Goal: Task Accomplishment & Management: Use online tool/utility

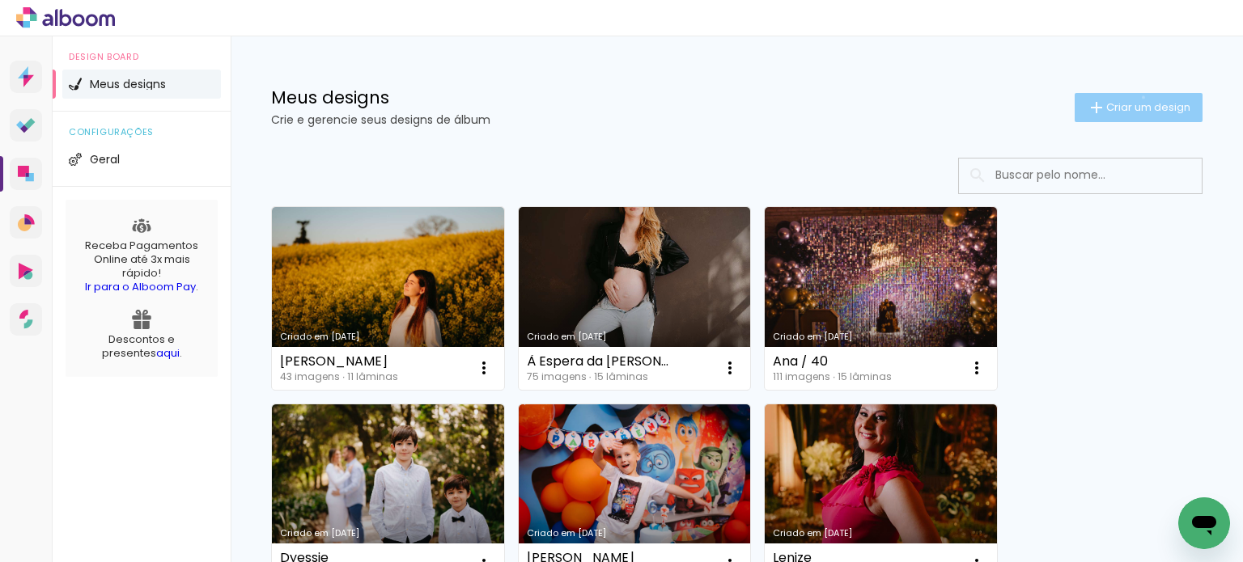
click at [1128, 96] on paper-button "Criar um design" at bounding box center [1138, 107] width 128 height 29
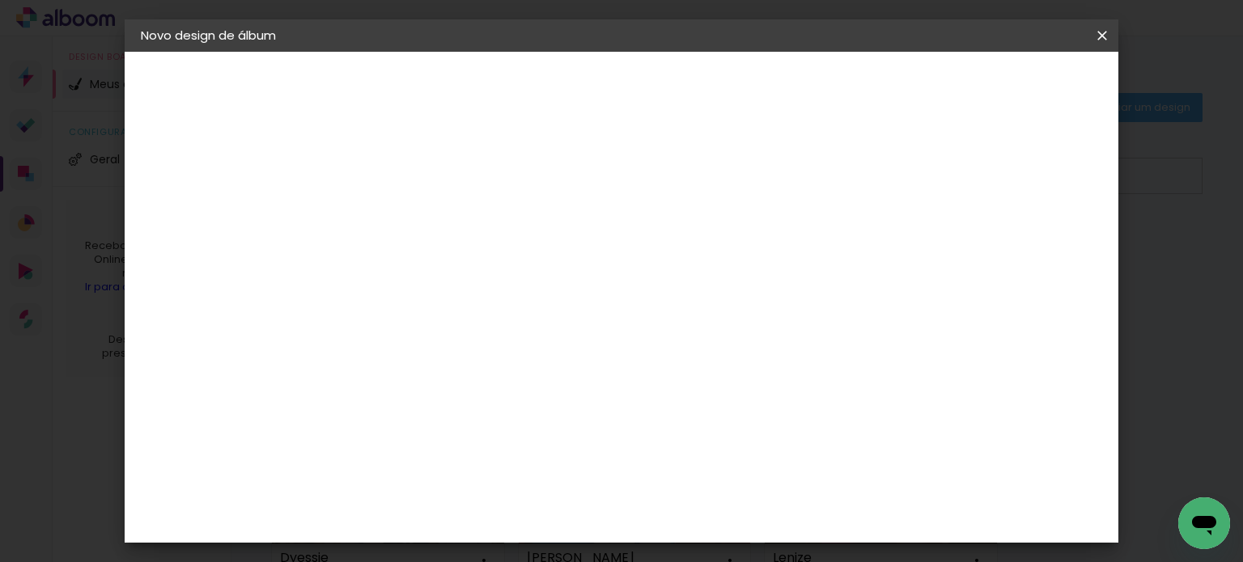
click at [411, 233] on paper-input-container "Título do álbum" at bounding box center [405, 217] width 11 height 41
type input "Morgana"
type paper-input "Morgana"
click at [571, 91] on paper-button "Avançar" at bounding box center [531, 86] width 79 height 28
click at [480, 298] on input at bounding box center [446, 308] width 163 height 20
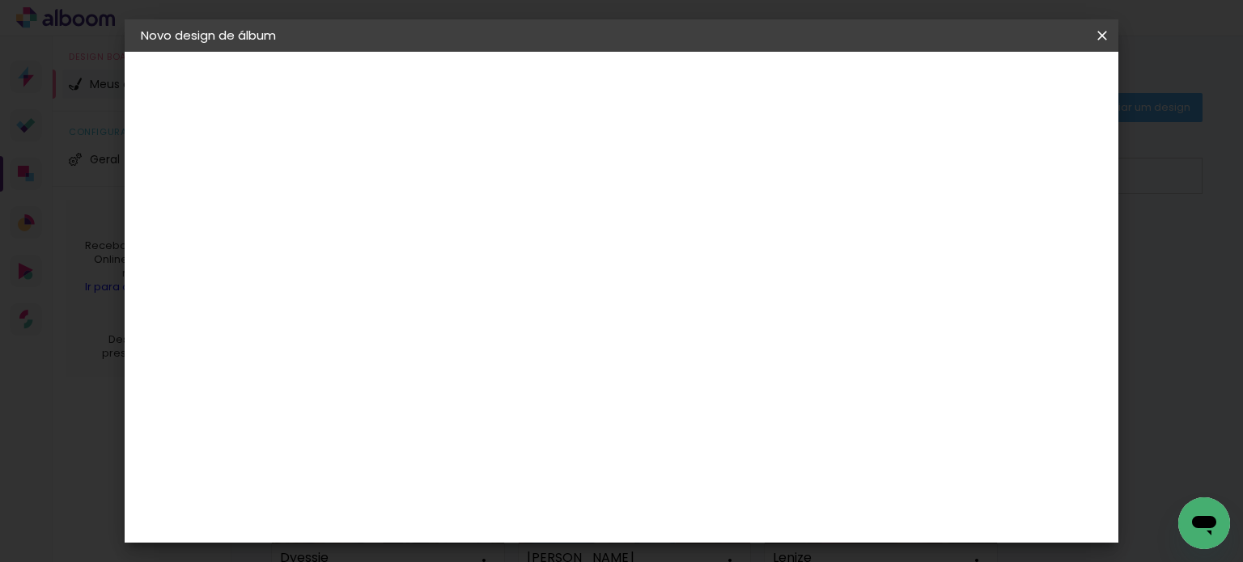
type input "sul"
type paper-input "sul"
click at [434, 366] on div "Grupo Foto Sul" at bounding box center [414, 375] width 40 height 39
click at [0, 0] on slot "Avançar" at bounding box center [0, 0] width 0 height 0
click at [515, 348] on span "20 × 25" at bounding box center [476, 369] width 75 height 43
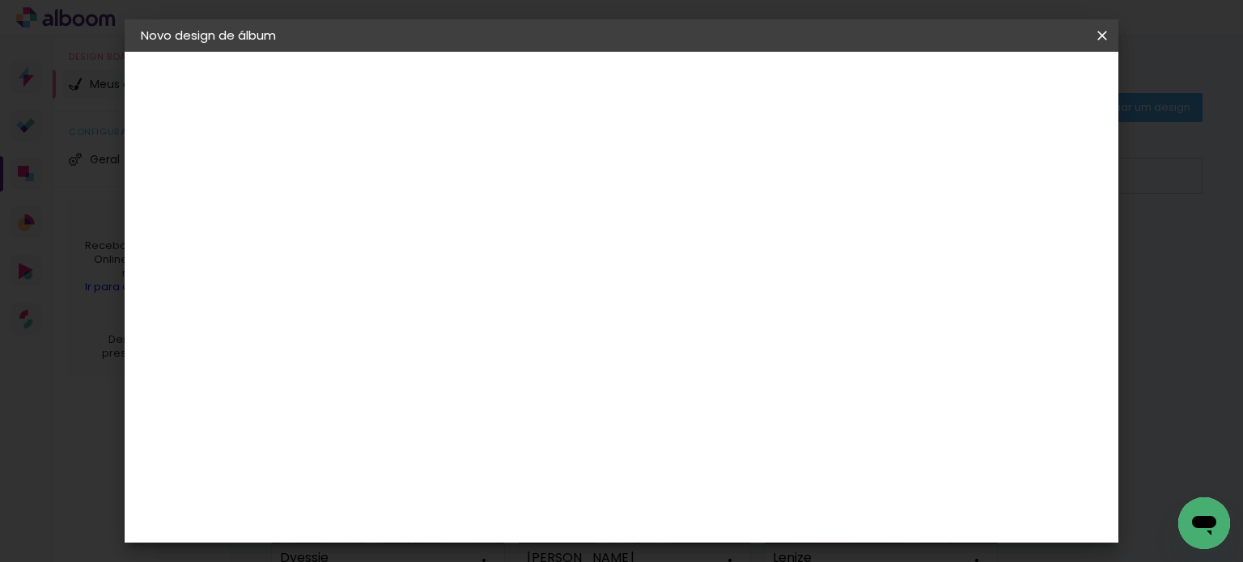
click at [669, 90] on paper-button "Avançar" at bounding box center [629, 86] width 79 height 28
click at [870, 87] on span "Iniciar design" at bounding box center [833, 85] width 74 height 11
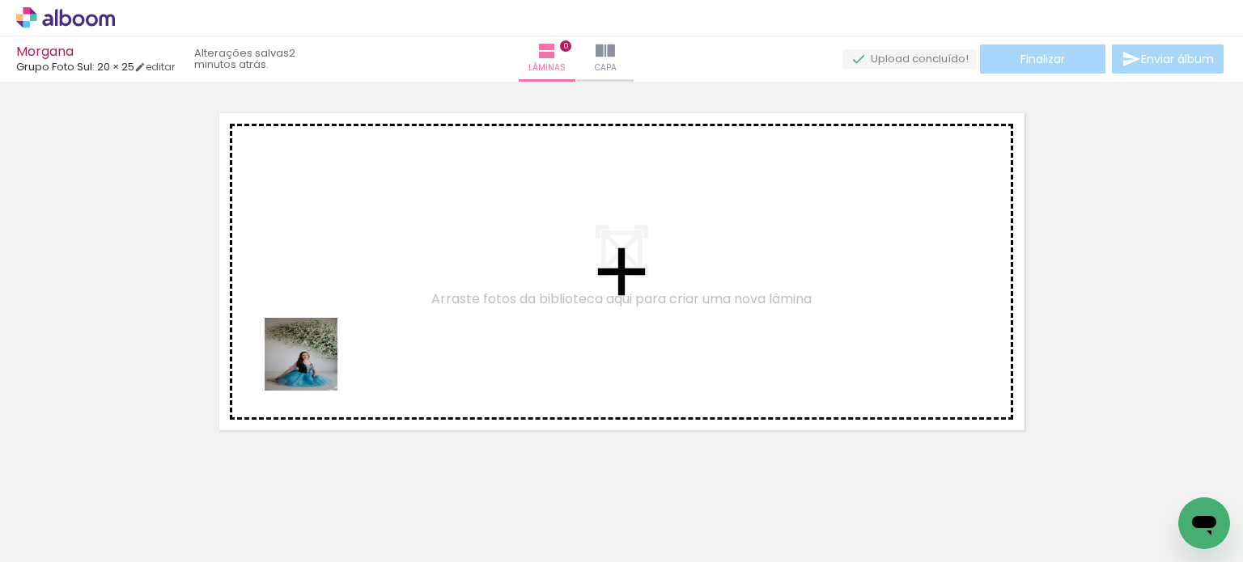
drag, startPoint x: 172, startPoint y: 515, endPoint x: 359, endPoint y: 329, distance: 263.7
click at [359, 329] on quentale-workspace at bounding box center [621, 281] width 1243 height 562
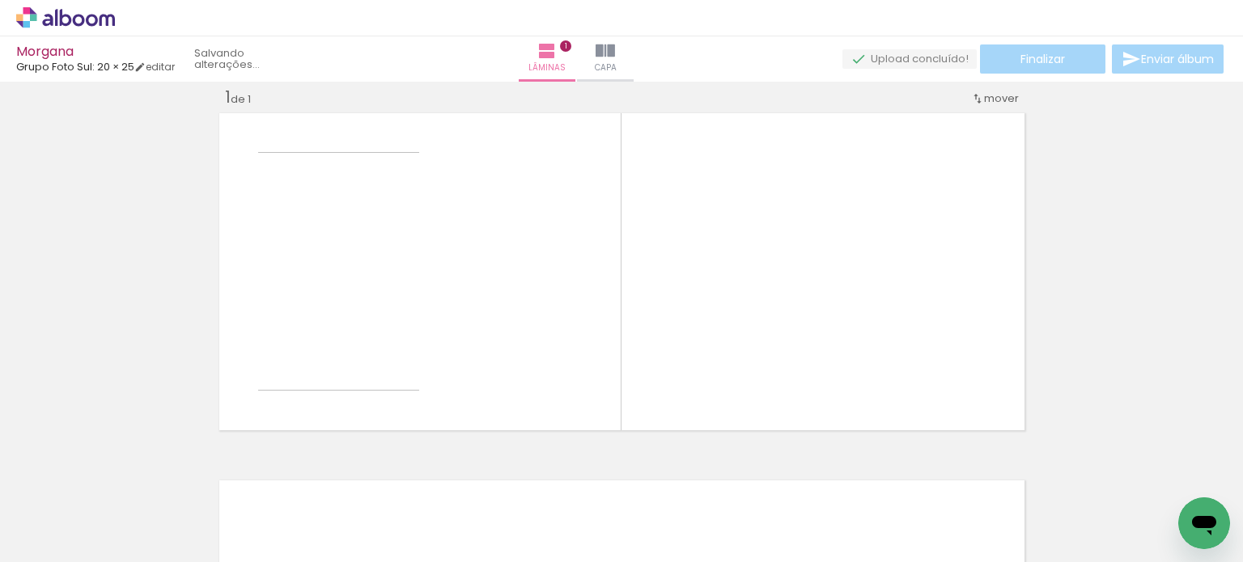
scroll to position [20, 0]
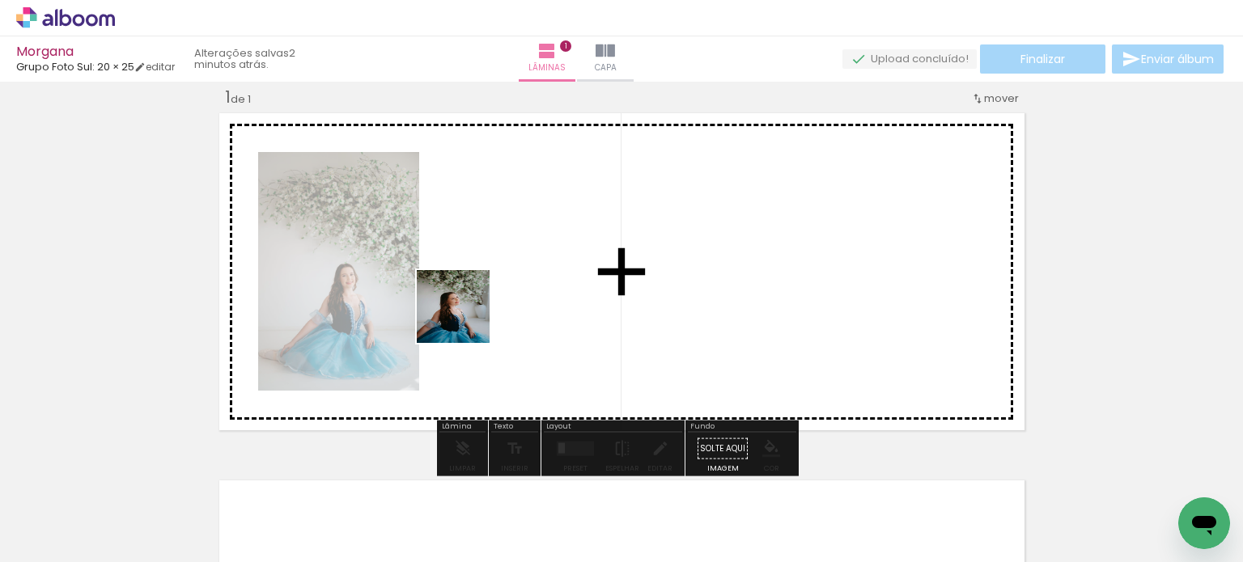
drag, startPoint x: 272, startPoint y: 519, endPoint x: 488, endPoint y: 300, distance: 307.8
click at [488, 300] on quentale-workspace at bounding box center [621, 281] width 1243 height 562
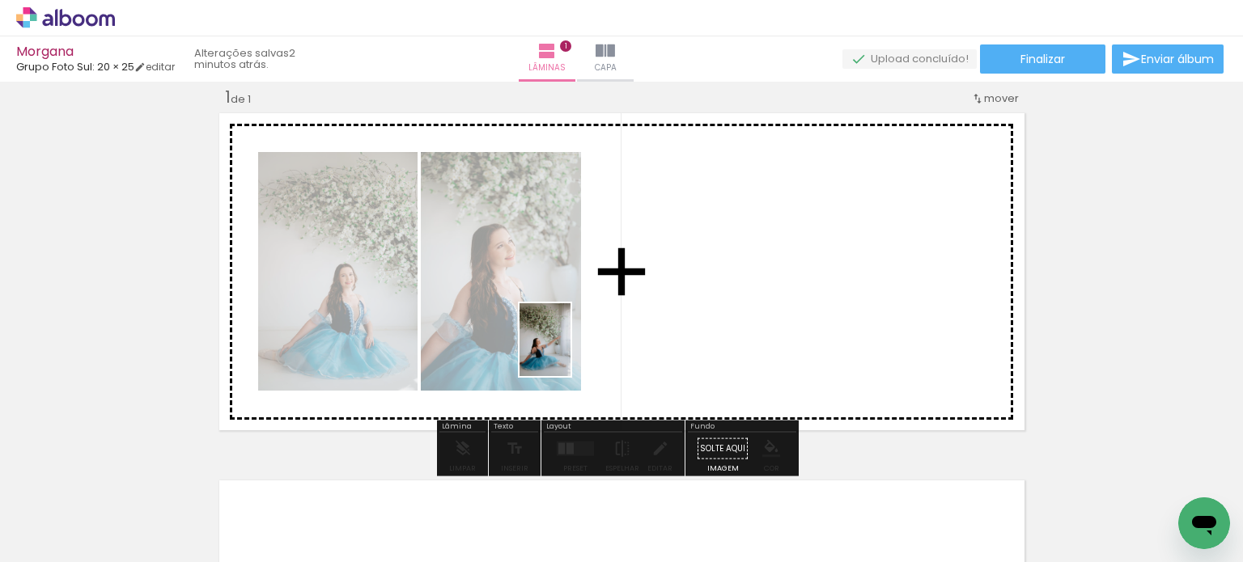
drag, startPoint x: 351, startPoint y: 511, endPoint x: 591, endPoint y: 344, distance: 291.8
click at [591, 344] on quentale-workspace at bounding box center [621, 281] width 1243 height 562
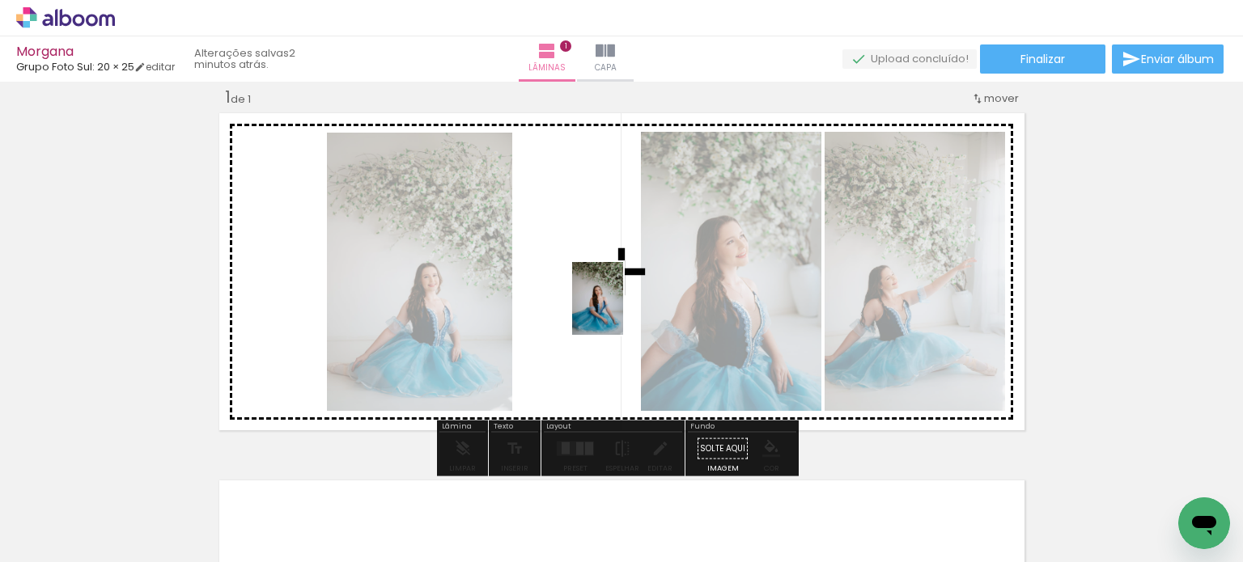
drag, startPoint x: 439, startPoint y: 520, endPoint x: 621, endPoint y: 311, distance: 277.6
click at [621, 311] on quentale-workspace at bounding box center [621, 281] width 1243 height 562
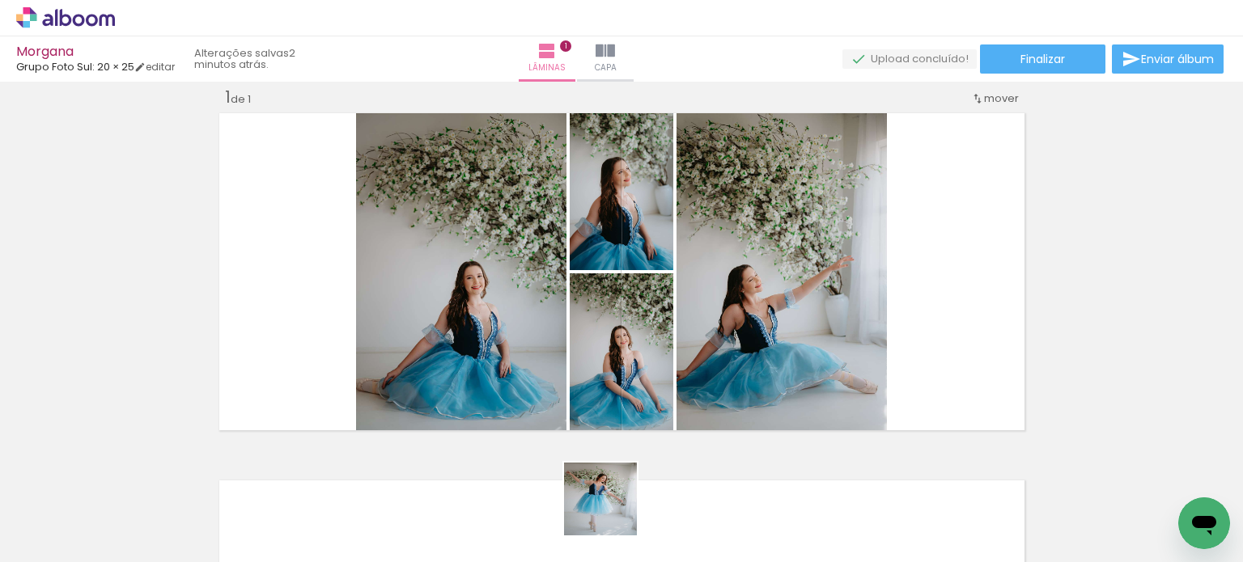
drag, startPoint x: 612, startPoint y: 511, endPoint x: 598, endPoint y: 349, distance: 163.3
click at [598, 349] on quentale-workspace at bounding box center [621, 281] width 1243 height 562
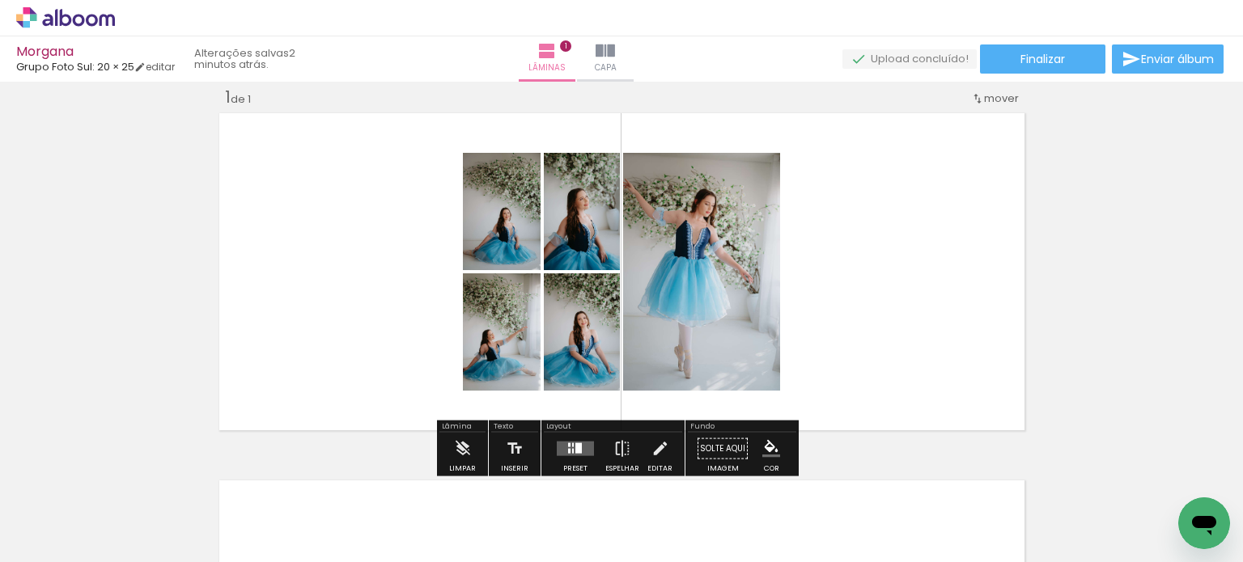
click at [575, 439] on div at bounding box center [575, 449] width 44 height 32
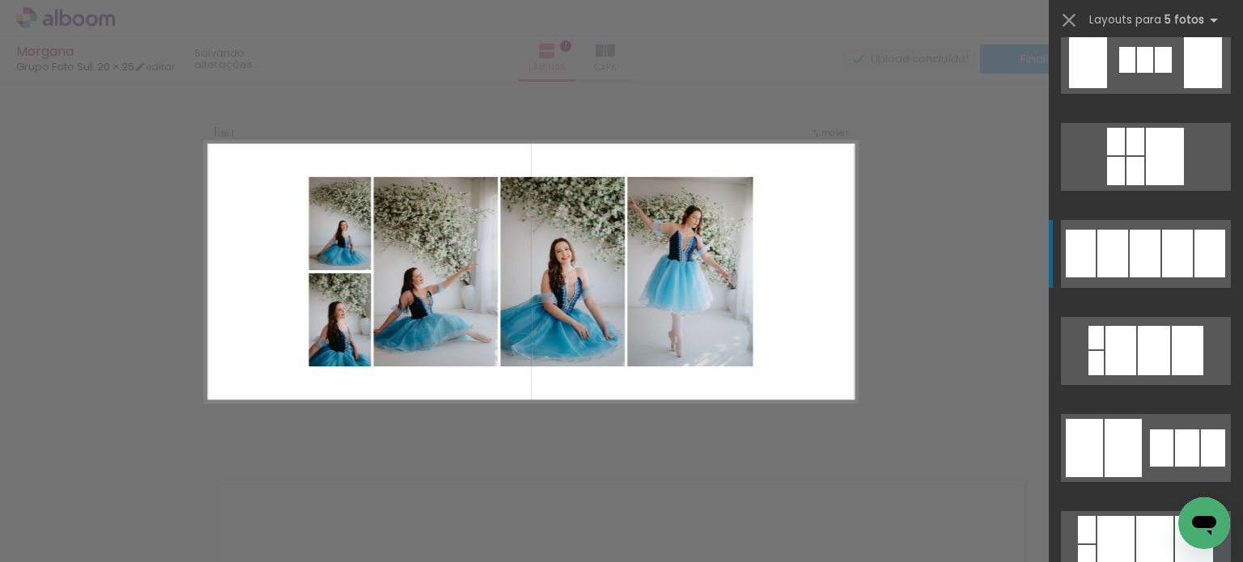
scroll to position [2265, 0]
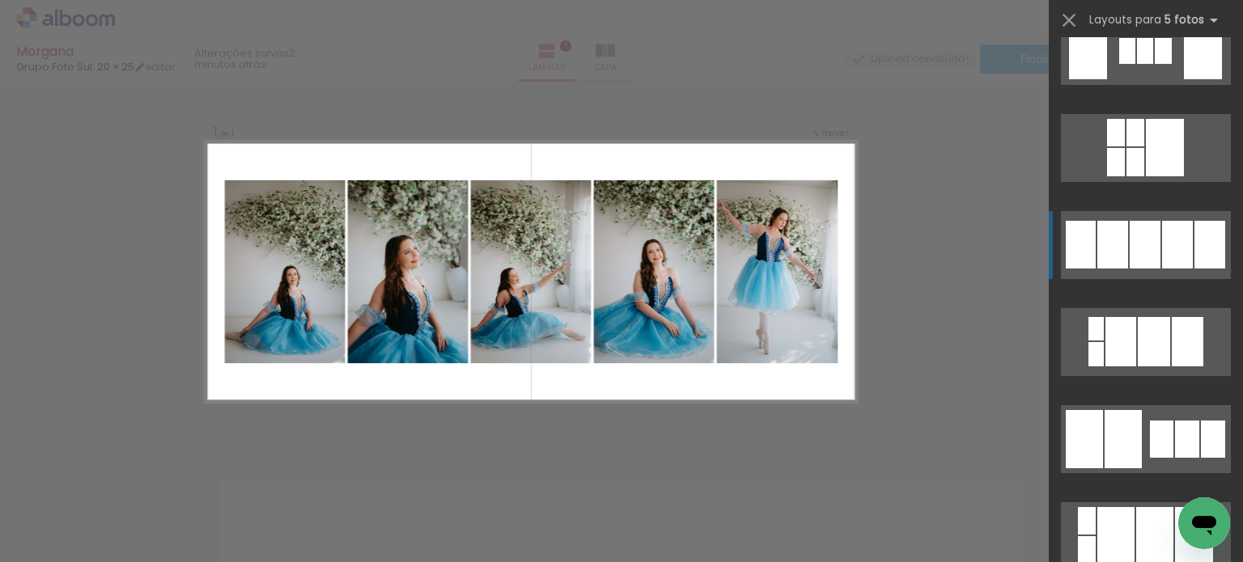
click at [1162, 262] on div at bounding box center [1177, 245] width 31 height 48
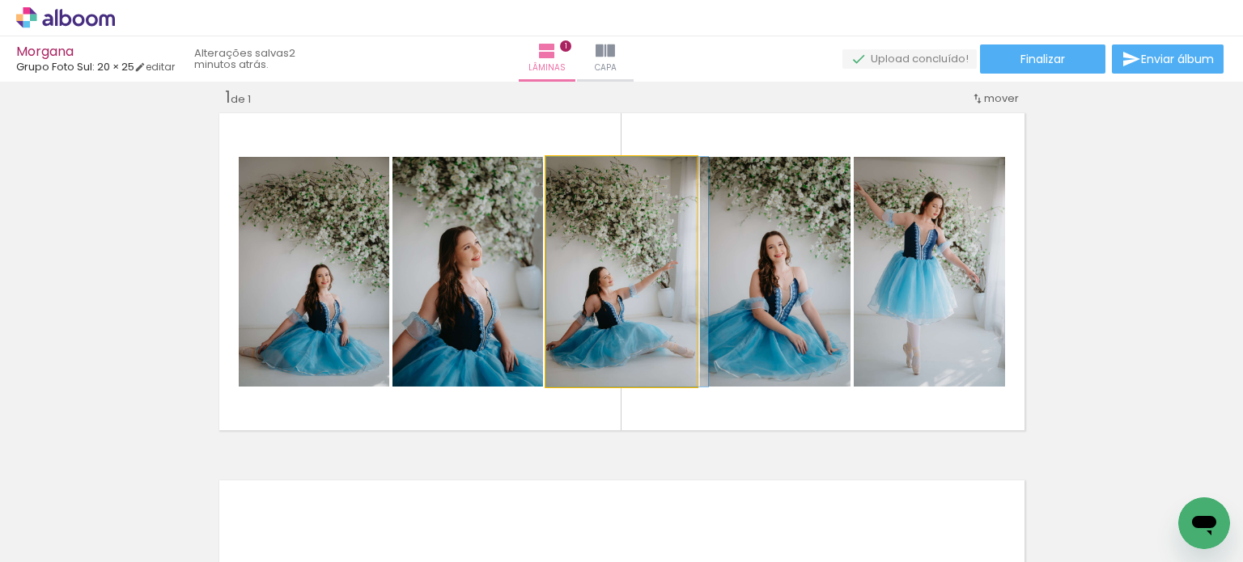
drag, startPoint x: 657, startPoint y: 323, endPoint x: 667, endPoint y: 321, distance: 9.8
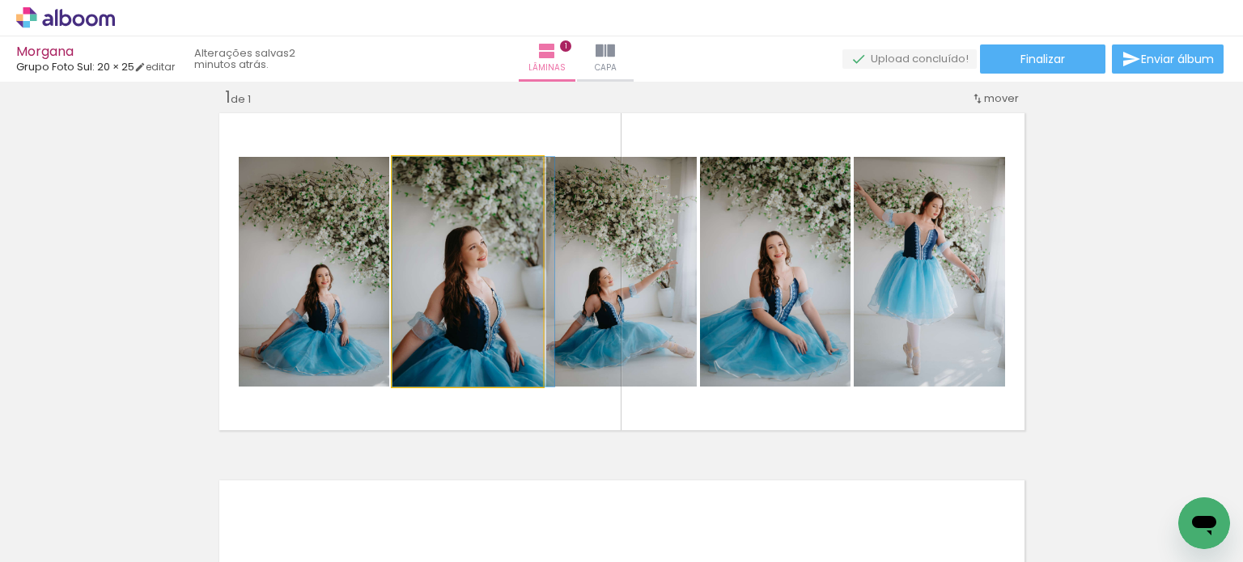
drag, startPoint x: 476, startPoint y: 317, endPoint x: 502, endPoint y: 291, distance: 37.2
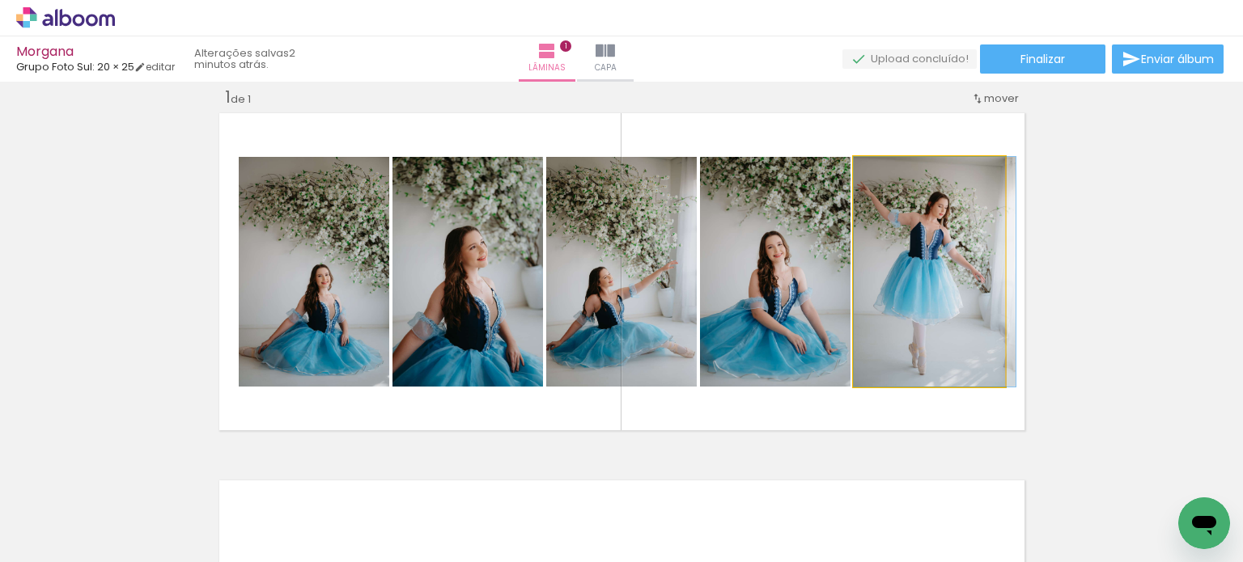
drag, startPoint x: 908, startPoint y: 303, endPoint x: 919, endPoint y: 301, distance: 11.4
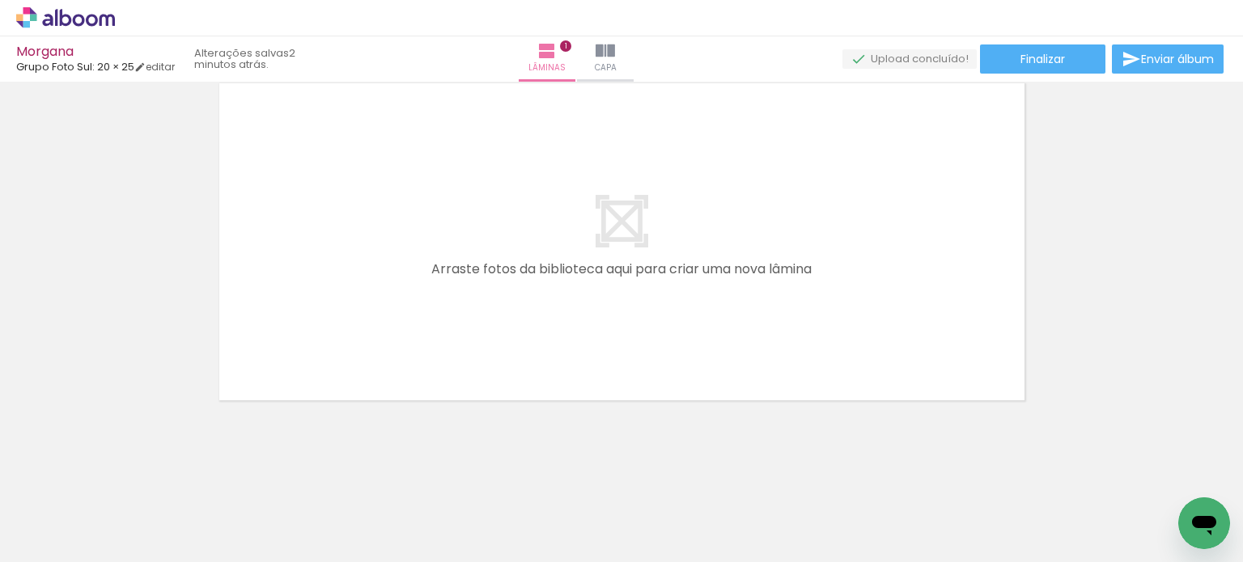
scroll to position [417, 0]
drag, startPoint x: 535, startPoint y: 524, endPoint x: 612, endPoint y: 433, distance: 120.0
click at [566, 379] on quentale-workspace at bounding box center [621, 281] width 1243 height 562
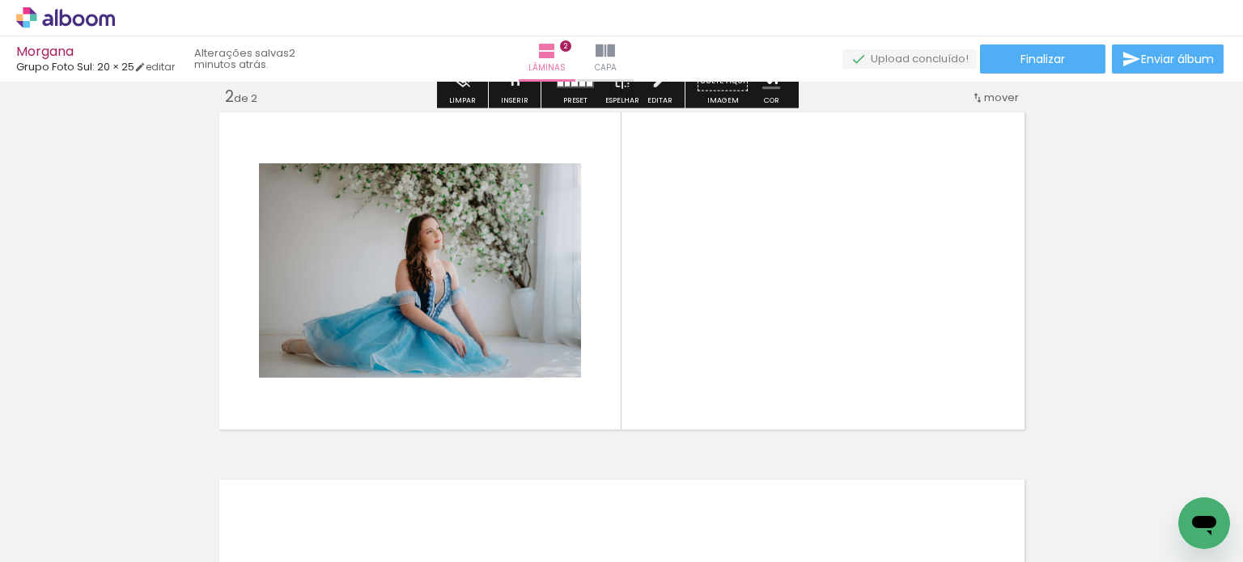
scroll to position [388, 0]
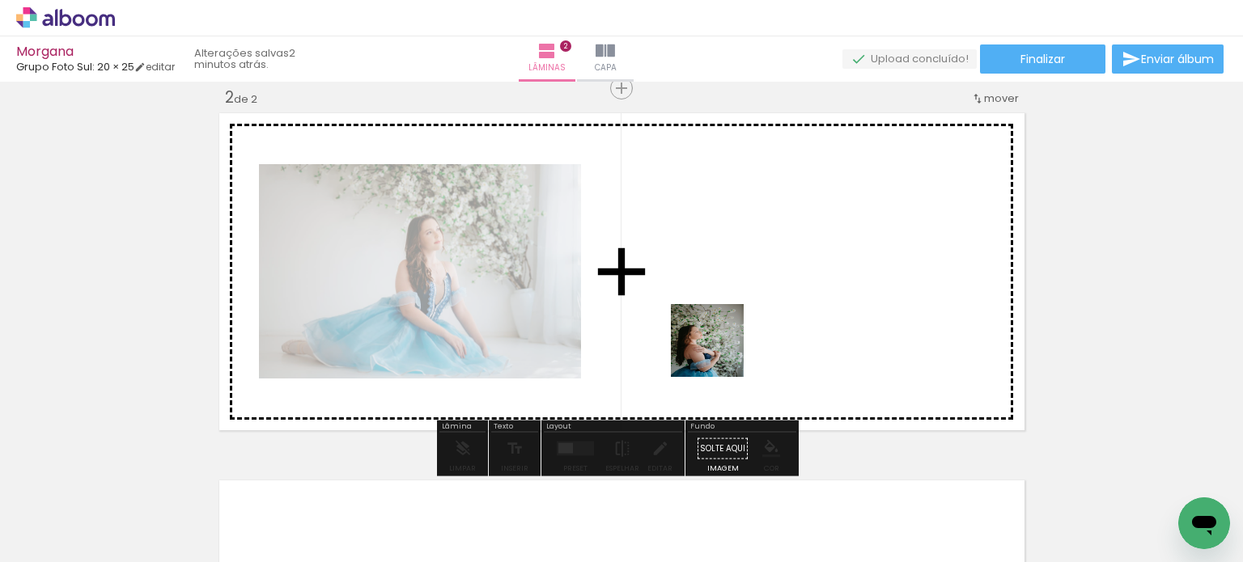
drag, startPoint x: 724, startPoint y: 414, endPoint x: 747, endPoint y: 406, distance: 24.1
click at [719, 341] on quentale-workspace at bounding box center [621, 281] width 1243 height 562
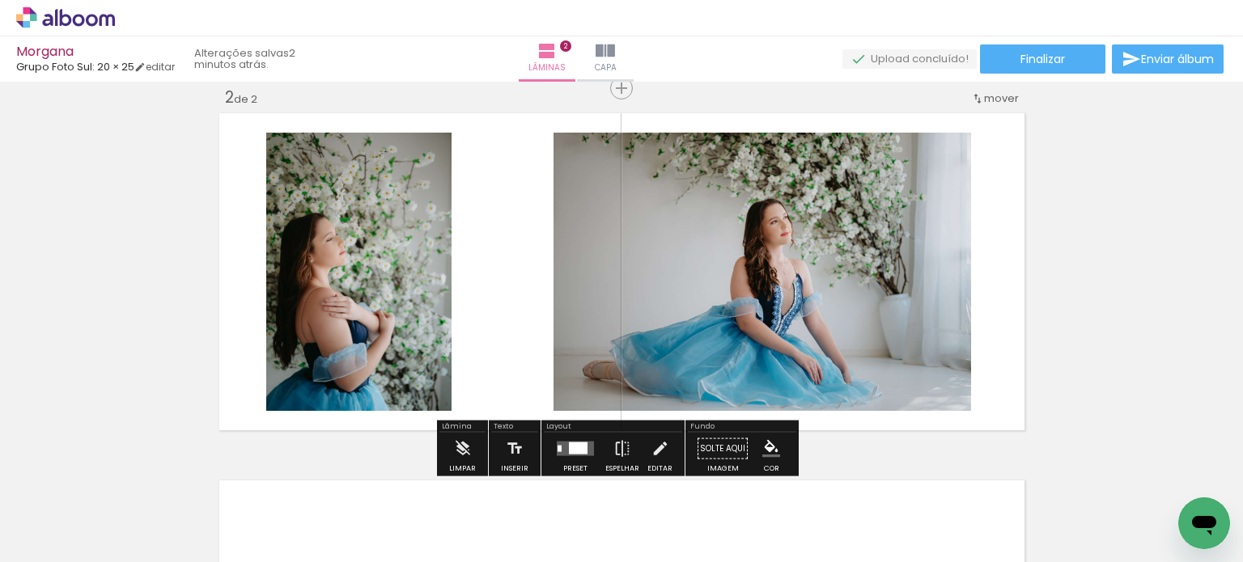
drag, startPoint x: 809, startPoint y: 514, endPoint x: 827, endPoint y: 382, distance: 133.1
click at [790, 351] on quentale-workspace at bounding box center [621, 281] width 1243 height 562
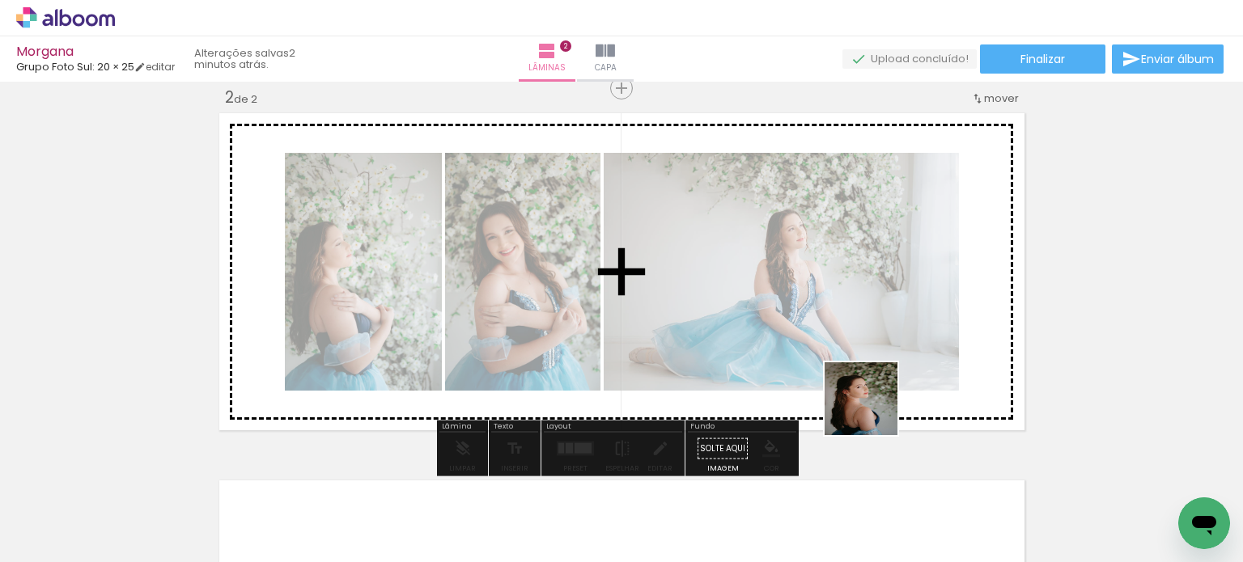
drag, startPoint x: 913, startPoint y: 506, endPoint x: 817, endPoint y: 310, distance: 218.6
click at [816, 306] on quentale-workspace at bounding box center [621, 281] width 1243 height 562
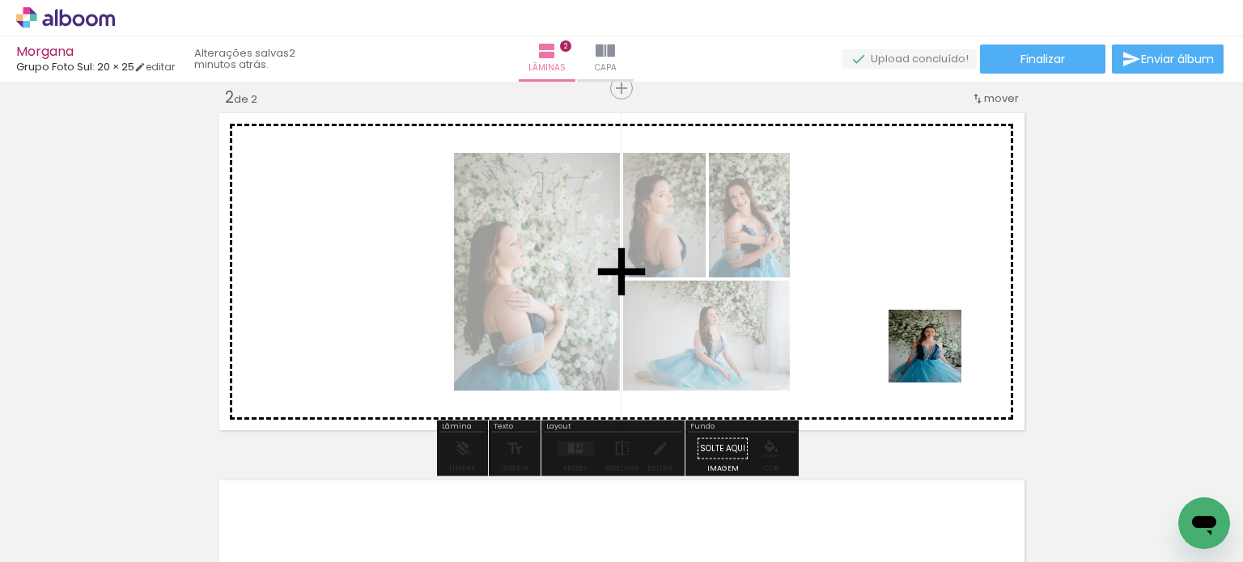
drag, startPoint x: 998, startPoint y: 522, endPoint x: 760, endPoint y: 426, distance: 256.3
click at [936, 358] on quentale-workspace at bounding box center [621, 281] width 1243 height 562
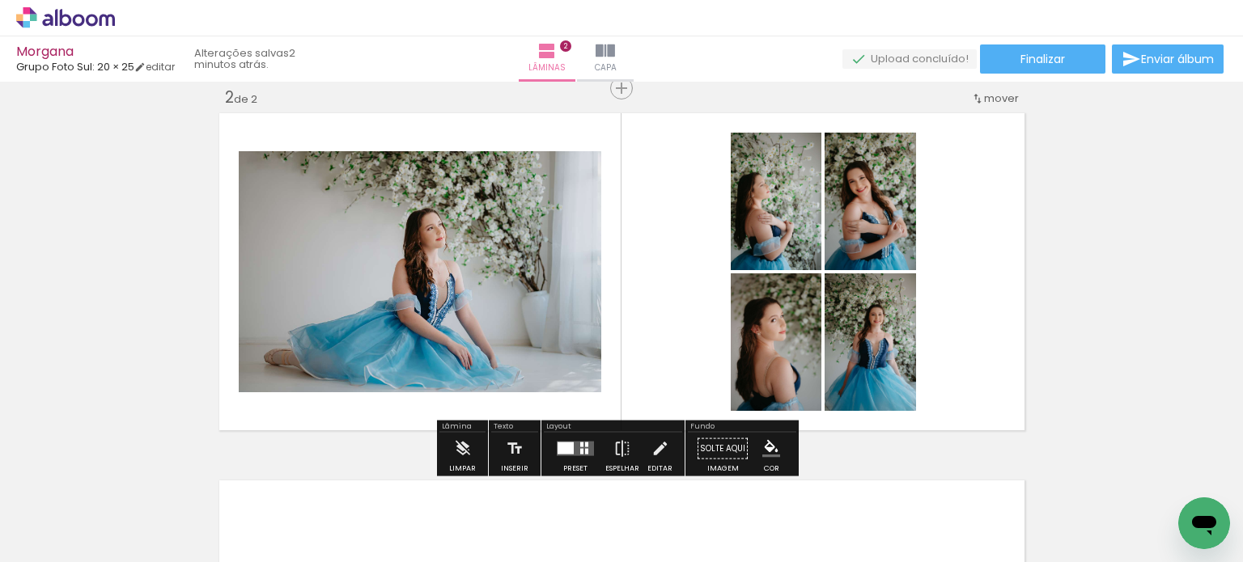
click at [579, 446] on quentale-layouter at bounding box center [575, 449] width 37 height 15
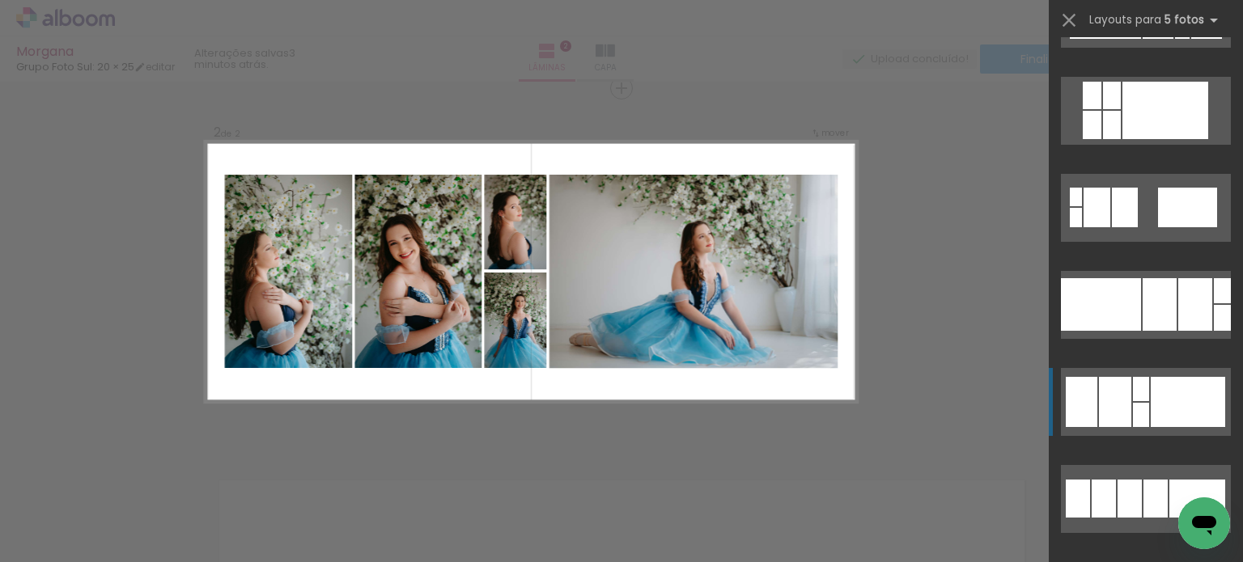
scroll to position [1861, 0]
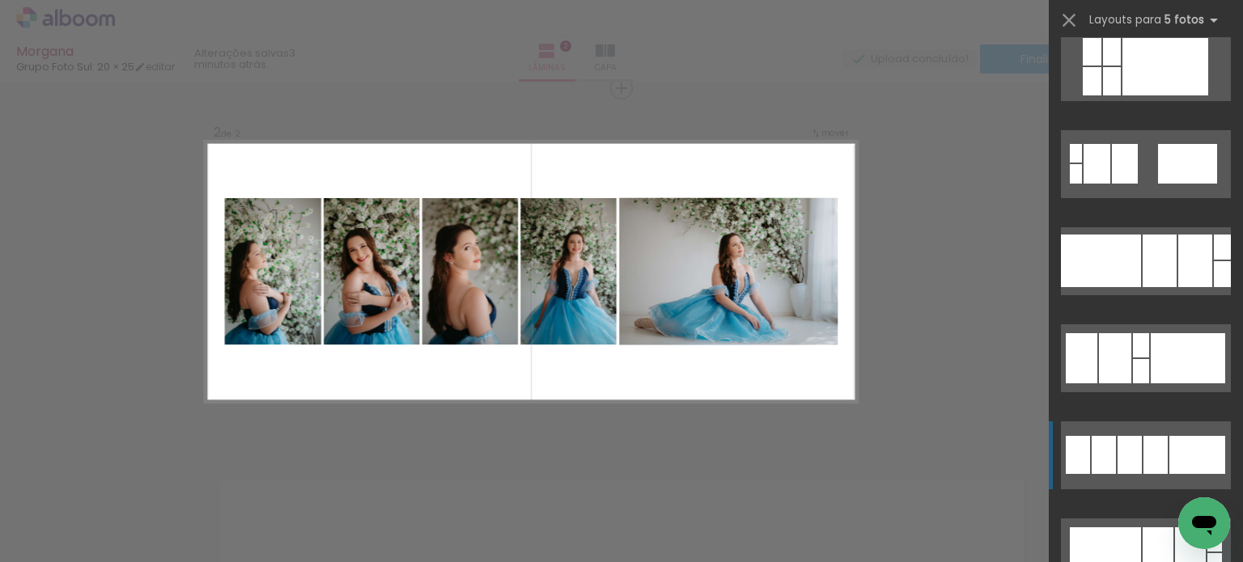
click at [1145, 451] on div at bounding box center [1155, 455] width 24 height 38
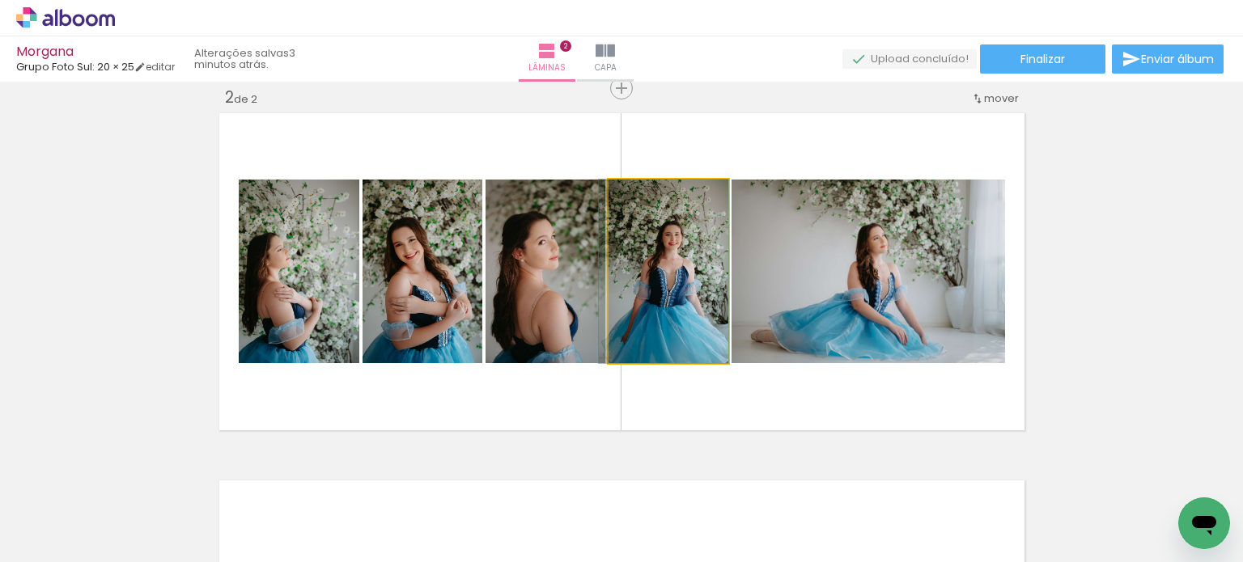
drag, startPoint x: 698, startPoint y: 323, endPoint x: 689, endPoint y: 322, distance: 8.9
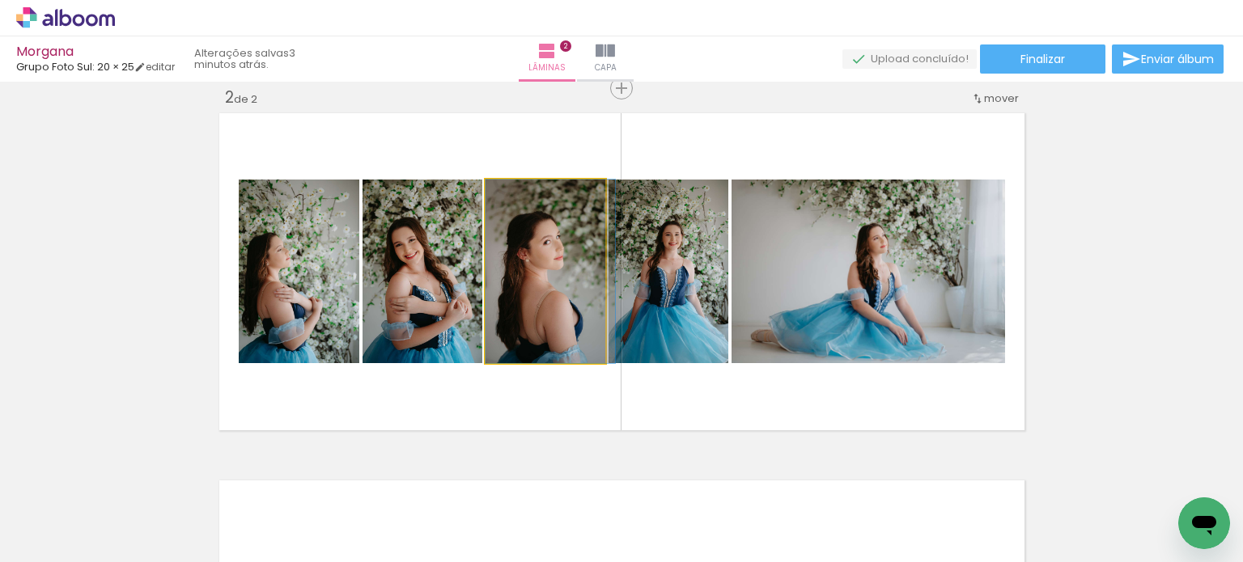
drag, startPoint x: 559, startPoint y: 306, endPoint x: 570, endPoint y: 300, distance: 11.9
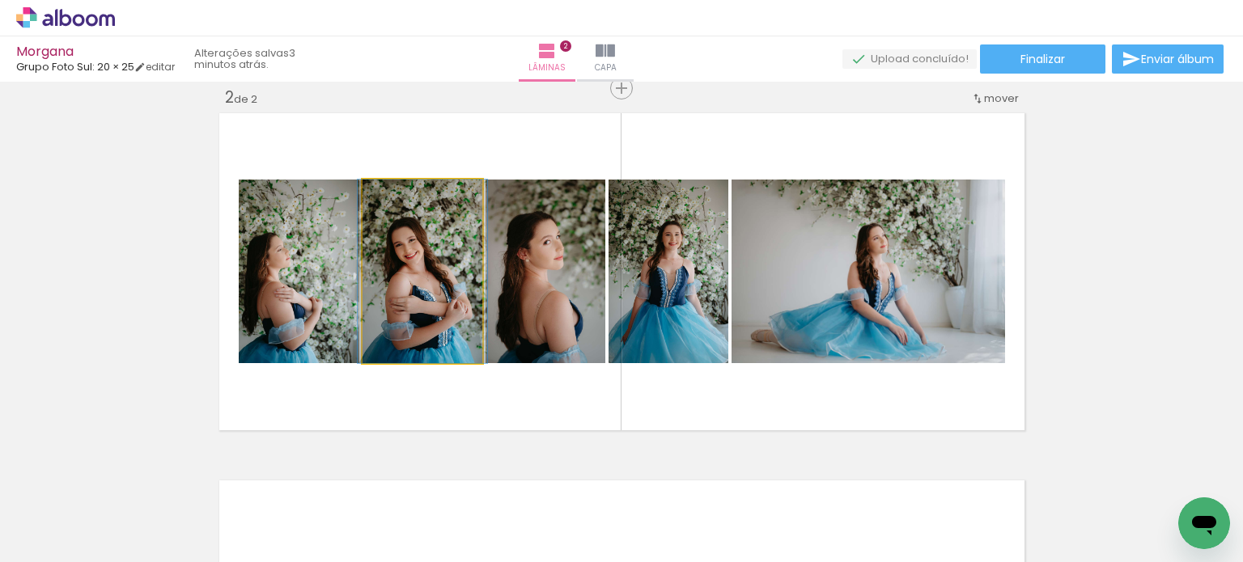
click at [454, 303] on quentale-photo at bounding box center [422, 272] width 120 height 184
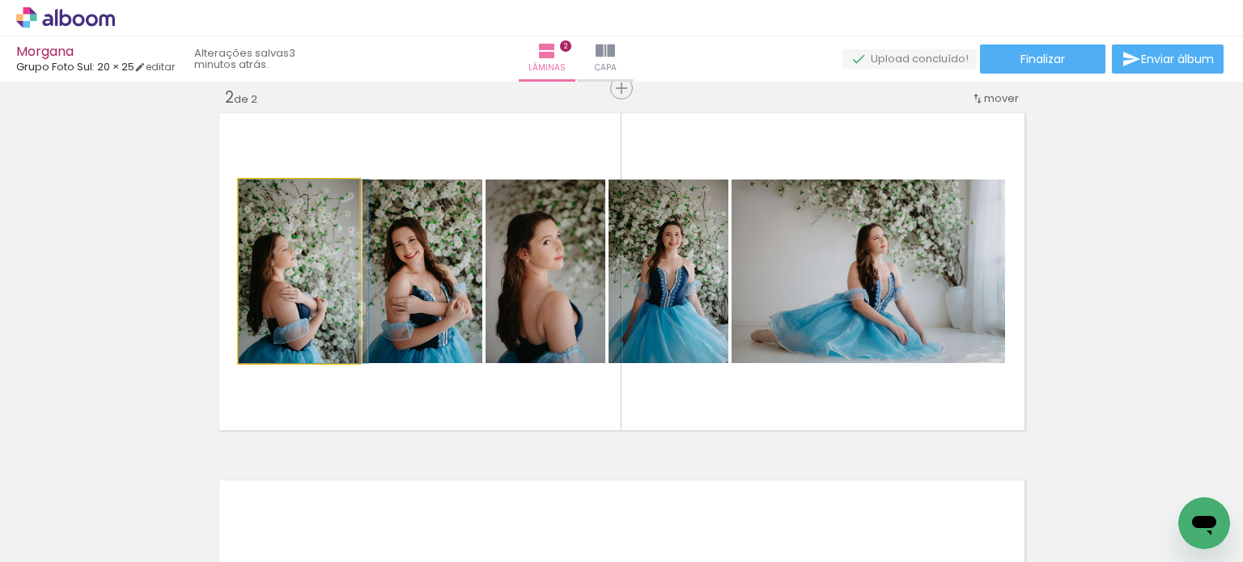
drag, startPoint x: 272, startPoint y: 317, endPoint x: 290, endPoint y: 300, distance: 24.6
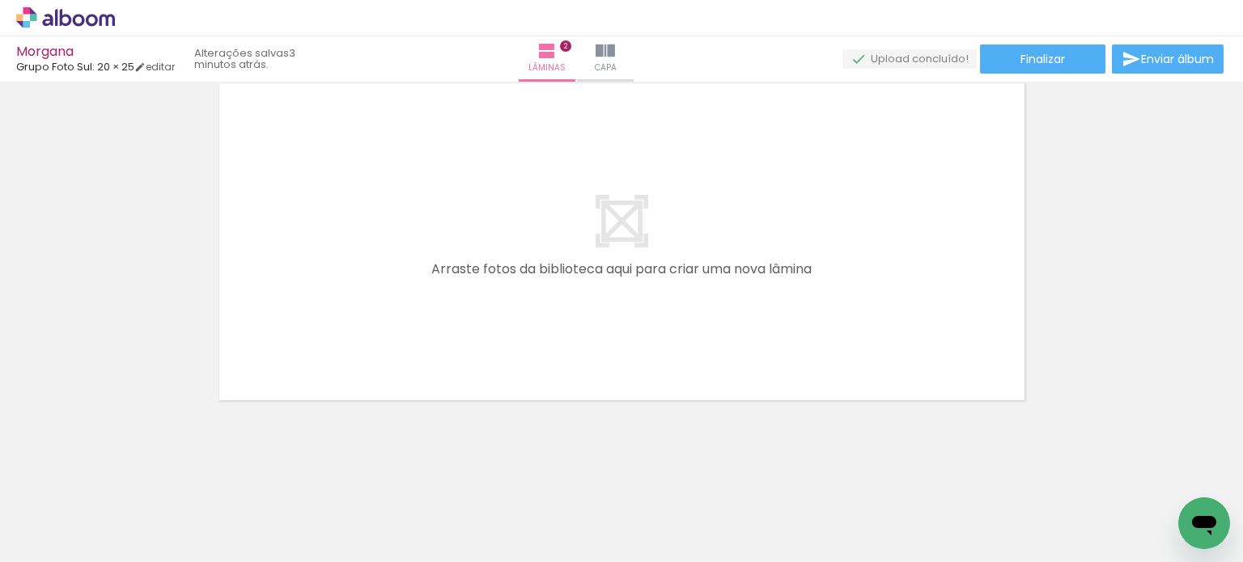
scroll to position [0, 754]
drag, startPoint x: 316, startPoint y: 520, endPoint x: 401, endPoint y: 406, distance: 142.7
click at [375, 404] on quentale-workspace at bounding box center [621, 281] width 1243 height 562
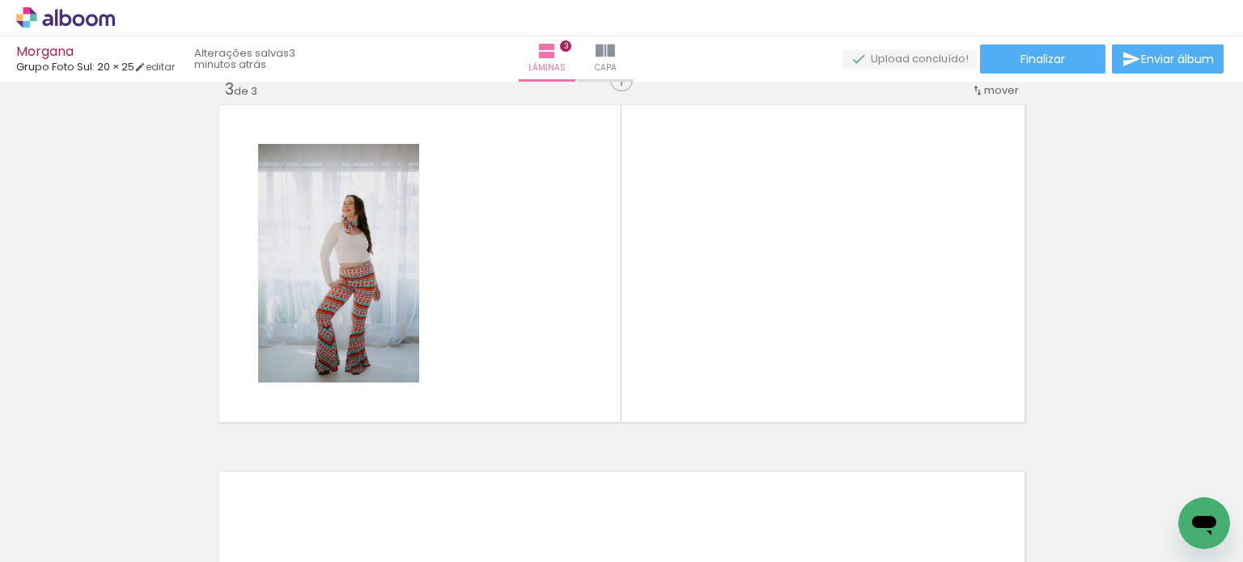
scroll to position [755, 0]
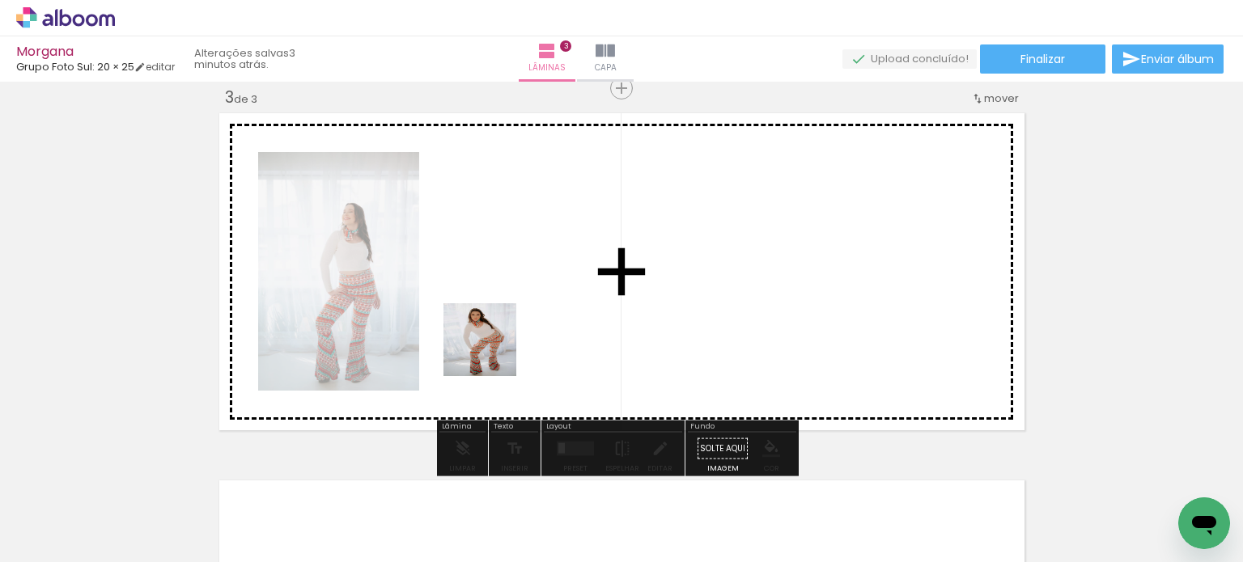
drag, startPoint x: 457, startPoint y: 439, endPoint x: 514, endPoint y: 392, distance: 73.5
click at [494, 349] on quentale-workspace at bounding box center [621, 281] width 1243 height 562
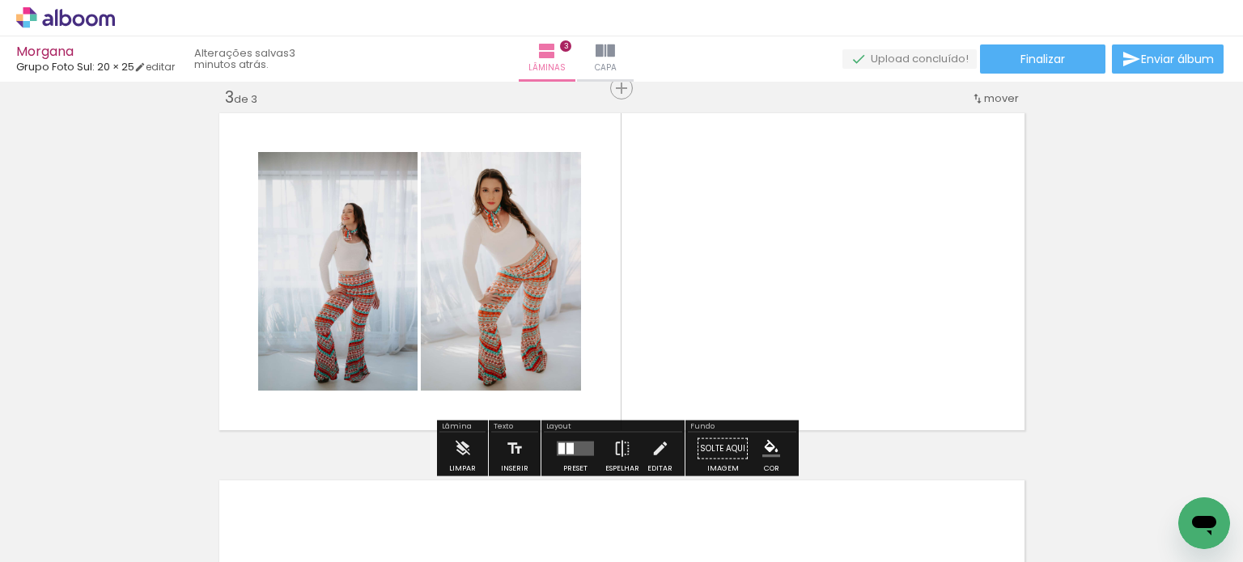
drag, startPoint x: 527, startPoint y: 472, endPoint x: 602, endPoint y: 365, distance: 130.8
click at [588, 333] on quentale-workspace at bounding box center [621, 281] width 1243 height 562
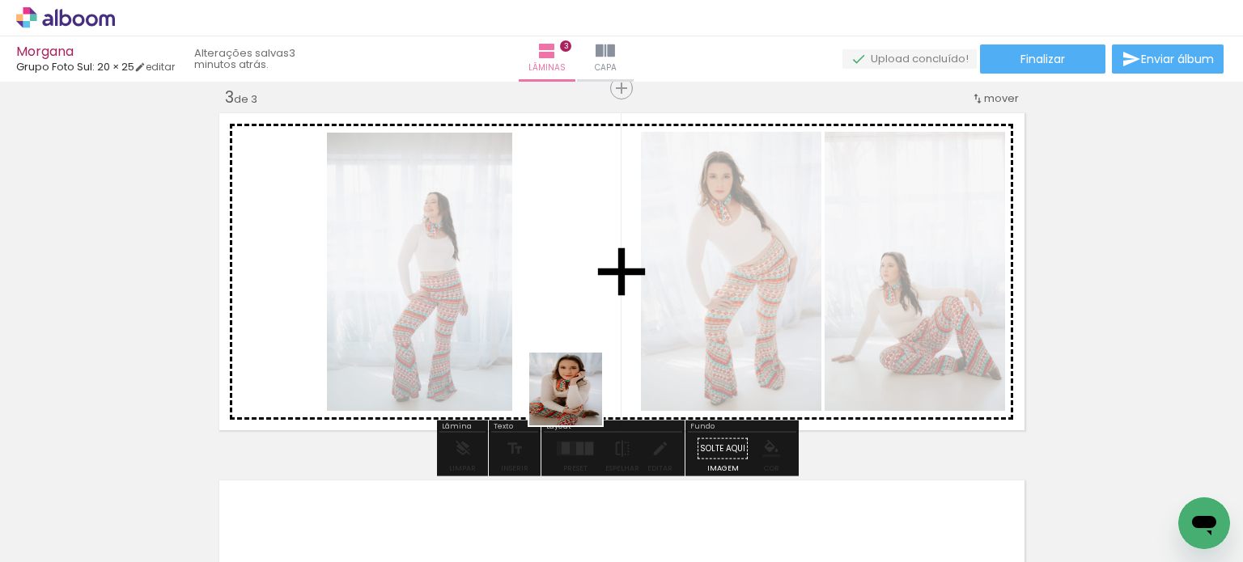
drag, startPoint x: 582, startPoint y: 423, endPoint x: 576, endPoint y: 351, distance: 72.2
click at [576, 351] on quentale-workspace at bounding box center [621, 281] width 1243 height 562
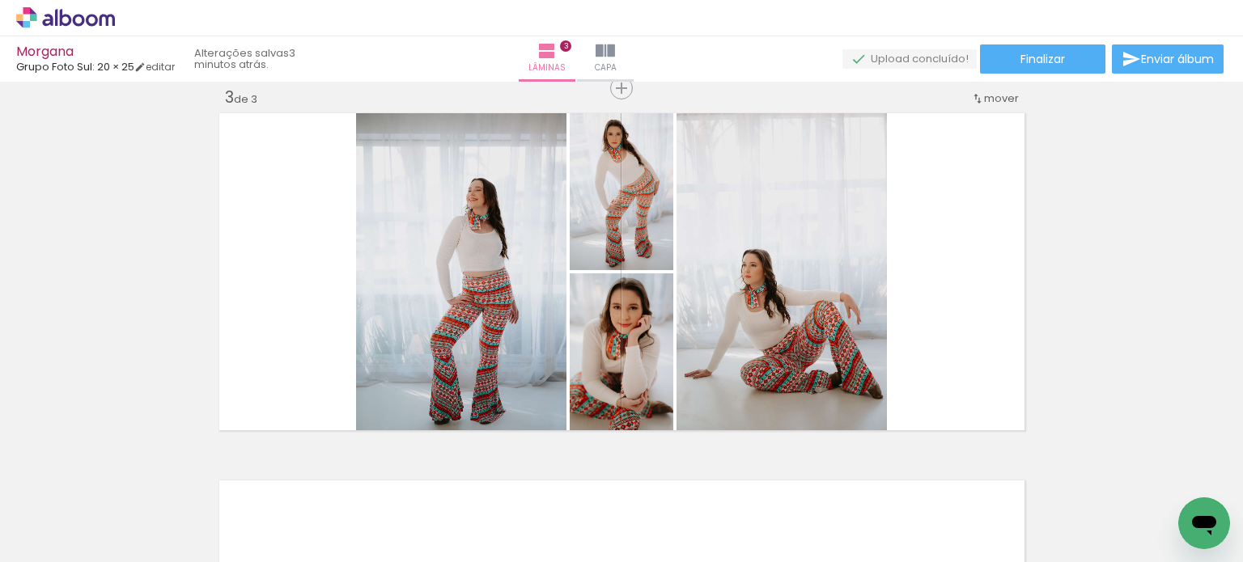
scroll to position [0, 1019]
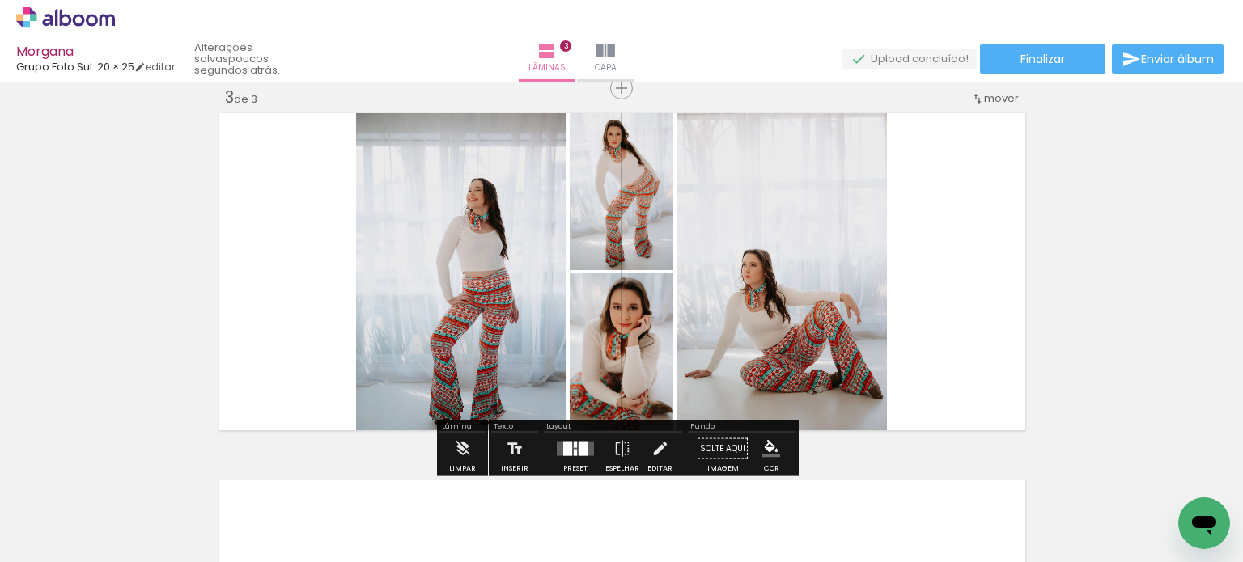
click at [589, 437] on div at bounding box center [575, 449] width 44 height 32
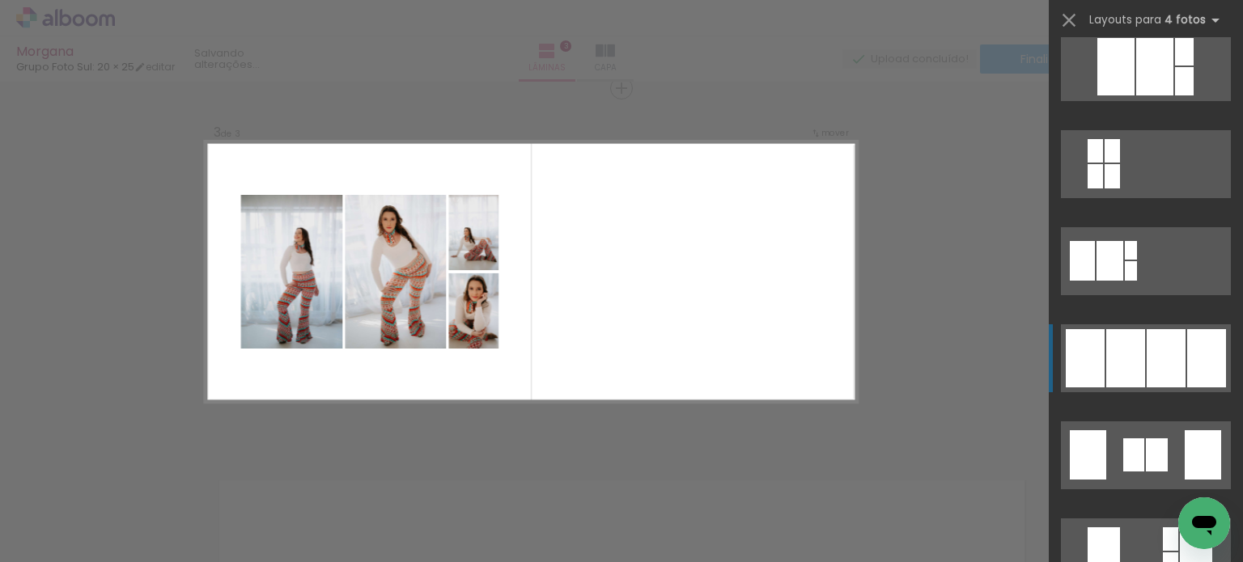
scroll to position [1133, 0]
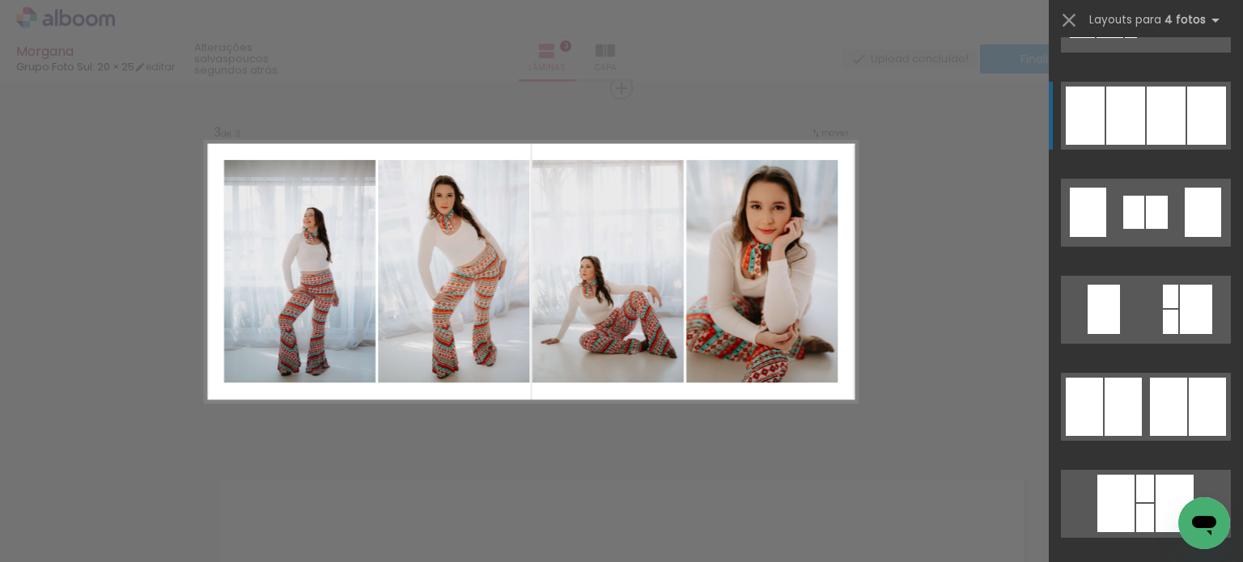
click at [1137, 138] on div at bounding box center [1125, 116] width 39 height 58
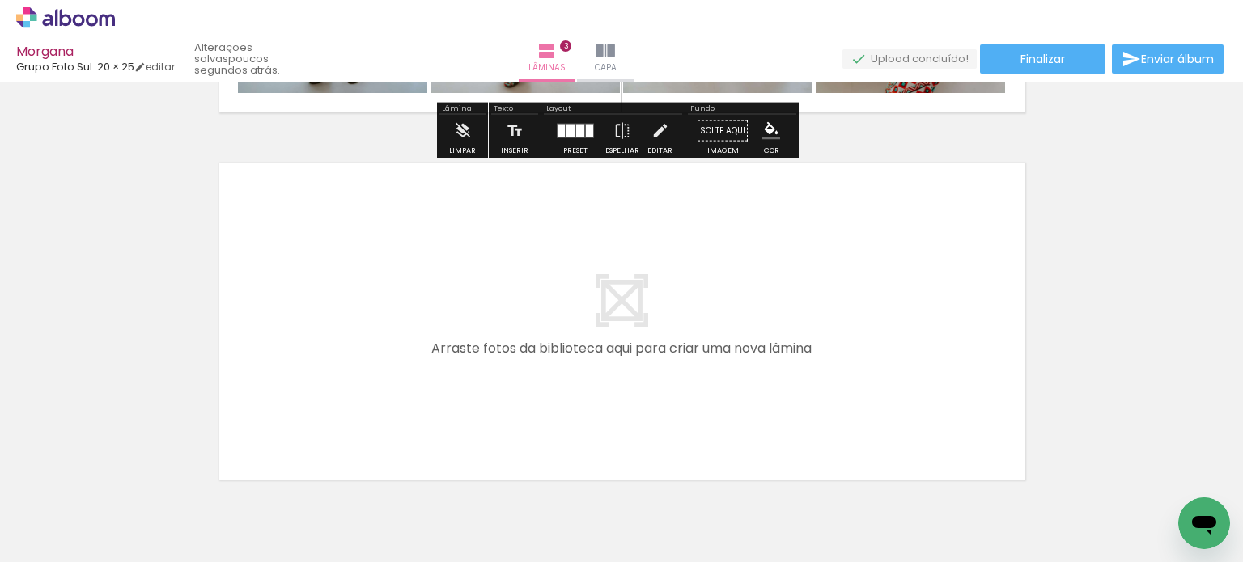
scroll to position [1078, 0]
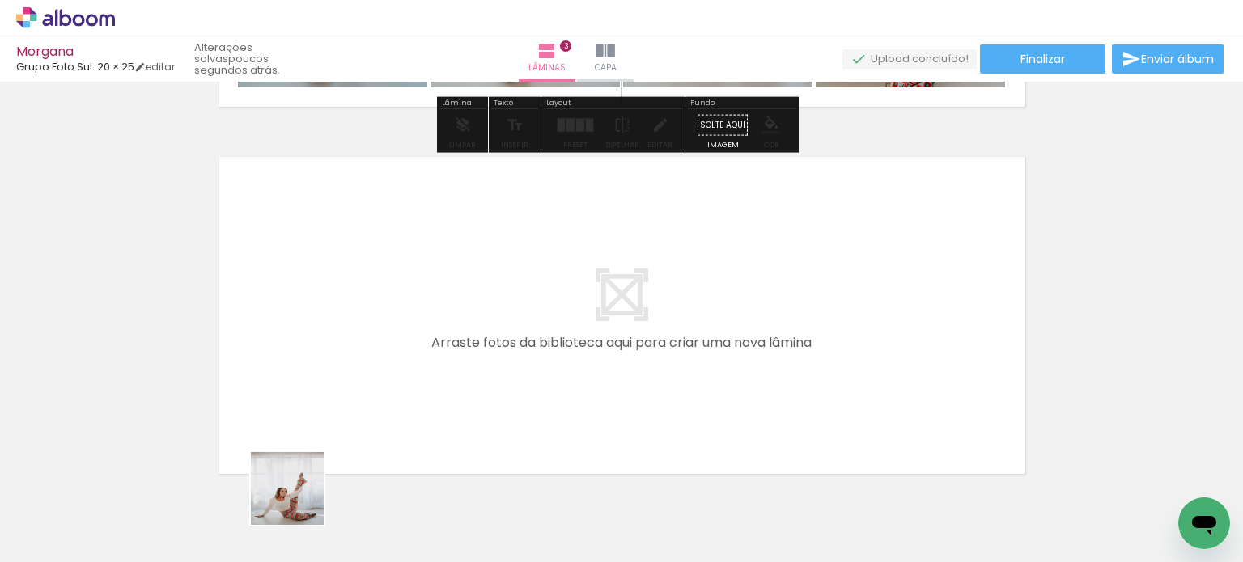
drag, startPoint x: 291, startPoint y: 523, endPoint x: 356, endPoint y: 387, distance: 151.3
click at [356, 387] on quentale-workspace at bounding box center [621, 281] width 1243 height 562
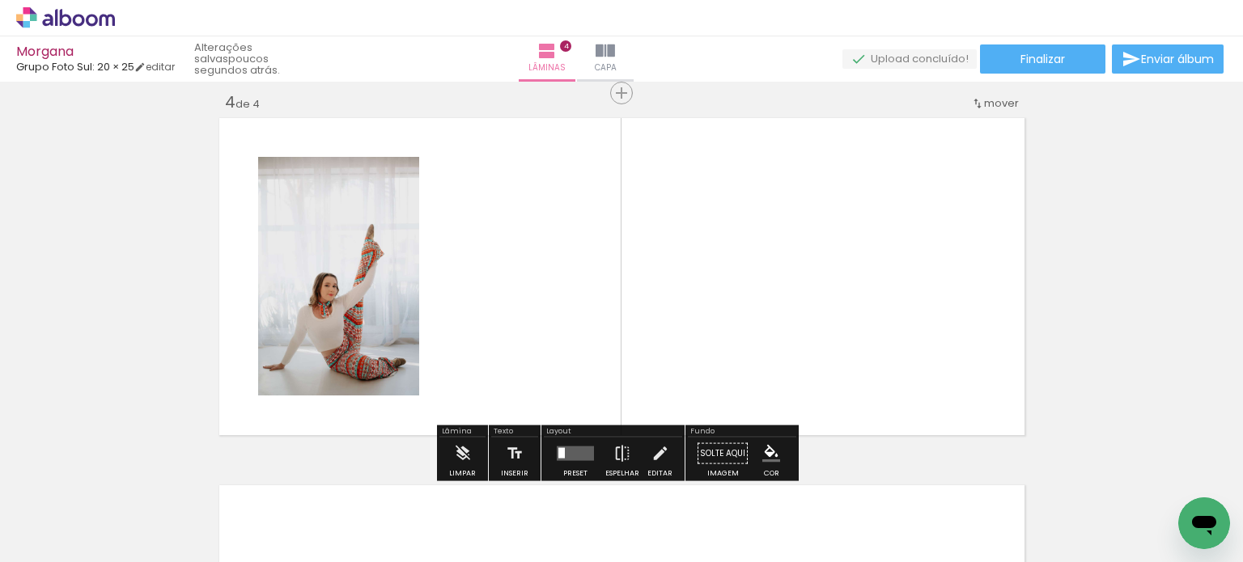
scroll to position [1122, 0]
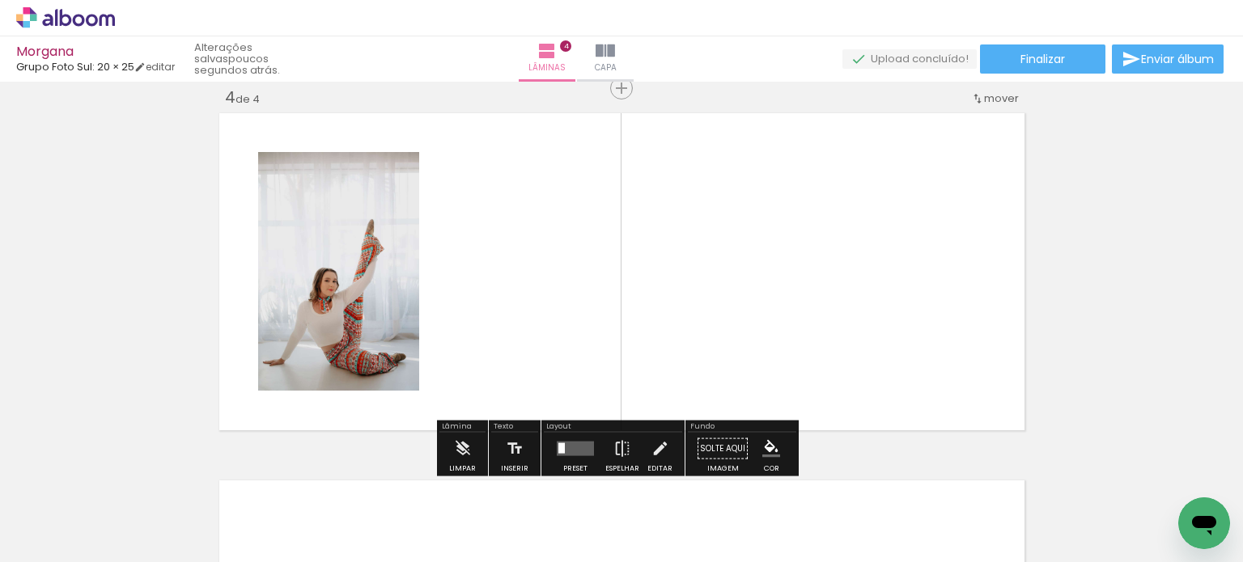
drag, startPoint x: 383, startPoint y: 494, endPoint x: 512, endPoint y: 311, distance: 224.0
click at [512, 311] on quentale-workspace at bounding box center [621, 281] width 1243 height 562
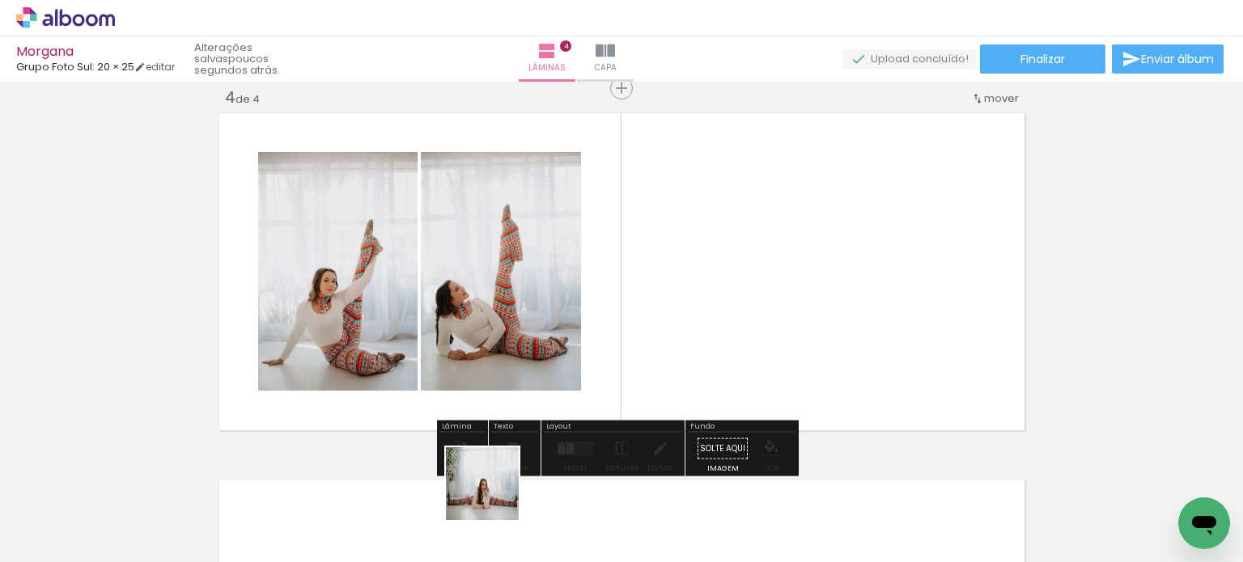
drag, startPoint x: 485, startPoint y: 506, endPoint x: 670, endPoint y: 316, distance: 264.9
click at [670, 316] on quentale-workspace at bounding box center [621, 281] width 1243 height 562
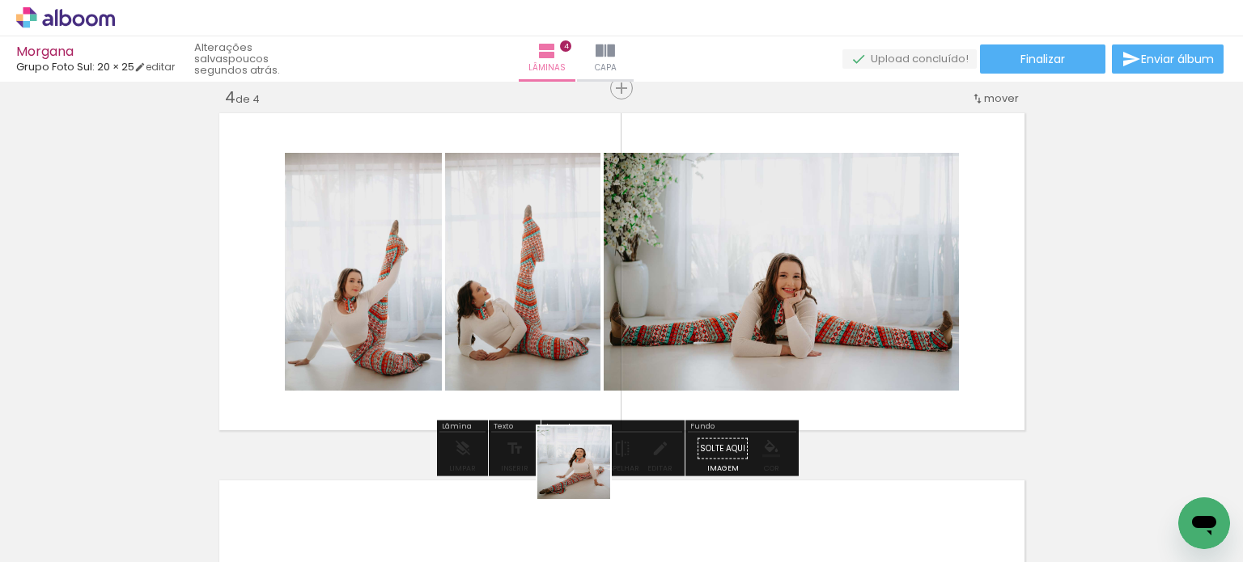
drag, startPoint x: 586, startPoint y: 475, endPoint x: 604, endPoint y: 330, distance: 145.9
click at [608, 320] on quentale-workspace at bounding box center [621, 281] width 1243 height 562
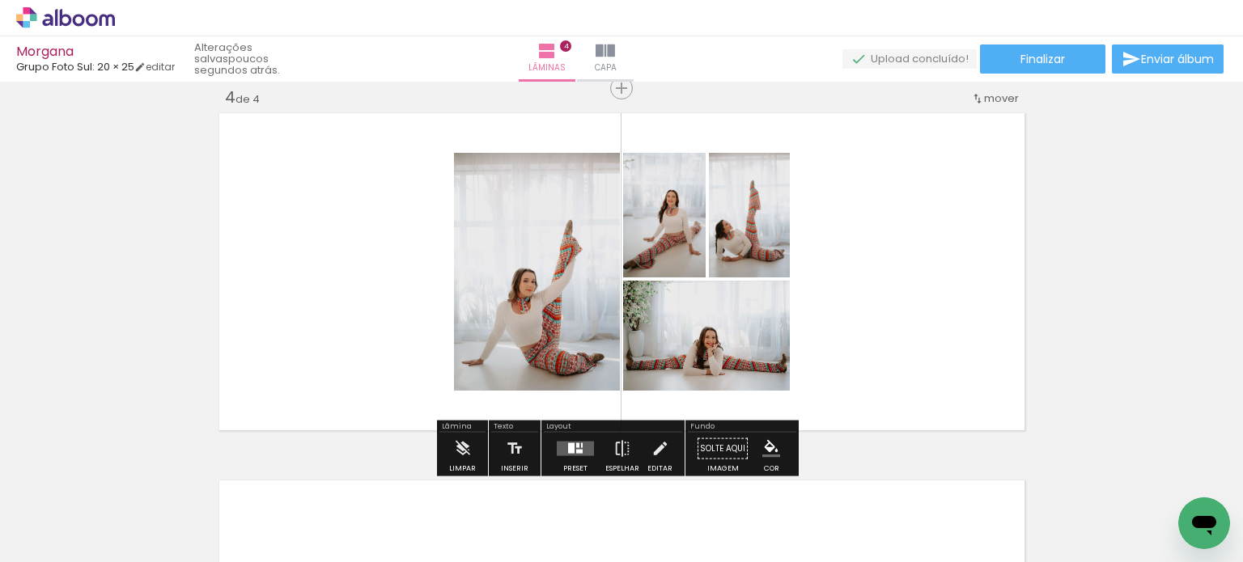
click at [568, 442] on quentale-layouter at bounding box center [575, 449] width 37 height 15
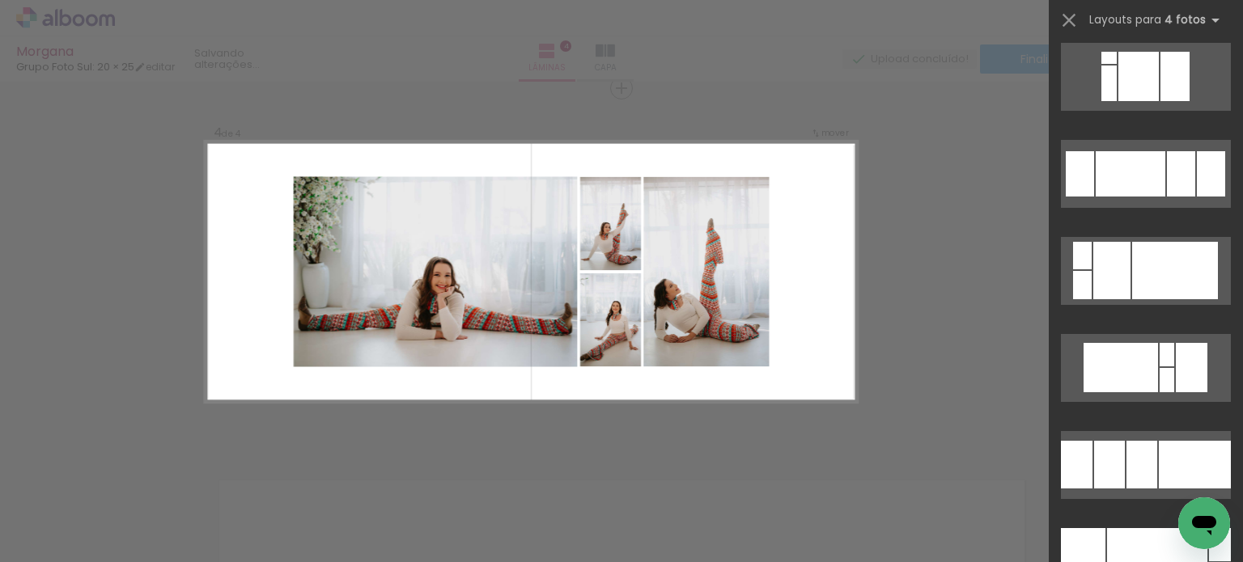
scroll to position [3317, 0]
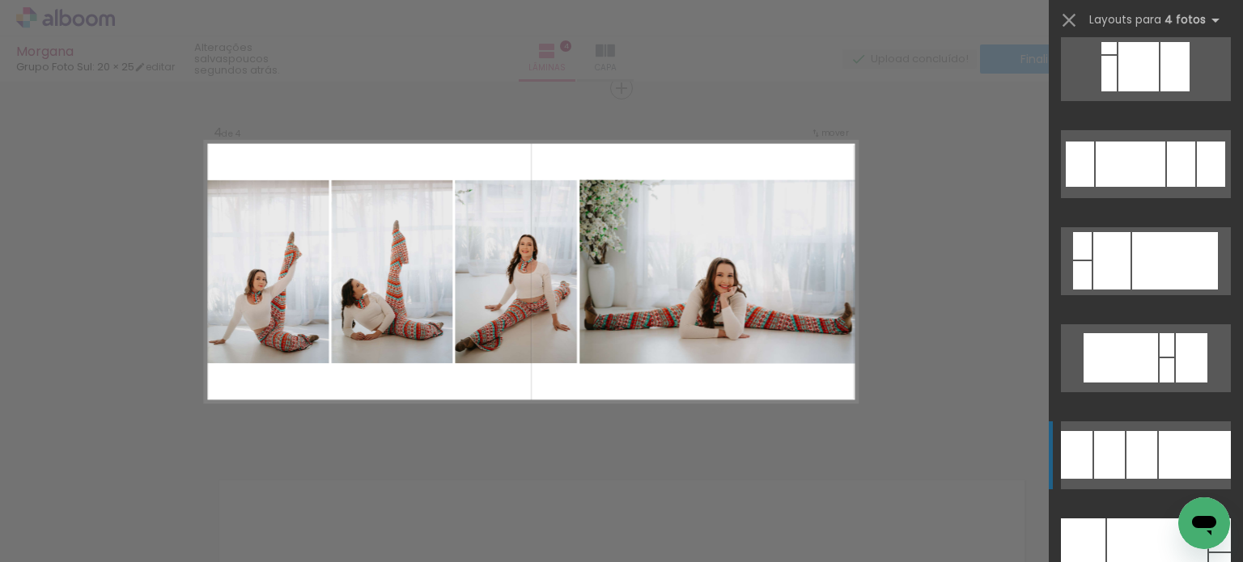
click at [1127, 445] on div at bounding box center [1141, 455] width 31 height 48
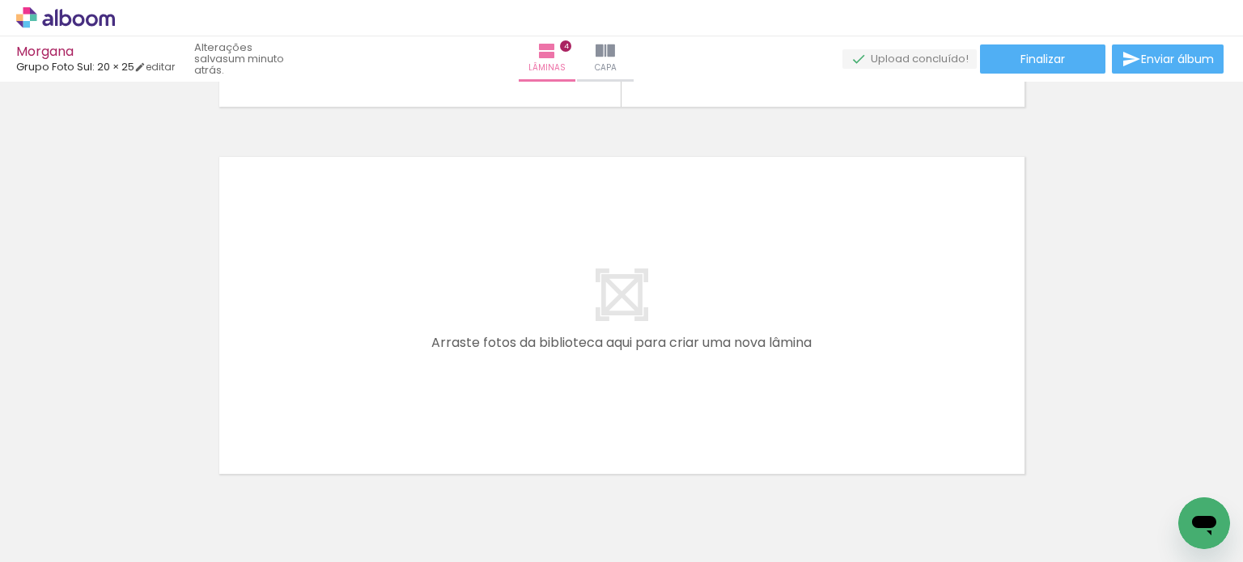
scroll to position [0, 1355]
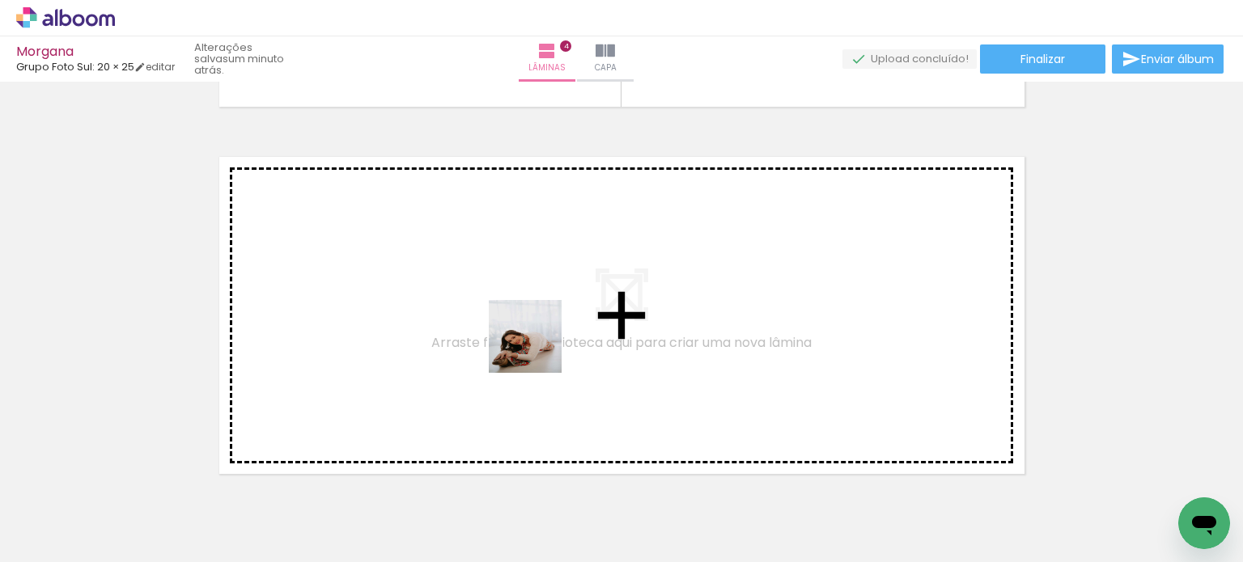
drag, startPoint x: 463, startPoint y: 515, endPoint x: 538, endPoint y: 344, distance: 186.6
click at [538, 344] on quentale-workspace at bounding box center [621, 281] width 1243 height 562
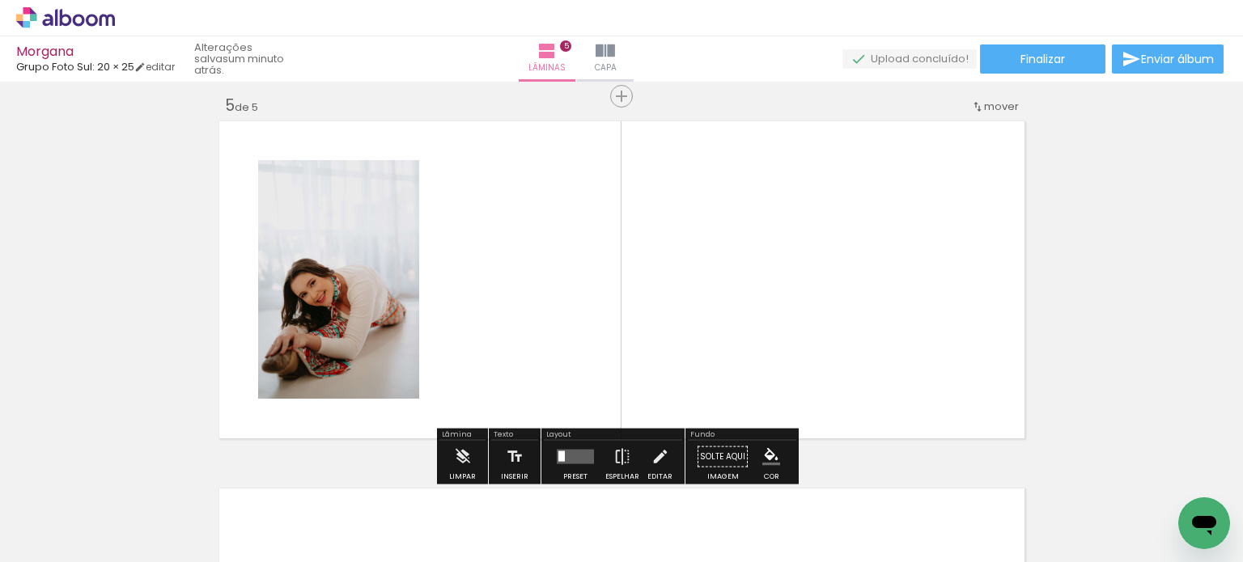
scroll to position [1489, 0]
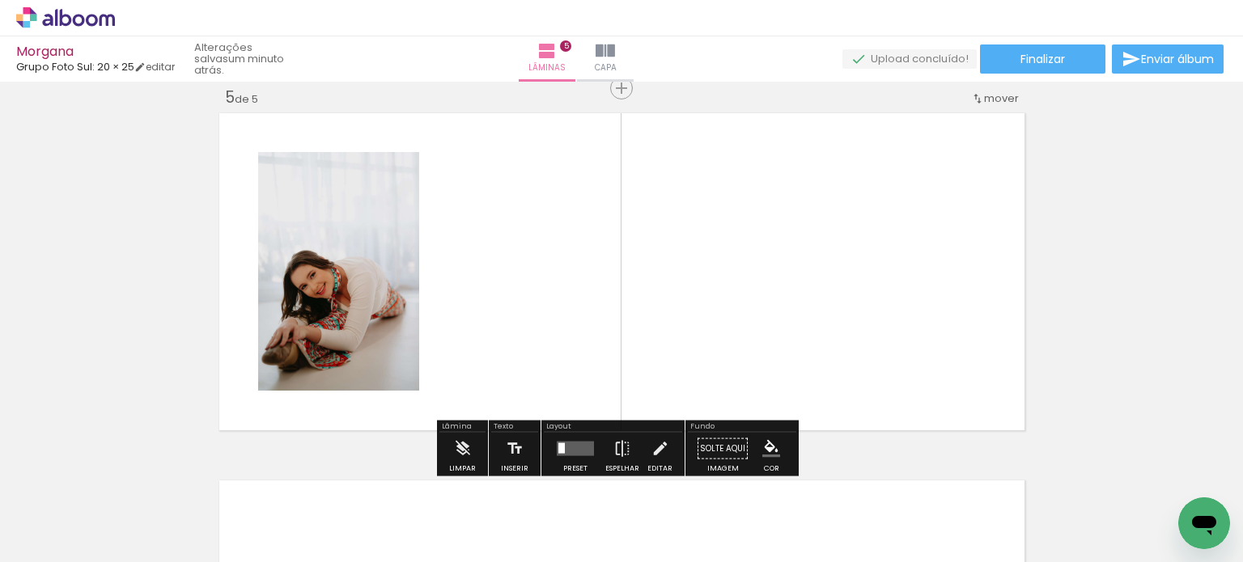
drag, startPoint x: 532, startPoint y: 515, endPoint x: 592, endPoint y: 413, distance: 118.2
click at [557, 383] on quentale-workspace at bounding box center [621, 281] width 1243 height 562
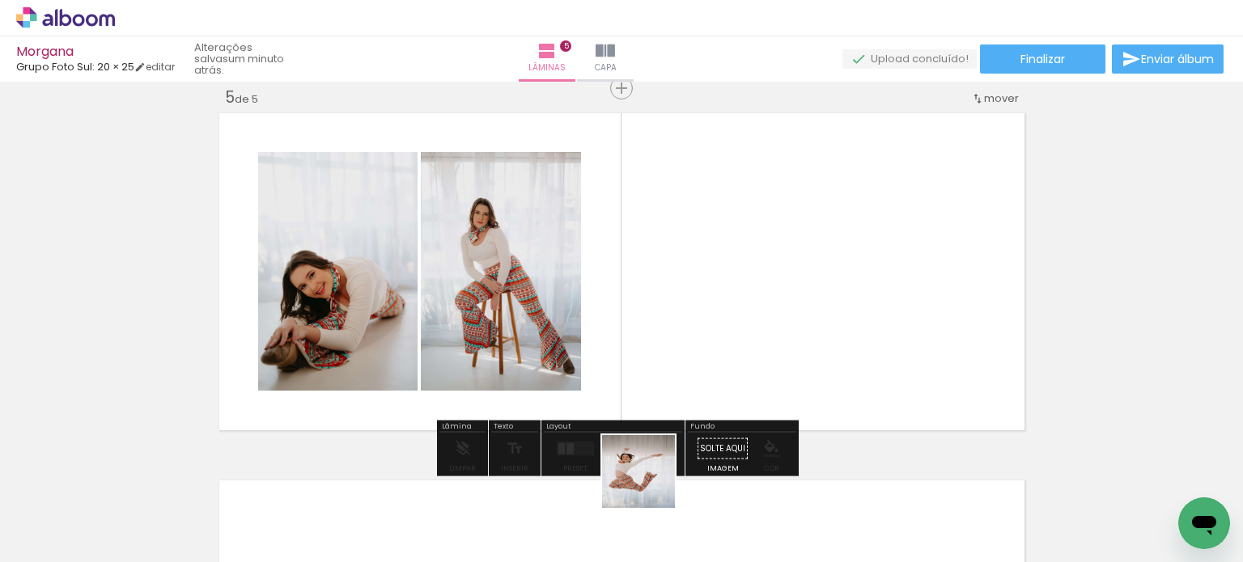
drag, startPoint x: 641, startPoint y: 516, endPoint x: 701, endPoint y: 417, distance: 116.6
click at [691, 363] on quentale-workspace at bounding box center [621, 281] width 1243 height 562
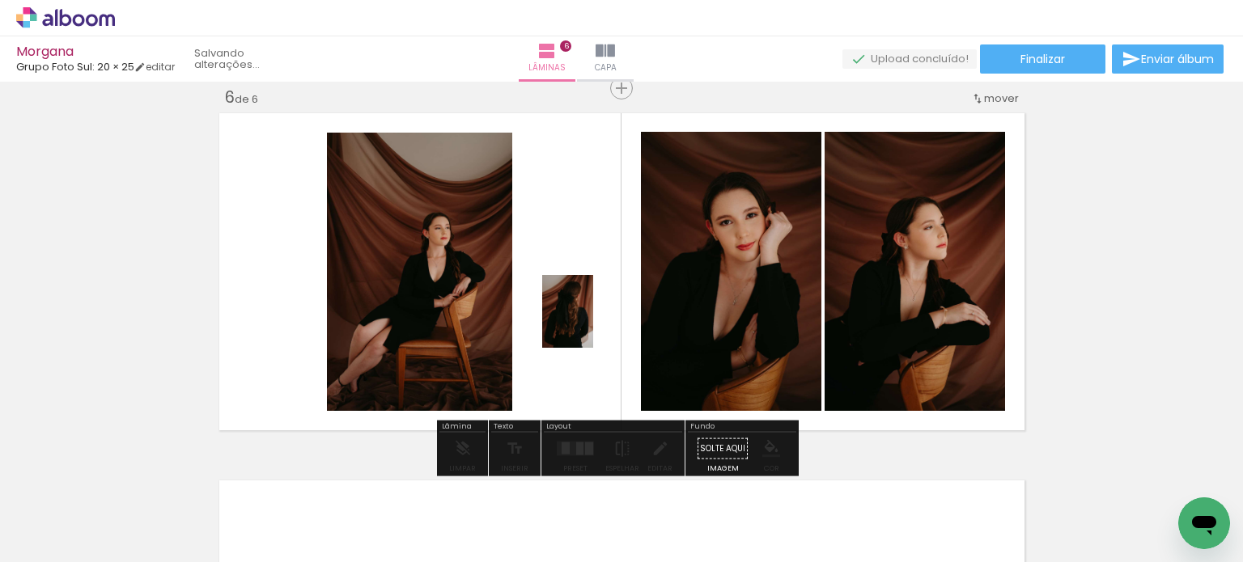
scroll to position [0, 1650]
click at [590, 324] on quentale-workspace at bounding box center [621, 281] width 1243 height 562
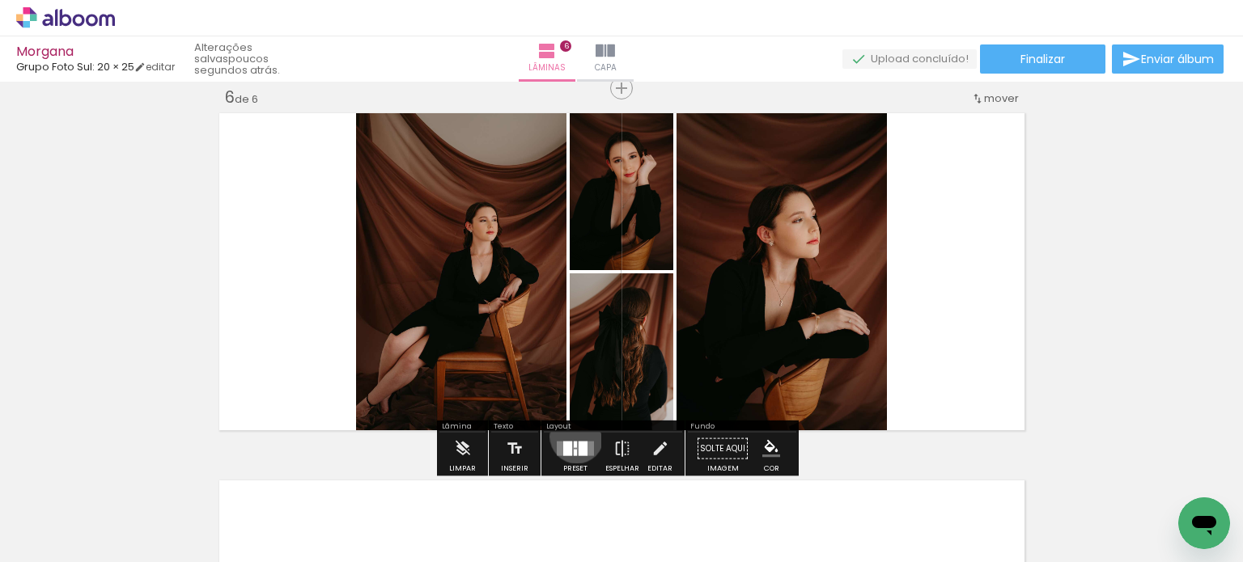
click at [573, 436] on div at bounding box center [575, 449] width 44 height 32
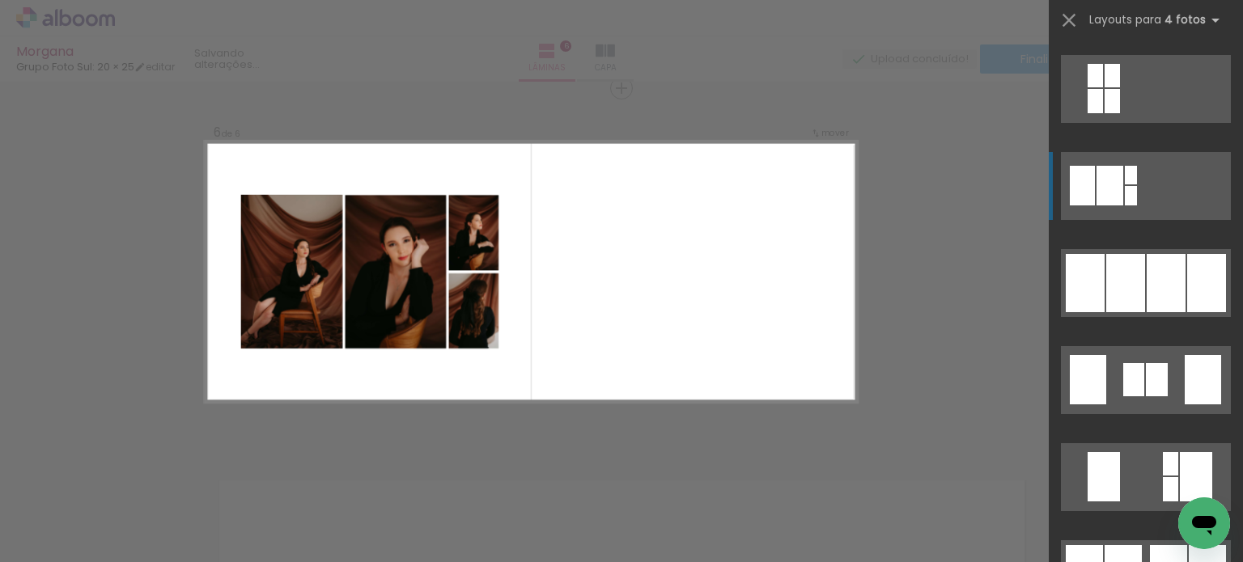
scroll to position [971, 0]
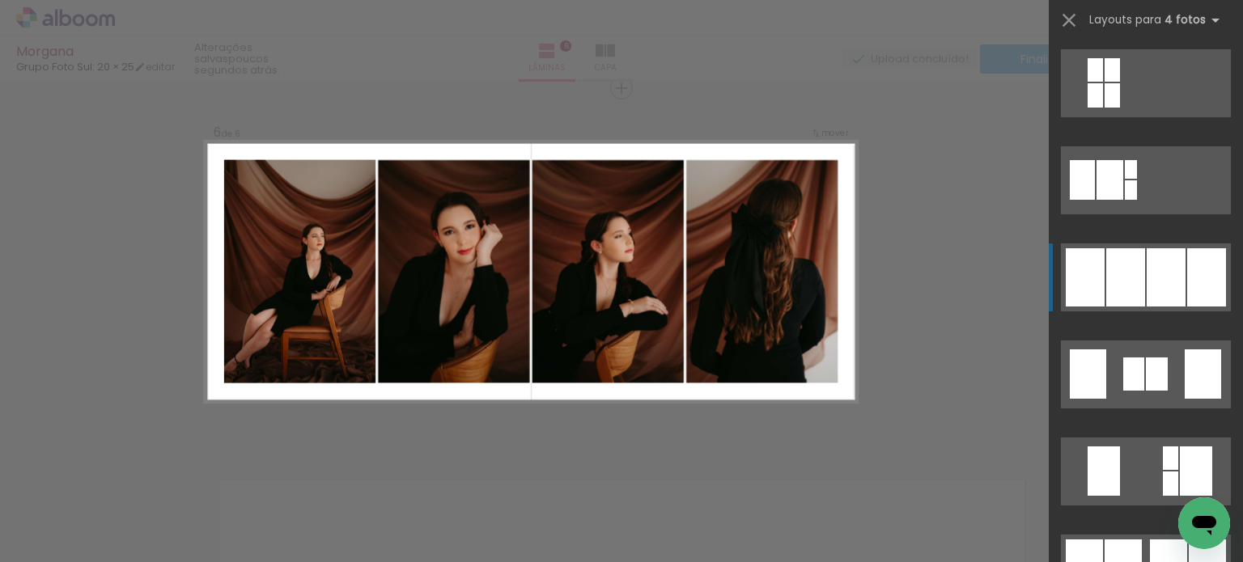
click at [1160, 286] on div at bounding box center [1165, 277] width 39 height 58
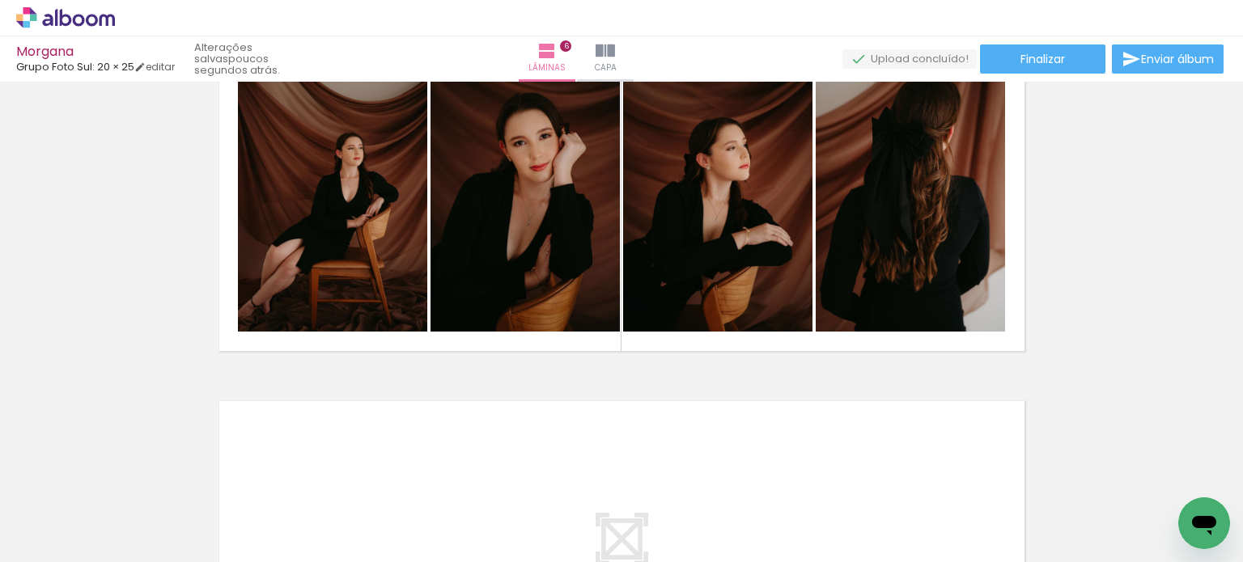
scroll to position [1938, 0]
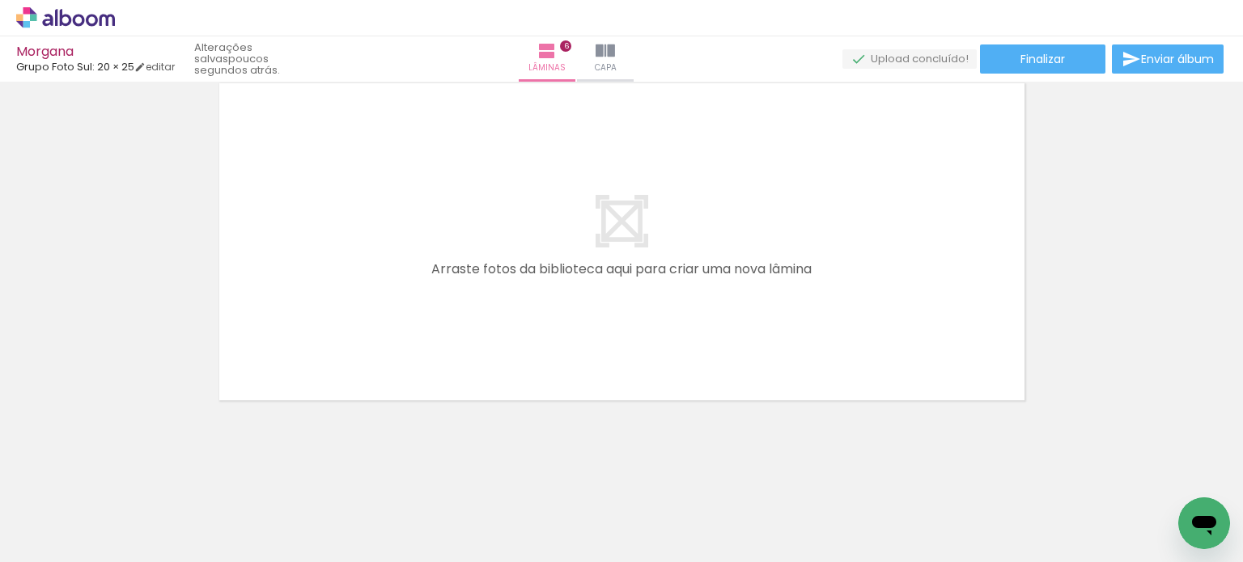
drag, startPoint x: 515, startPoint y: 522, endPoint x: 619, endPoint y: 400, distance: 160.1
click at [567, 394] on quentale-workspace at bounding box center [621, 281] width 1243 height 562
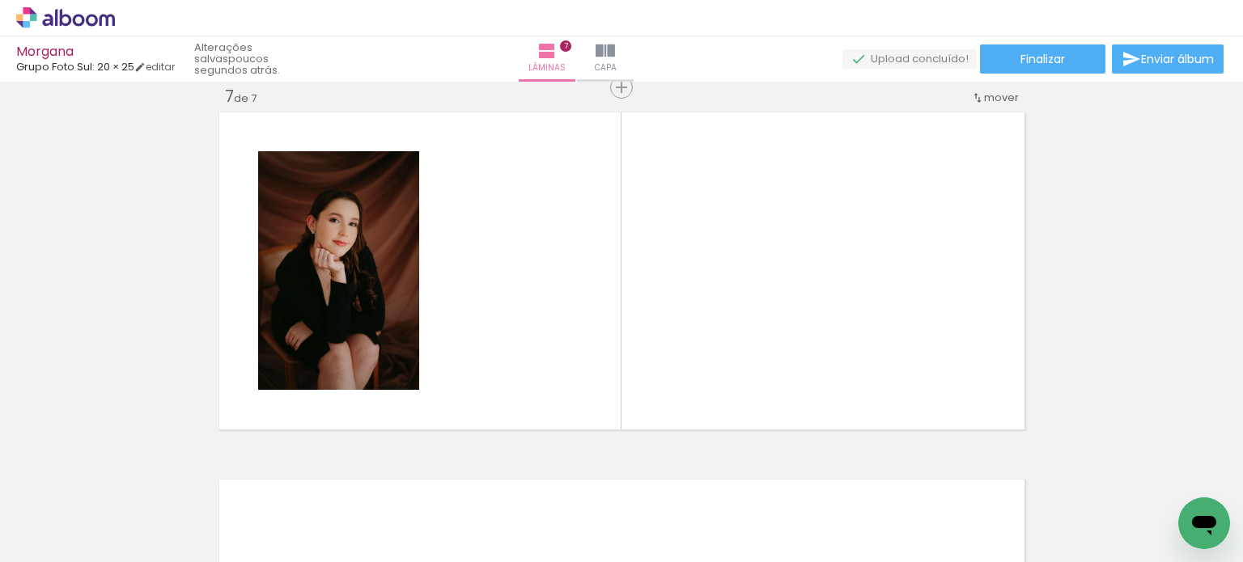
scroll to position [2224, 0]
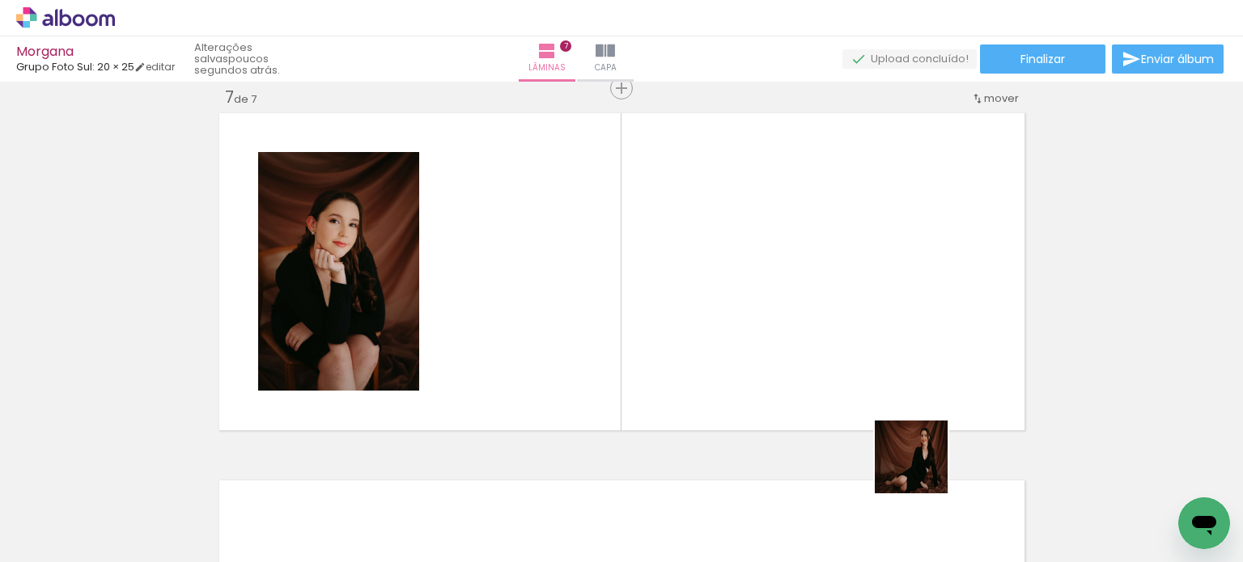
drag, startPoint x: 953, startPoint y: 506, endPoint x: 724, endPoint y: 326, distance: 291.0
click at [724, 326] on quentale-workspace at bounding box center [621, 281] width 1243 height 562
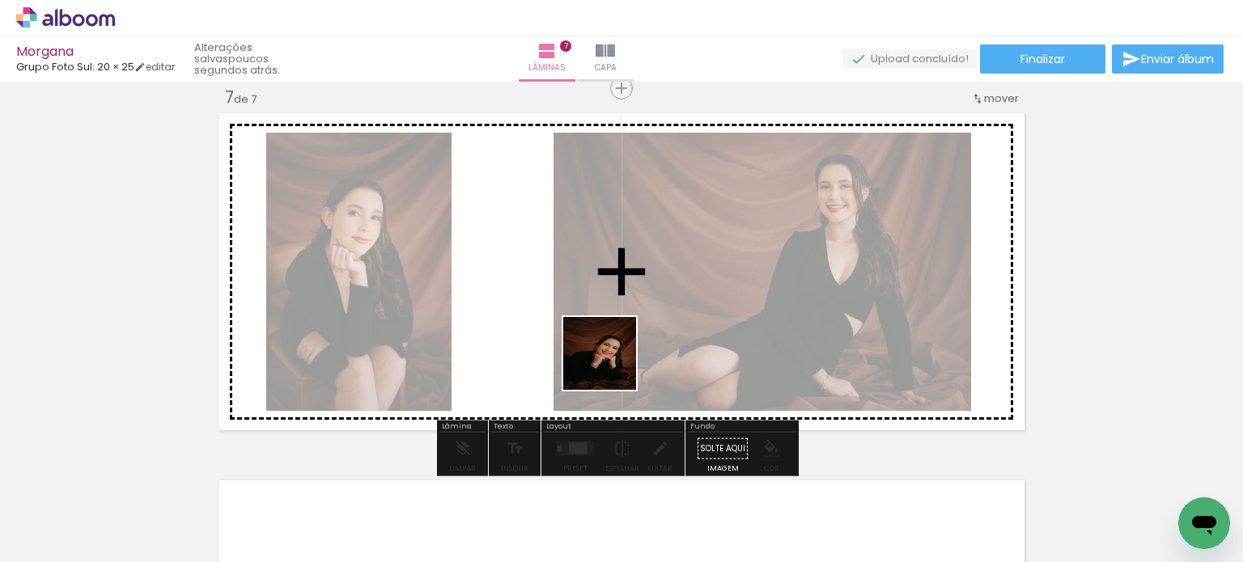
drag, startPoint x: 1042, startPoint y: 504, endPoint x: 576, endPoint y: 351, distance: 490.5
click at [580, 354] on quentale-workspace at bounding box center [621, 281] width 1243 height 562
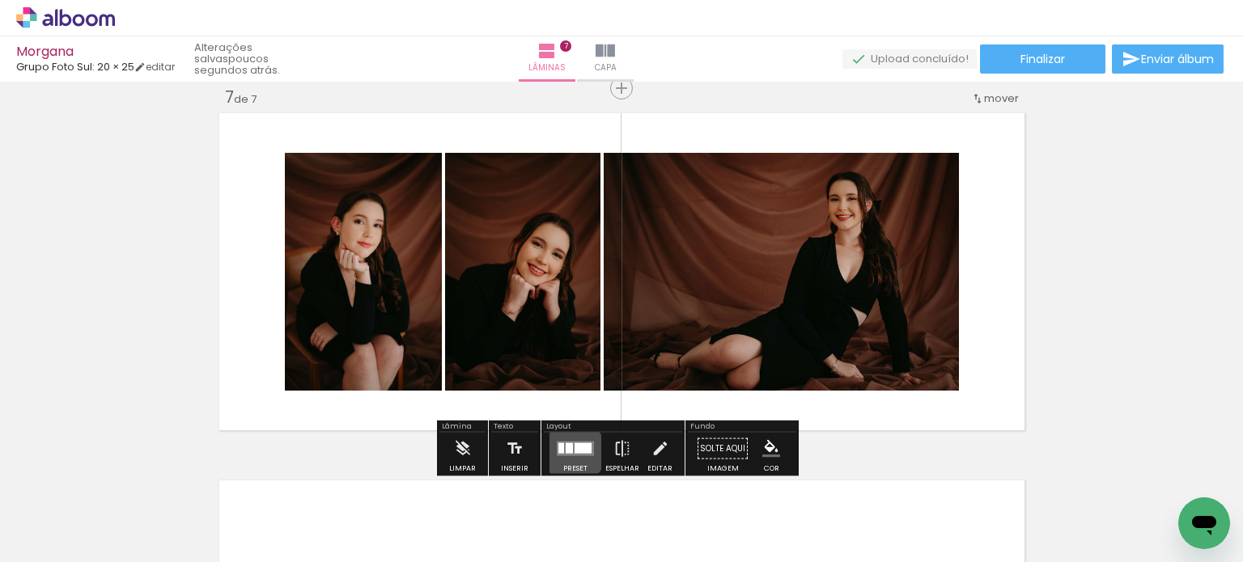
click at [570, 451] on quentale-layouter at bounding box center [575, 449] width 37 height 15
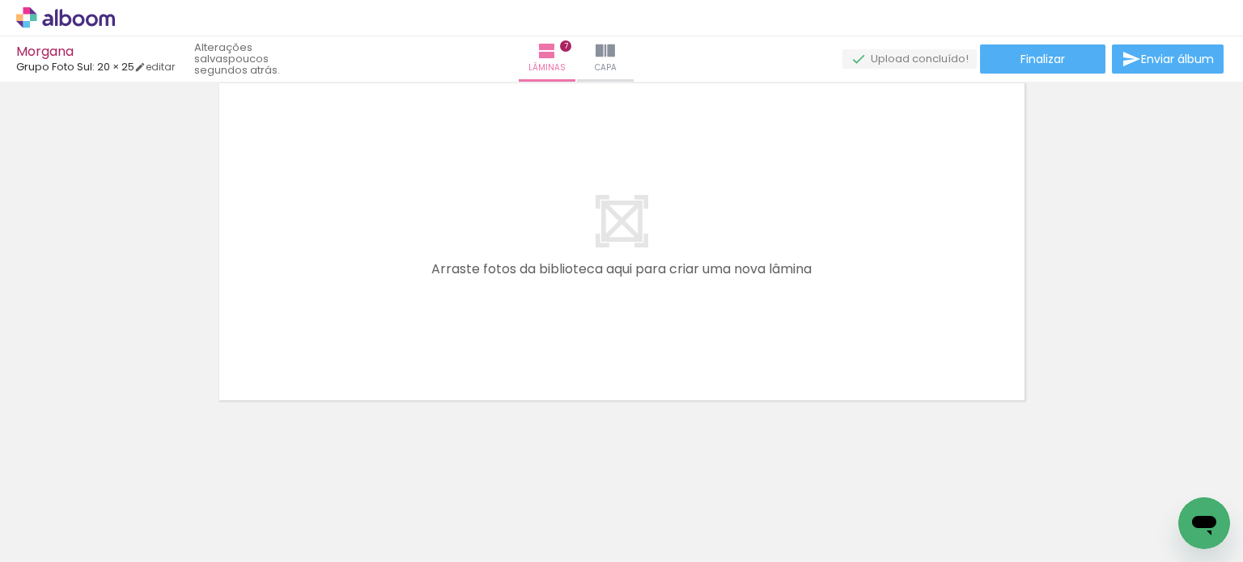
scroll to position [0, 2295]
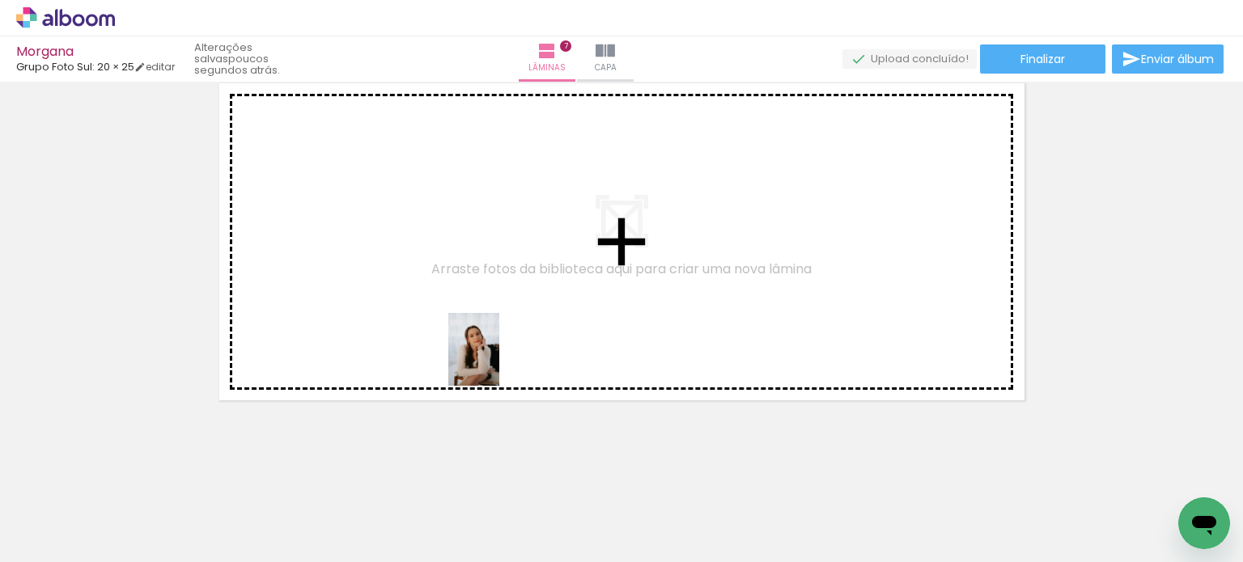
drag, startPoint x: 494, startPoint y: 512, endPoint x: 629, endPoint y: 409, distance: 170.2
click at [514, 312] on quentale-workspace at bounding box center [621, 281] width 1243 height 562
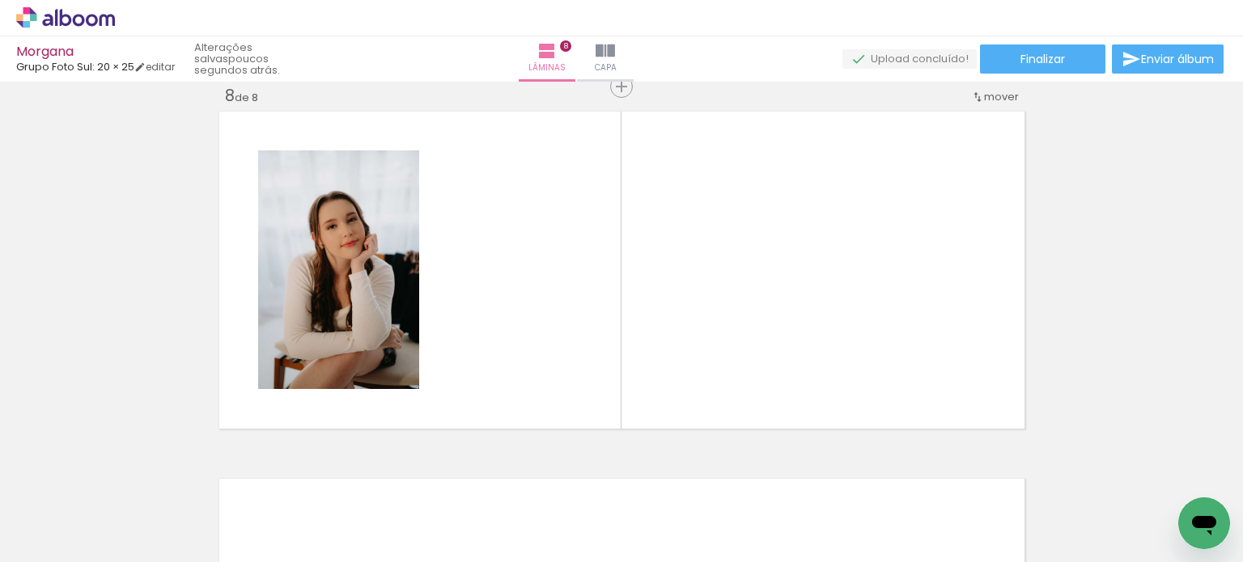
scroll to position [2591, 0]
drag, startPoint x: 602, startPoint y: 520, endPoint x: 685, endPoint y: 400, distance: 145.9
click at [653, 299] on quentale-workspace at bounding box center [621, 281] width 1243 height 562
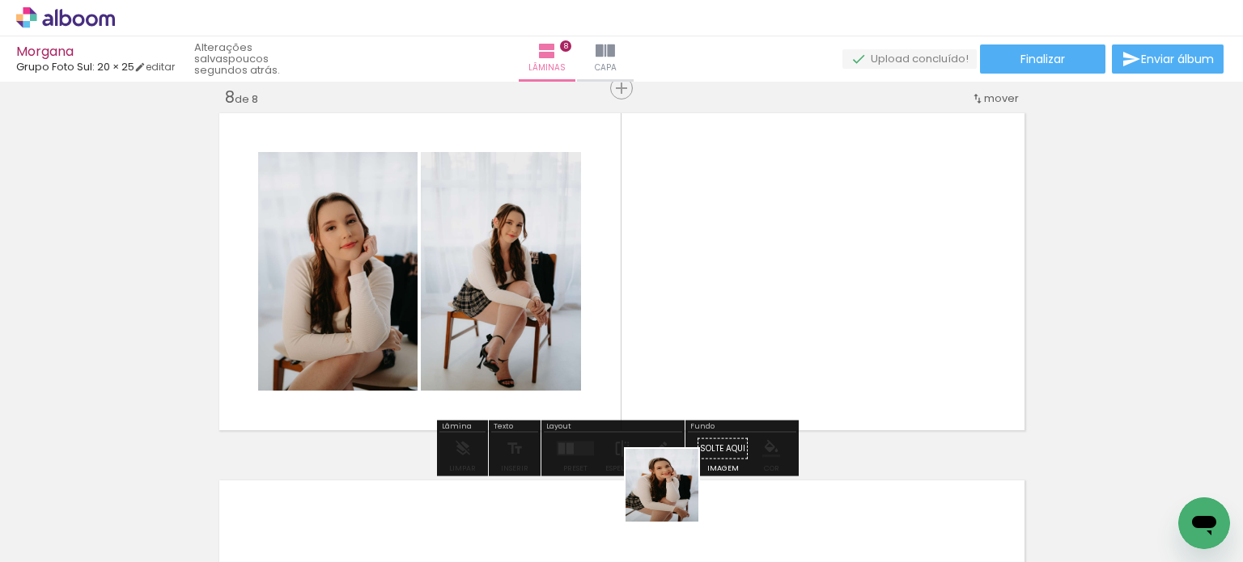
drag, startPoint x: 676, startPoint y: 517, endPoint x: 803, endPoint y: 410, distance: 165.3
click at [741, 356] on quentale-workspace at bounding box center [621, 281] width 1243 height 562
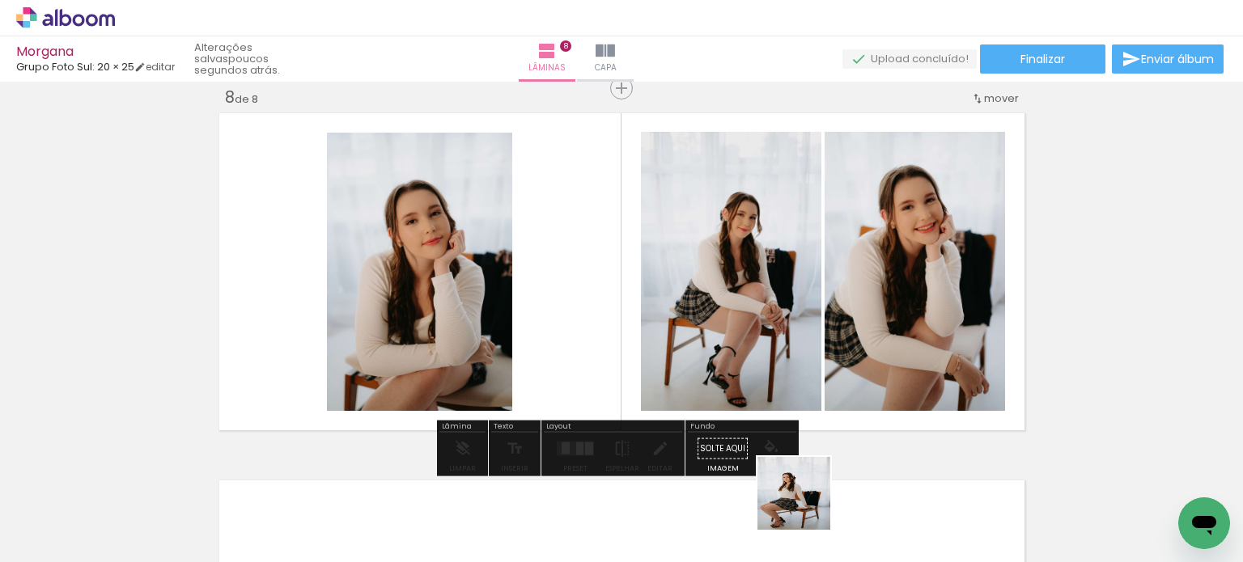
drag, startPoint x: 806, startPoint y: 506, endPoint x: 764, endPoint y: 375, distance: 137.7
click at [764, 375] on quentale-workspace at bounding box center [621, 281] width 1243 height 562
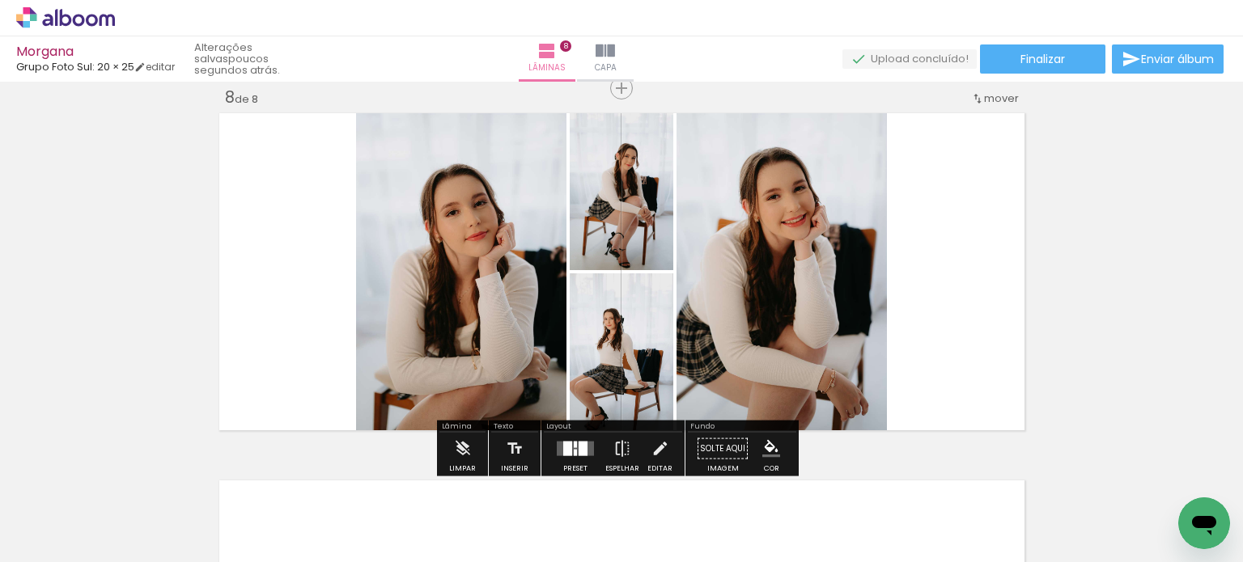
click at [578, 443] on div at bounding box center [582, 449] width 9 height 15
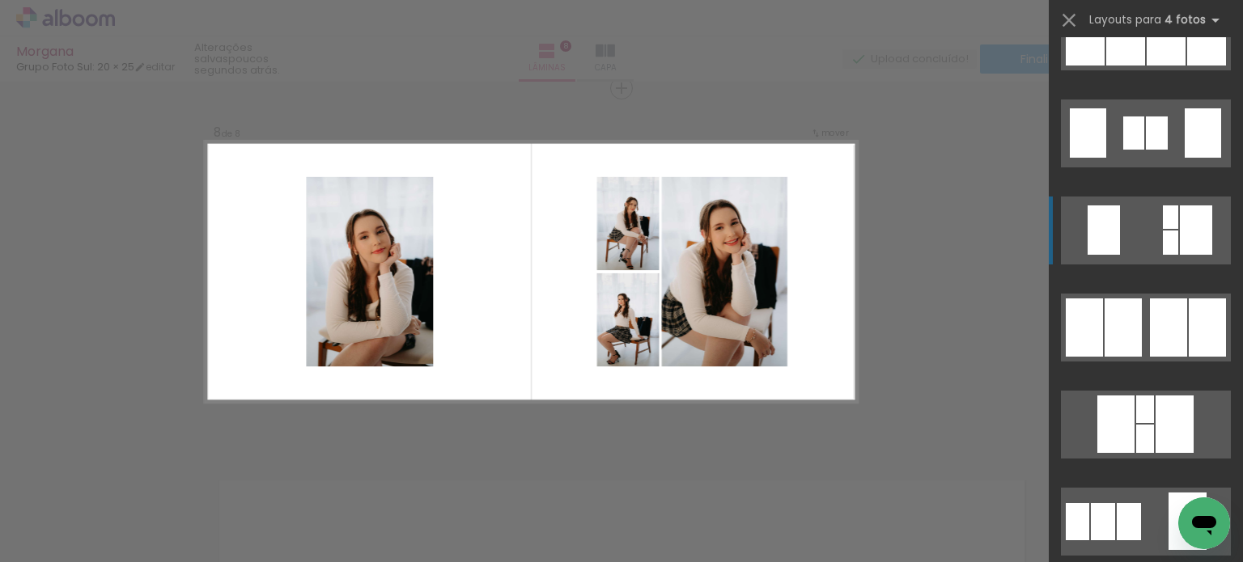
scroll to position [1214, 0]
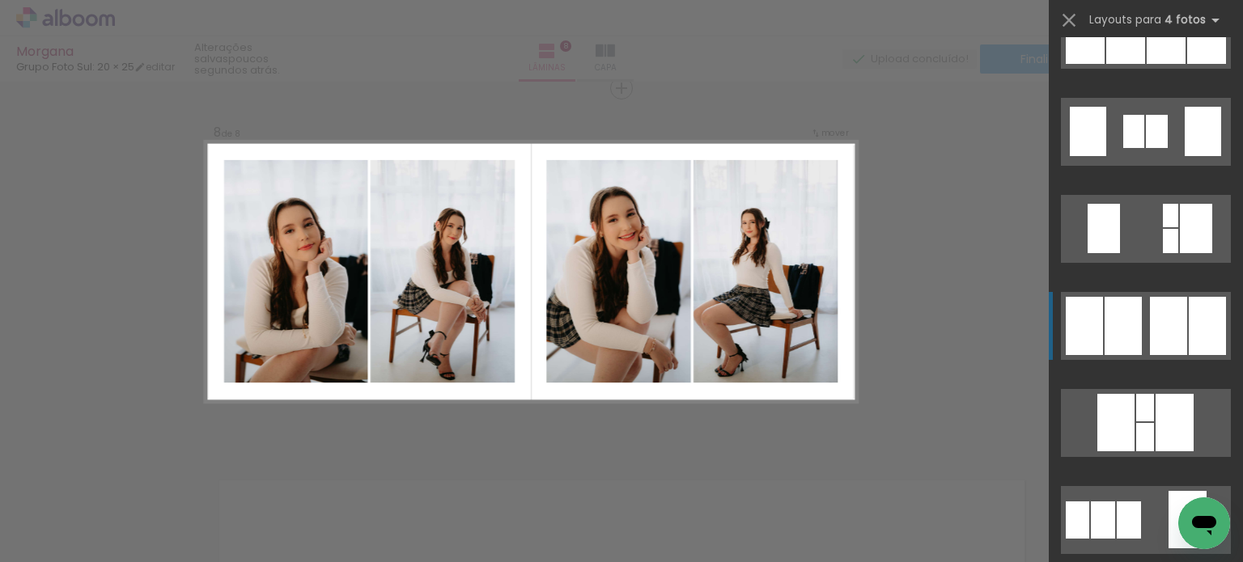
click at [1155, 323] on div at bounding box center [1168, 326] width 37 height 58
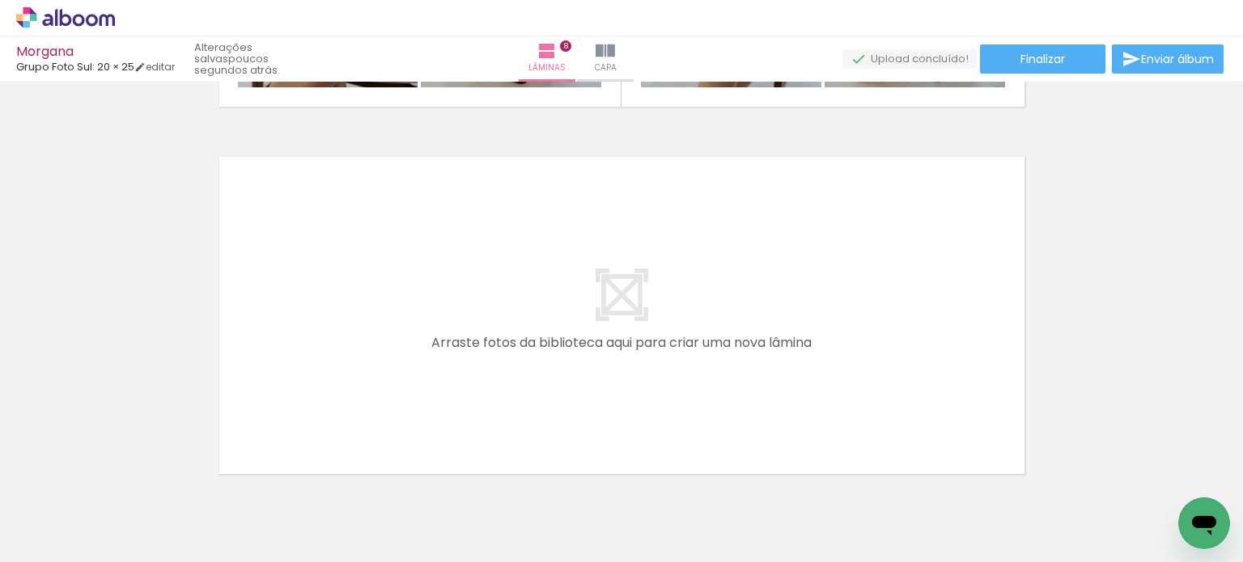
scroll to position [0, 2548]
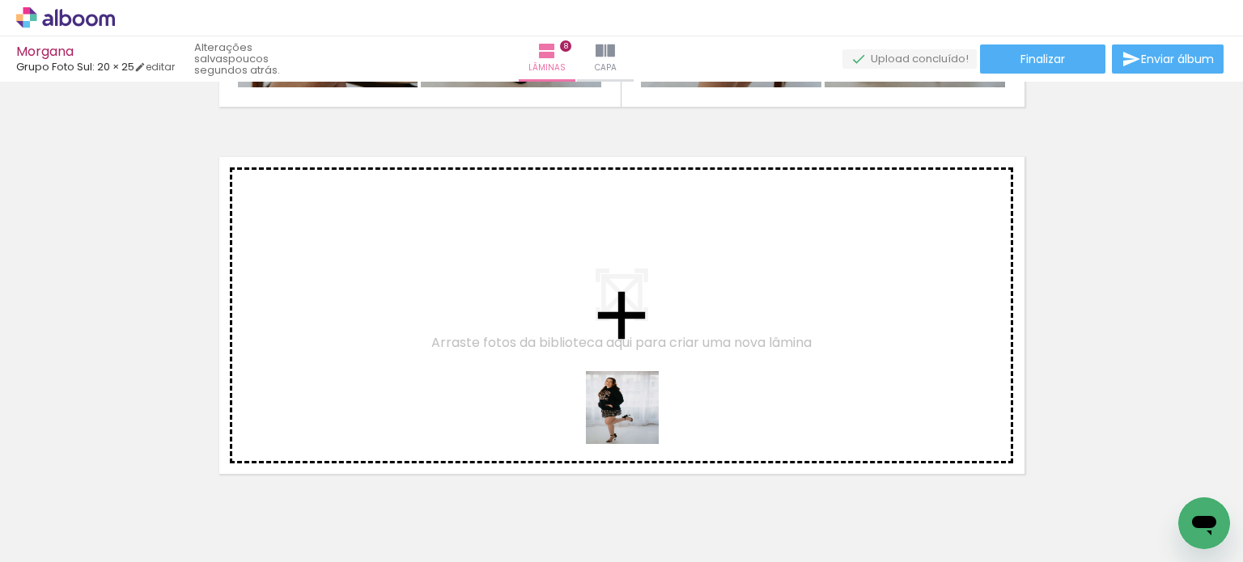
drag, startPoint x: 633, startPoint y: 426, endPoint x: 709, endPoint y: 482, distance: 94.3
click at [643, 400] on quentale-workspace at bounding box center [621, 281] width 1243 height 562
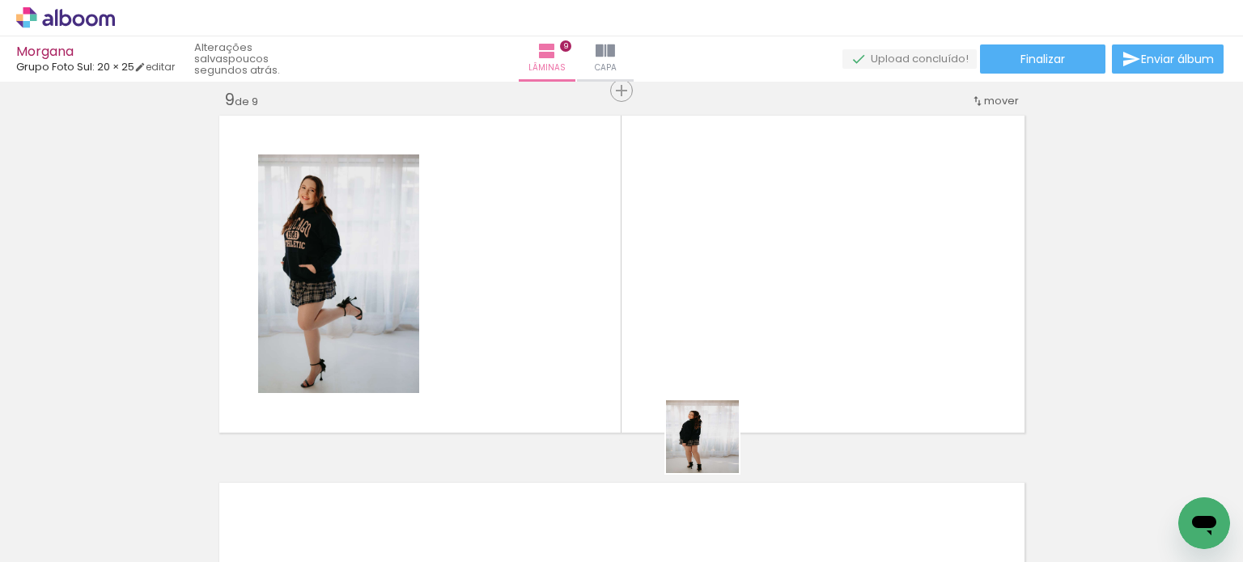
drag, startPoint x: 714, startPoint y: 449, endPoint x: 735, endPoint y: 394, distance: 58.6
click at [719, 394] on quentale-workspace at bounding box center [621, 281] width 1243 height 562
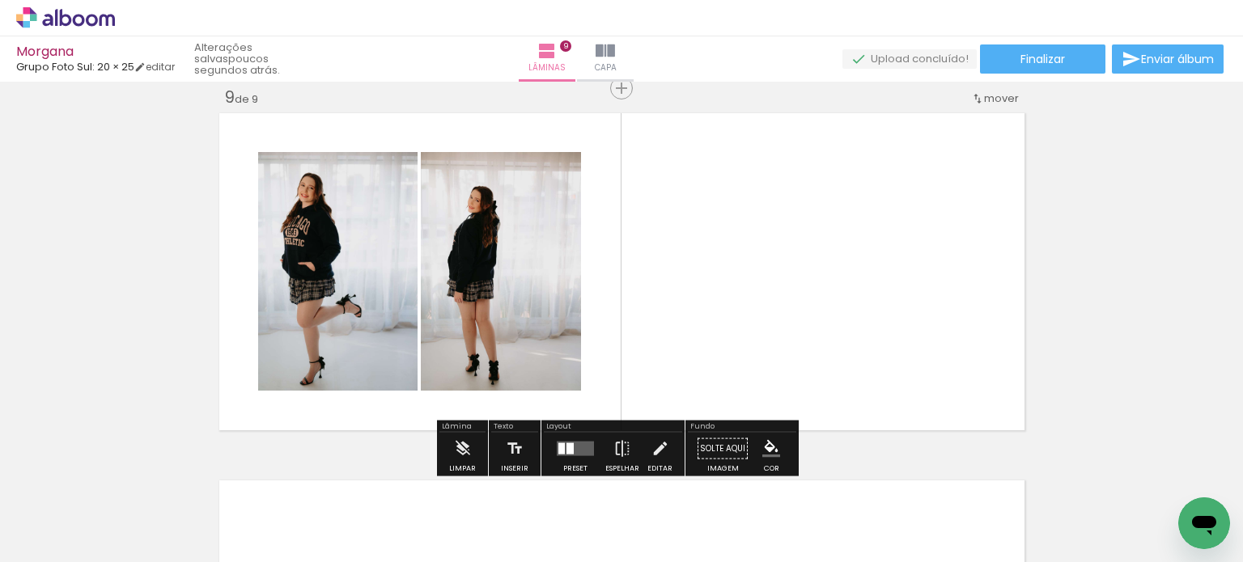
drag, startPoint x: 806, startPoint y: 523, endPoint x: 878, endPoint y: 477, distance: 85.1
click at [799, 362] on quentale-workspace at bounding box center [621, 281] width 1243 height 562
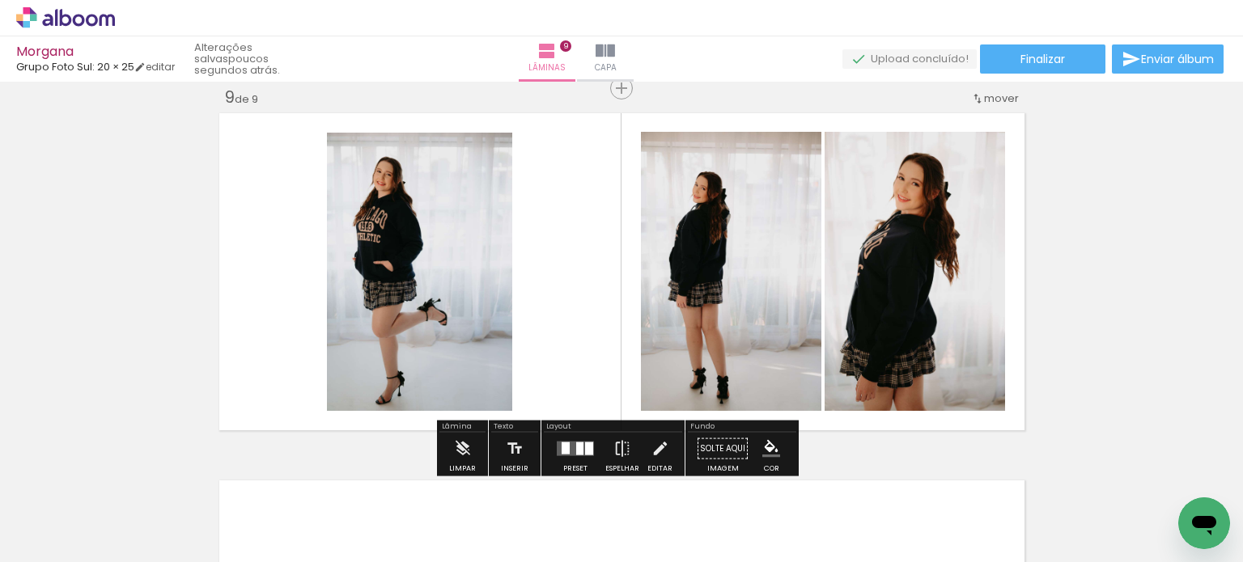
drag, startPoint x: 879, startPoint y: 527, endPoint x: 924, endPoint y: 442, distance: 96.3
click at [819, 340] on quentale-workspace at bounding box center [621, 281] width 1243 height 562
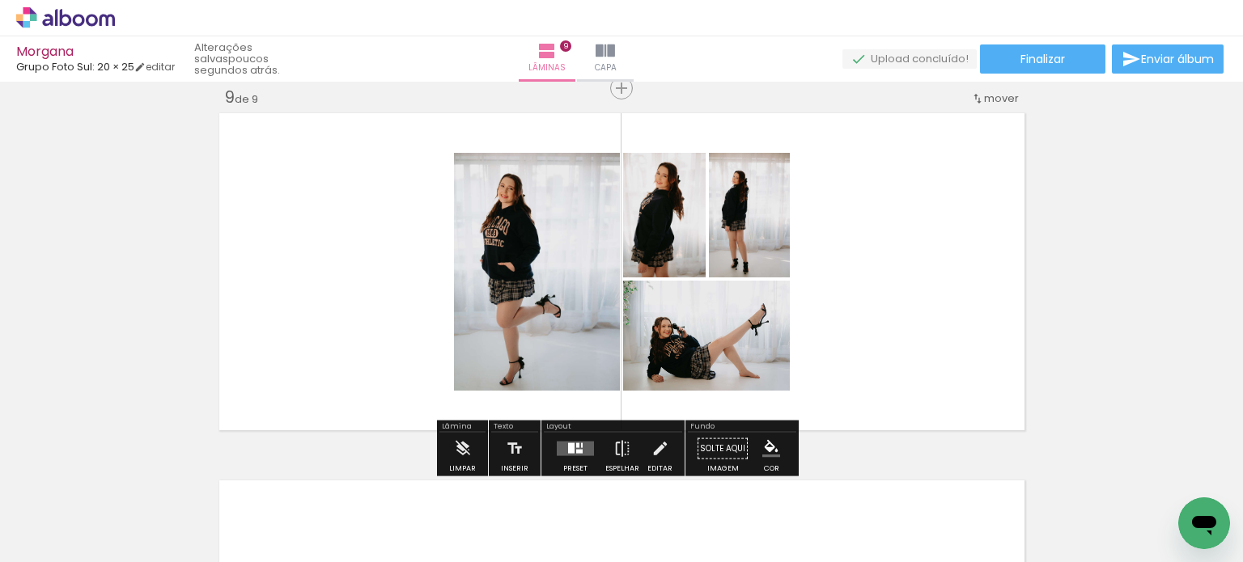
drag, startPoint x: 984, startPoint y: 524, endPoint x: 825, endPoint y: 279, distance: 292.0
click at [825, 279] on quentale-workspace at bounding box center [621, 281] width 1243 height 562
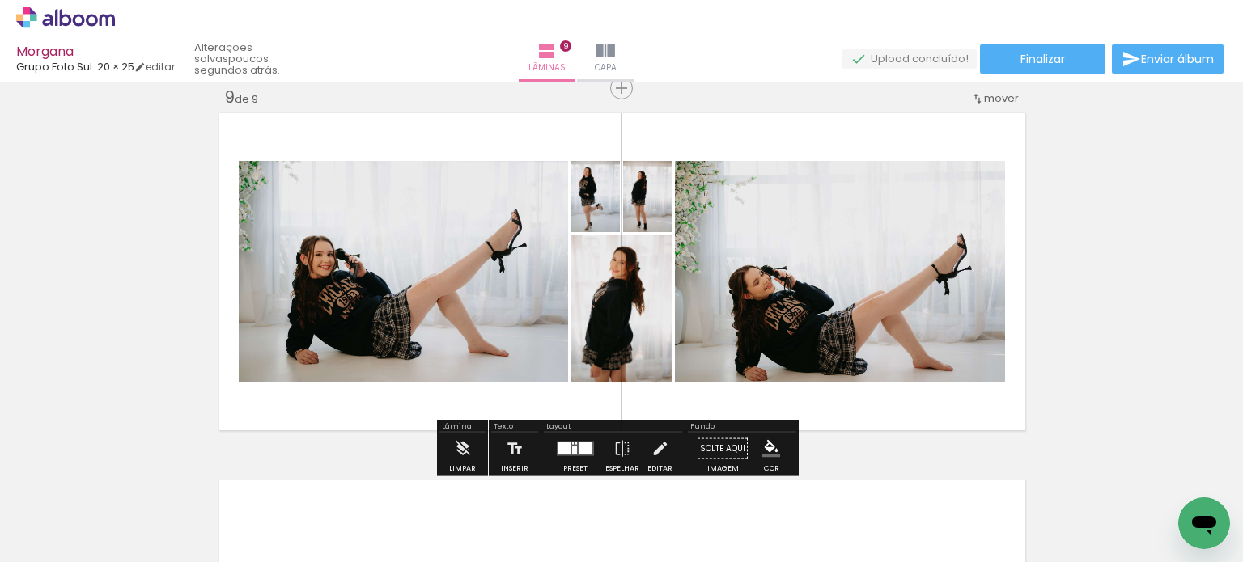
click at [586, 444] on div at bounding box center [585, 449] width 14 height 12
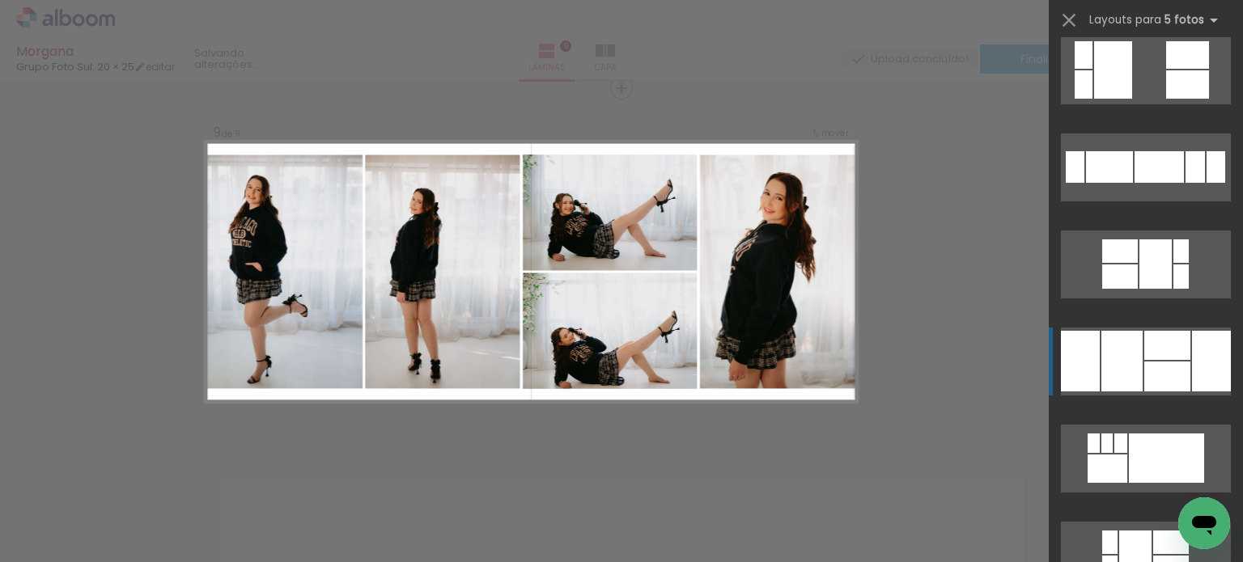
scroll to position [1133, 0]
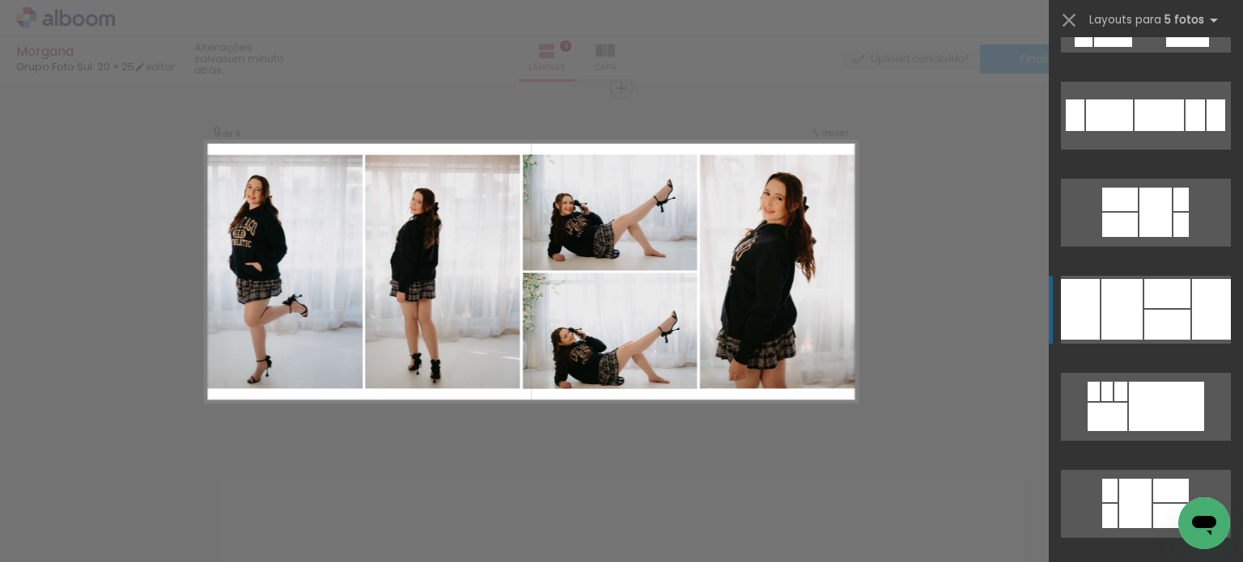
click at [1152, 303] on div at bounding box center [1167, 293] width 46 height 29
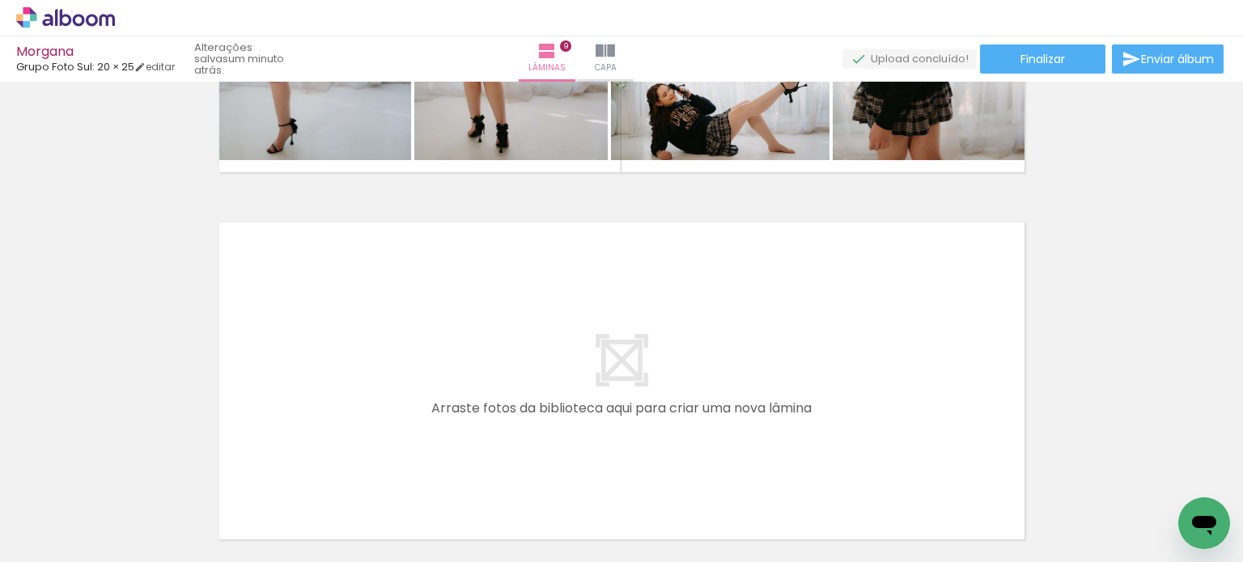
scroll to position [3356, 0]
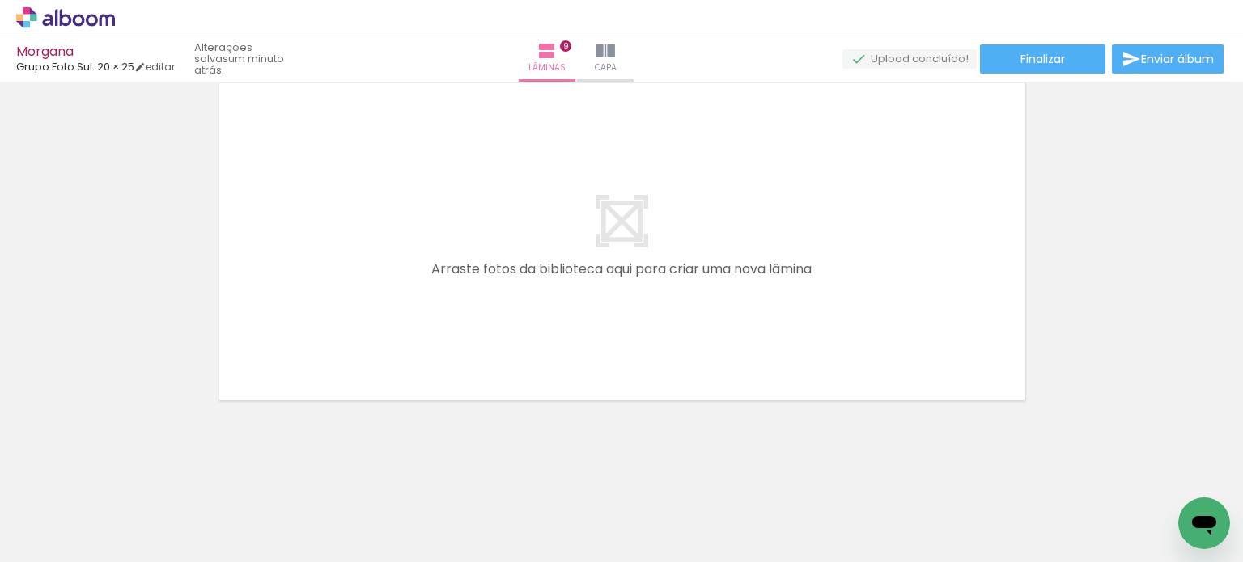
drag, startPoint x: 616, startPoint y: 396, endPoint x: 627, endPoint y: 381, distance: 18.0
drag, startPoint x: 605, startPoint y: 519, endPoint x: 633, endPoint y: 320, distance: 201.7
click at [630, 311] on quentale-workspace at bounding box center [621, 281] width 1243 height 562
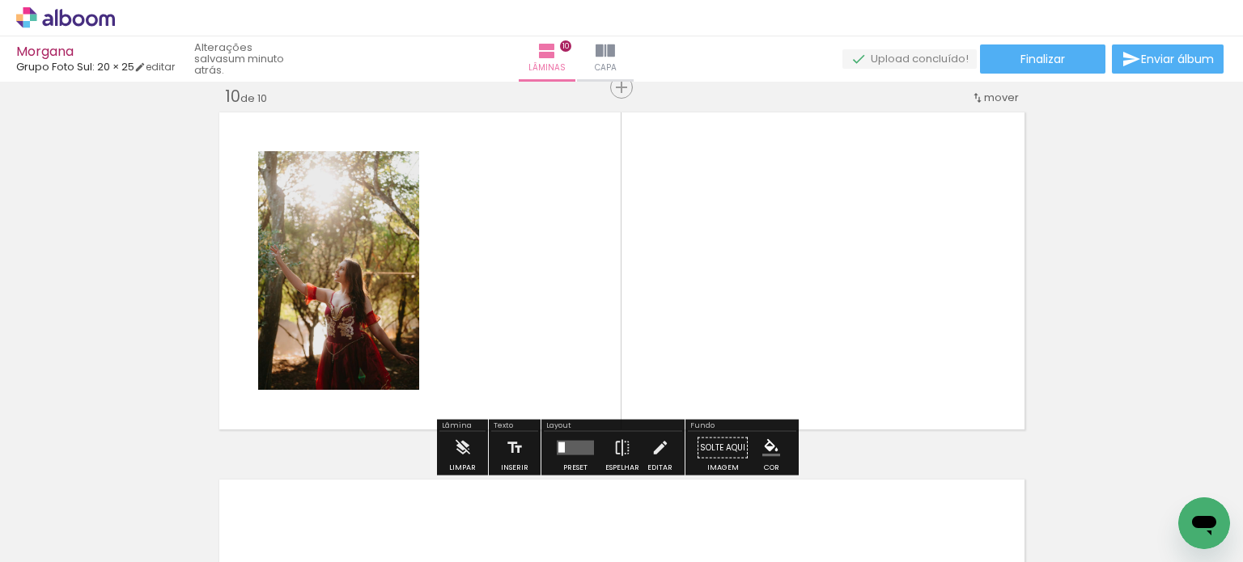
scroll to position [3326, 0]
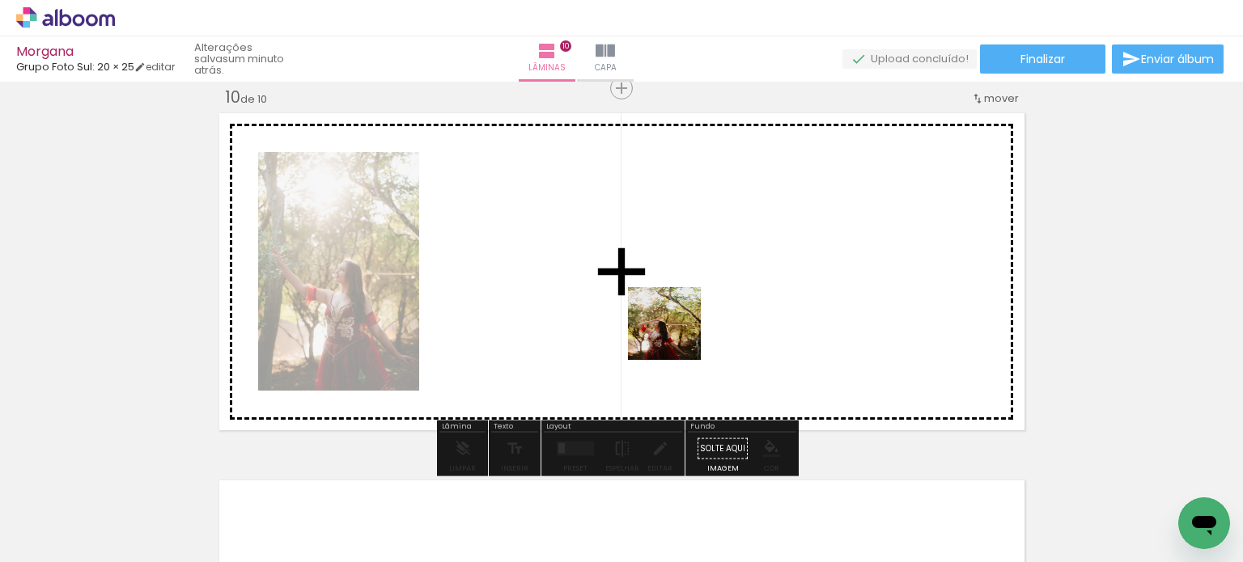
drag, startPoint x: 696, startPoint y: 523, endPoint x: 667, endPoint y: 299, distance: 225.9
click at [671, 312] on quentale-workspace at bounding box center [621, 281] width 1243 height 562
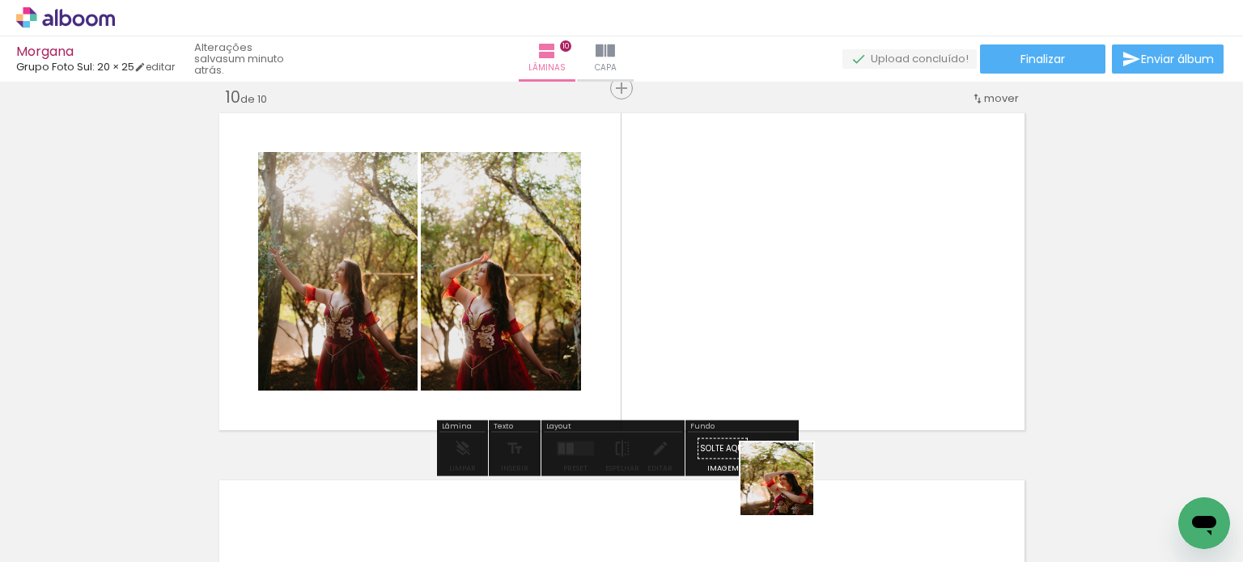
drag, startPoint x: 785, startPoint y: 508, endPoint x: 812, endPoint y: 374, distance: 137.1
click at [787, 290] on quentale-workspace at bounding box center [621, 281] width 1243 height 562
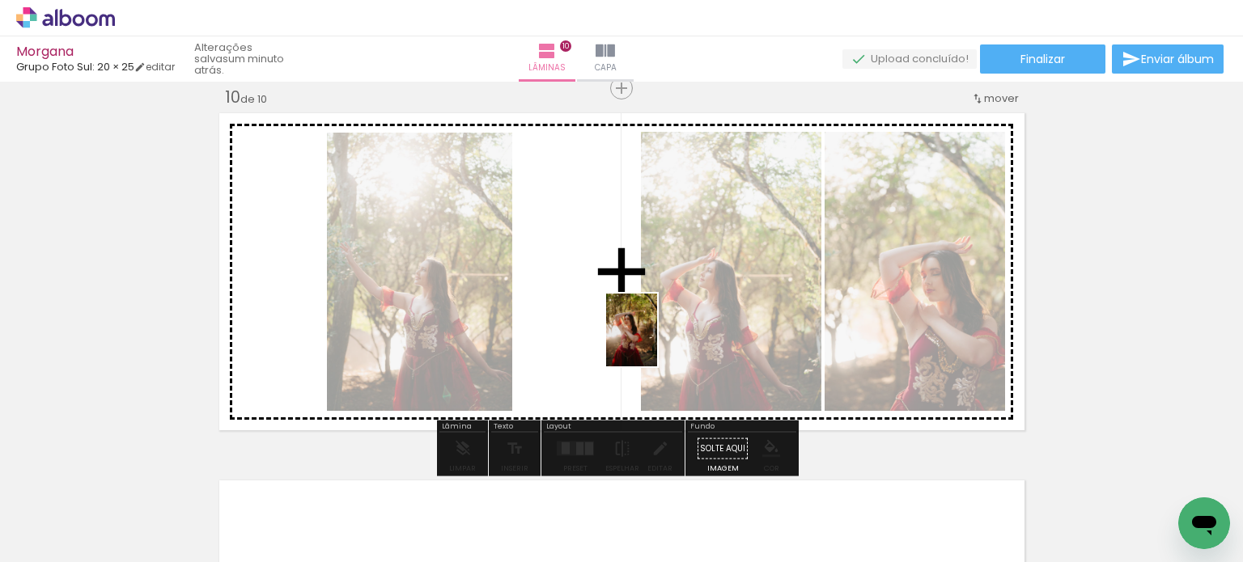
drag, startPoint x: 868, startPoint y: 520, endPoint x: 598, endPoint y: 305, distance: 345.4
click at [598, 305] on quentale-workspace at bounding box center [621, 281] width 1243 height 562
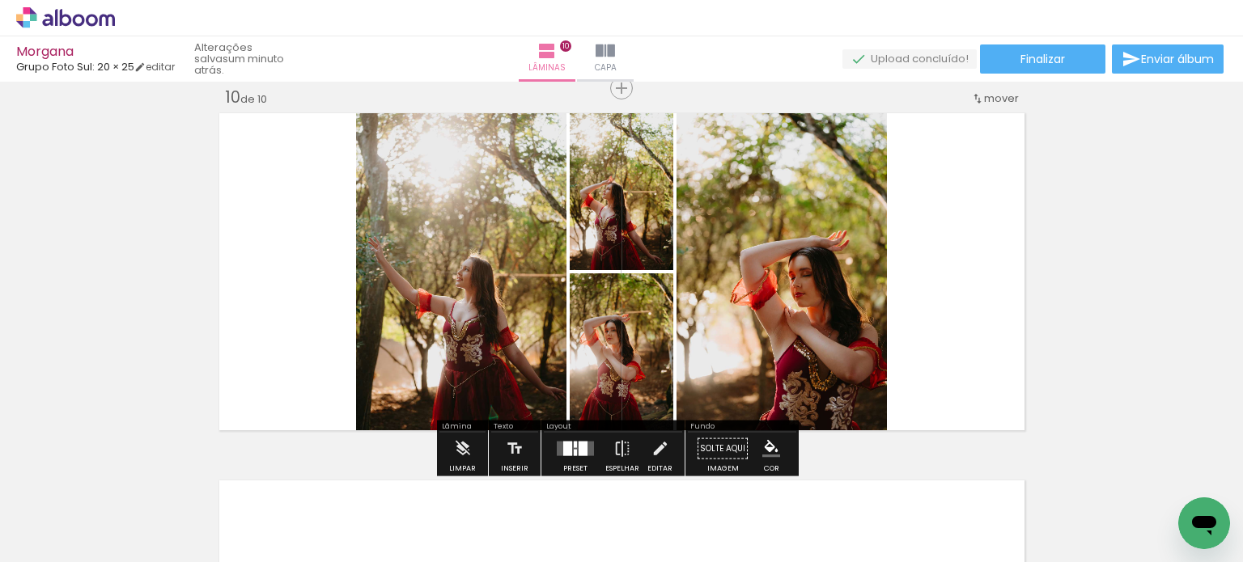
drag, startPoint x: 558, startPoint y: 453, endPoint x: 654, endPoint y: 427, distance: 98.9
click at [558, 452] on quentale-layouter at bounding box center [575, 449] width 37 height 15
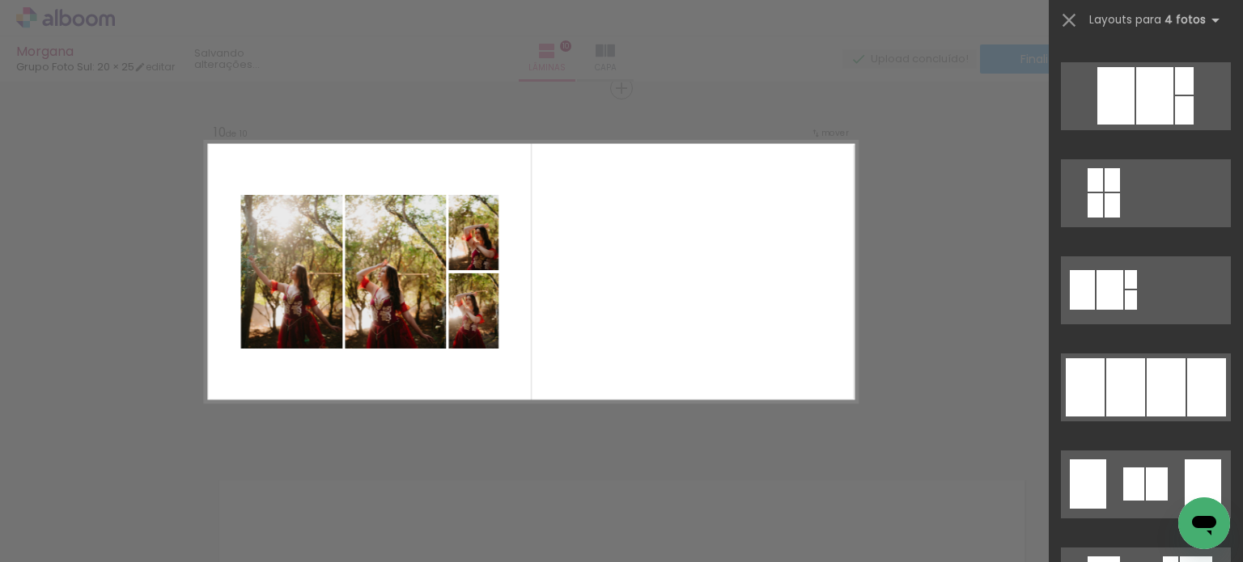
scroll to position [971, 0]
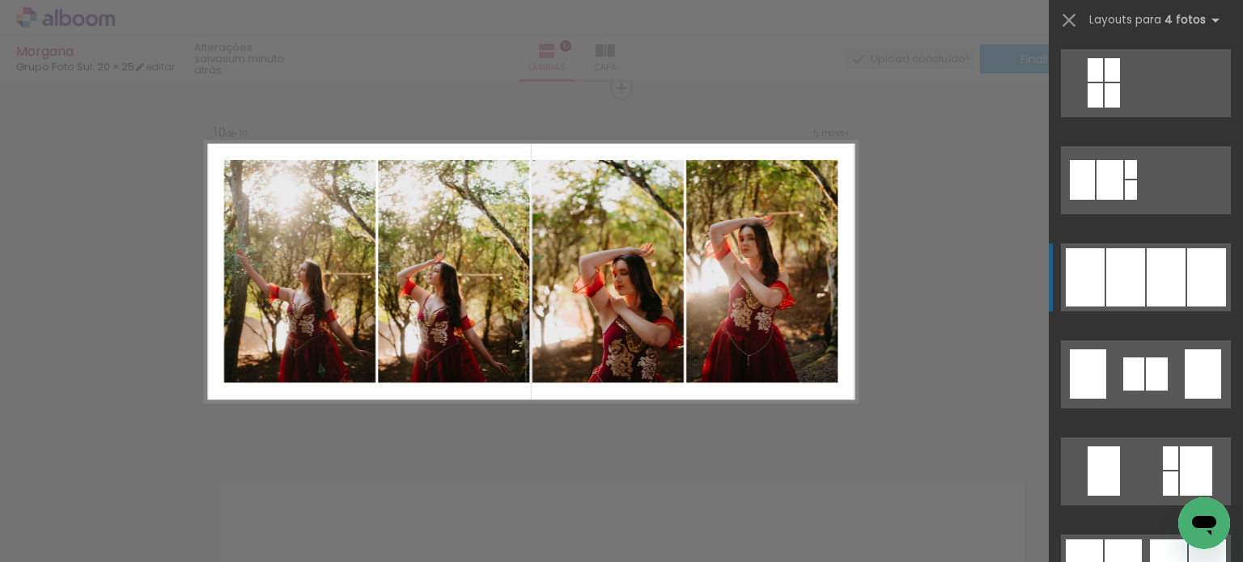
click at [1169, 276] on div at bounding box center [1165, 277] width 39 height 58
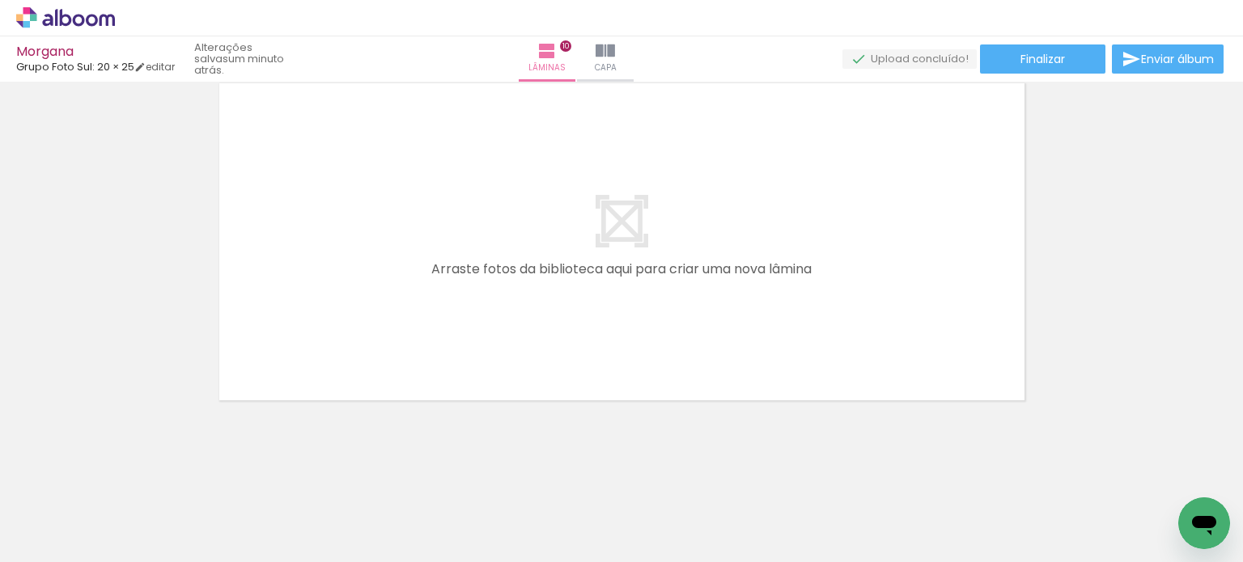
scroll to position [0, 3370]
drag, startPoint x: 604, startPoint y: 527, endPoint x: 704, endPoint y: 443, distance: 130.4
click at [633, 314] on quentale-workspace at bounding box center [621, 281] width 1243 height 562
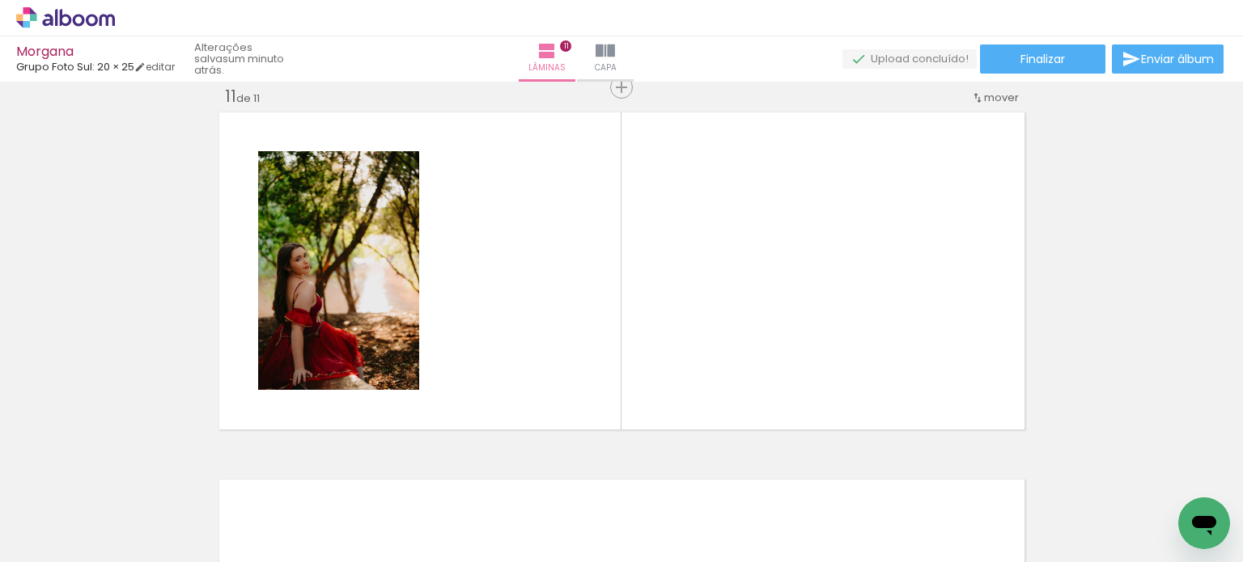
scroll to position [3693, 0]
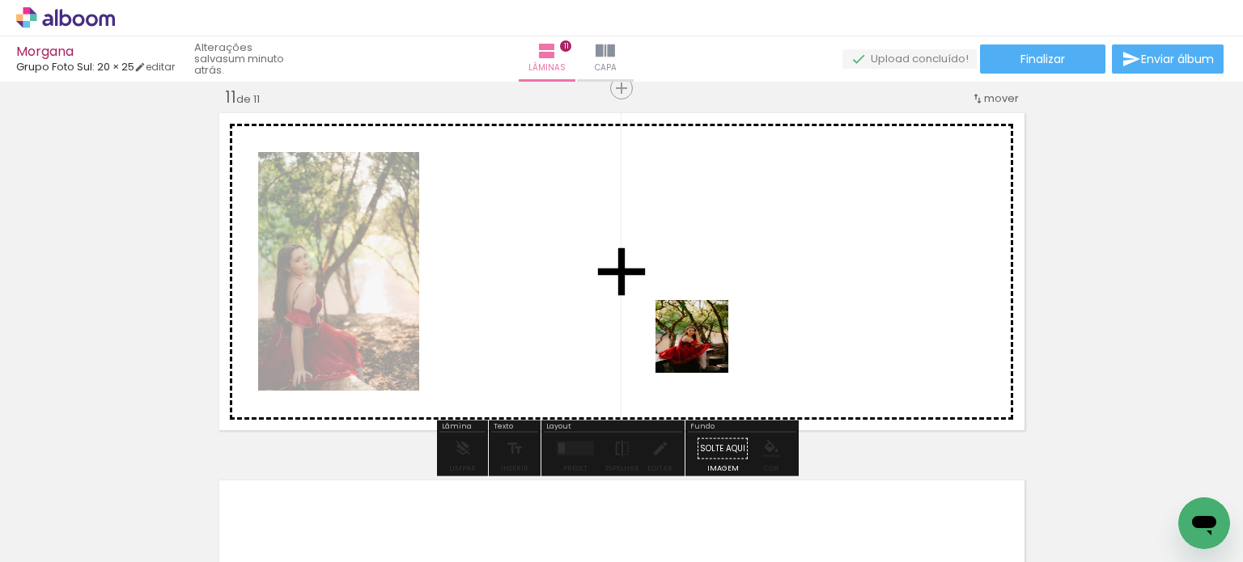
drag, startPoint x: 702, startPoint y: 478, endPoint x: 773, endPoint y: 431, distance: 85.3
click at [709, 313] on quentale-workspace at bounding box center [621, 281] width 1243 height 562
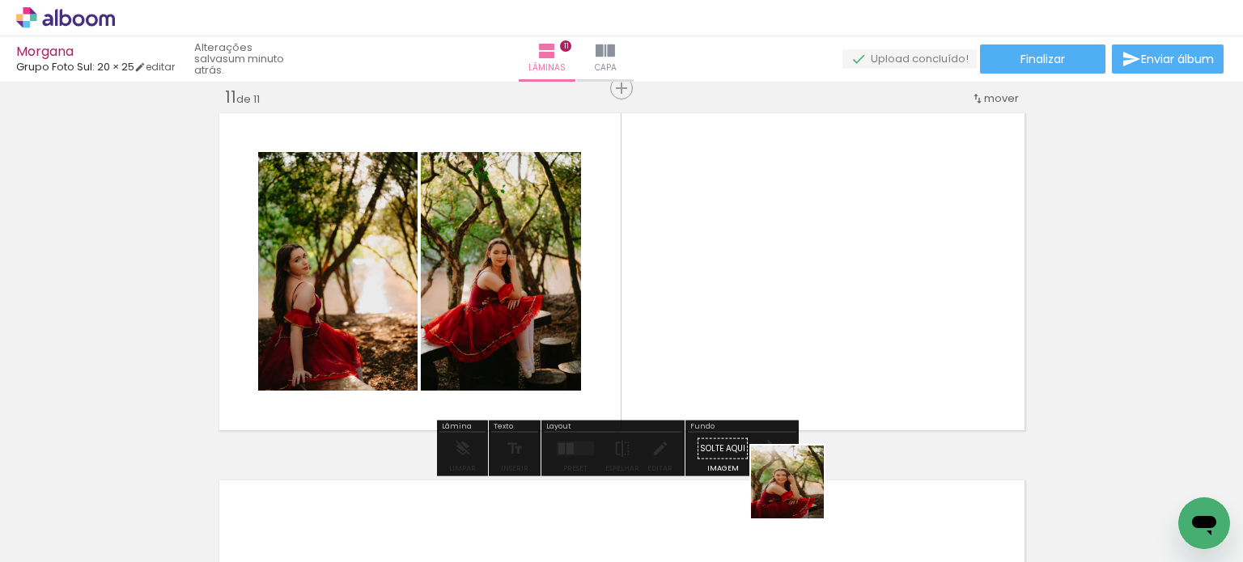
drag, startPoint x: 794, startPoint y: 514, endPoint x: 816, endPoint y: 430, distance: 86.9
click at [794, 346] on quentale-workspace at bounding box center [621, 281] width 1243 height 562
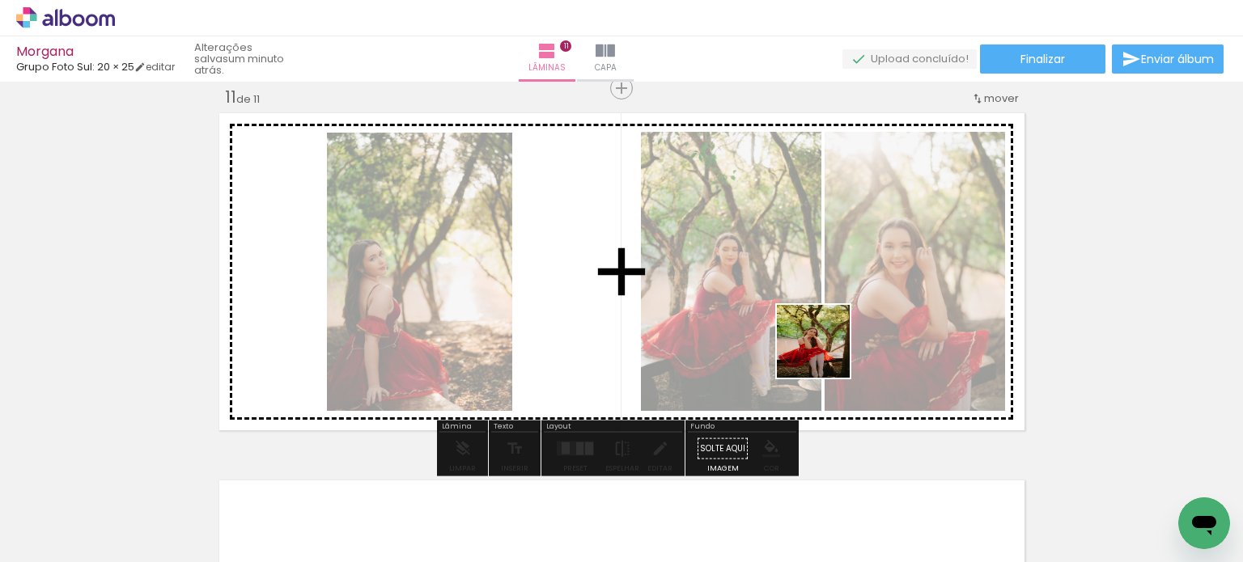
drag, startPoint x: 825, startPoint y: 354, endPoint x: 867, endPoint y: 387, distance: 53.6
click at [786, 314] on quentale-workspace at bounding box center [621, 281] width 1243 height 562
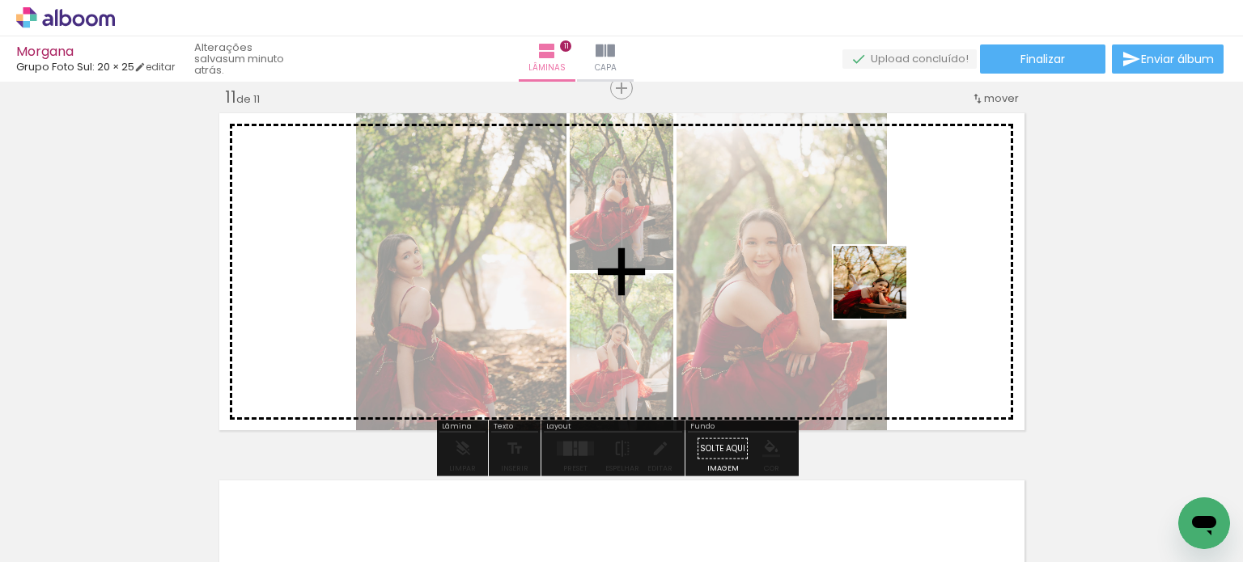
drag, startPoint x: 960, startPoint y: 497, endPoint x: 882, endPoint y: 294, distance: 216.7
click at [882, 294] on quentale-workspace at bounding box center [621, 281] width 1243 height 562
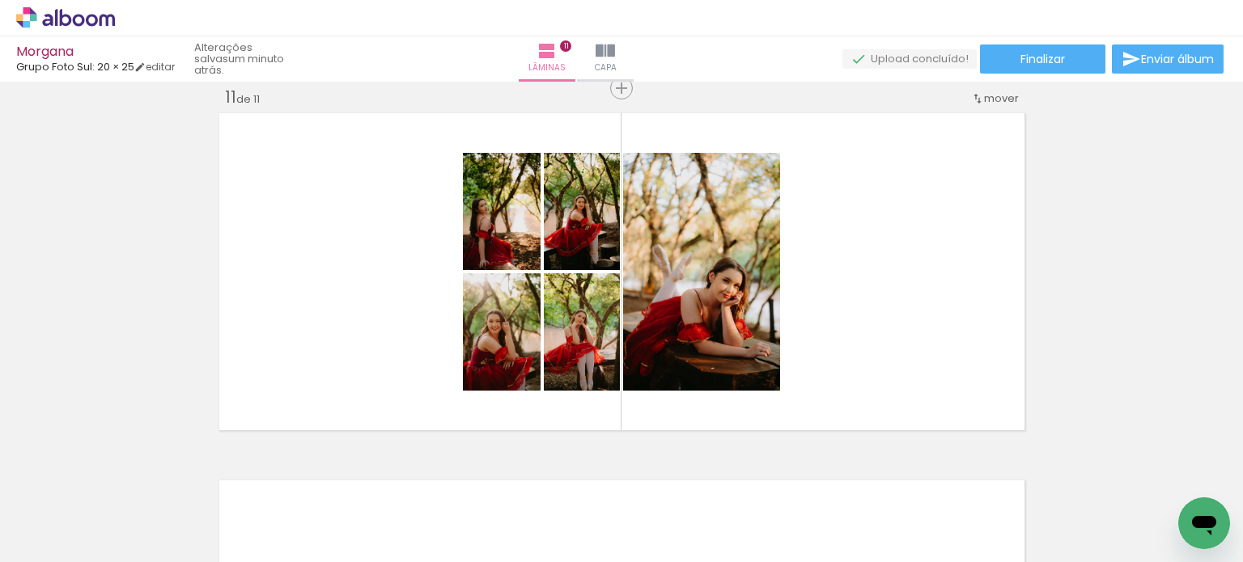
scroll to position [0, 3510]
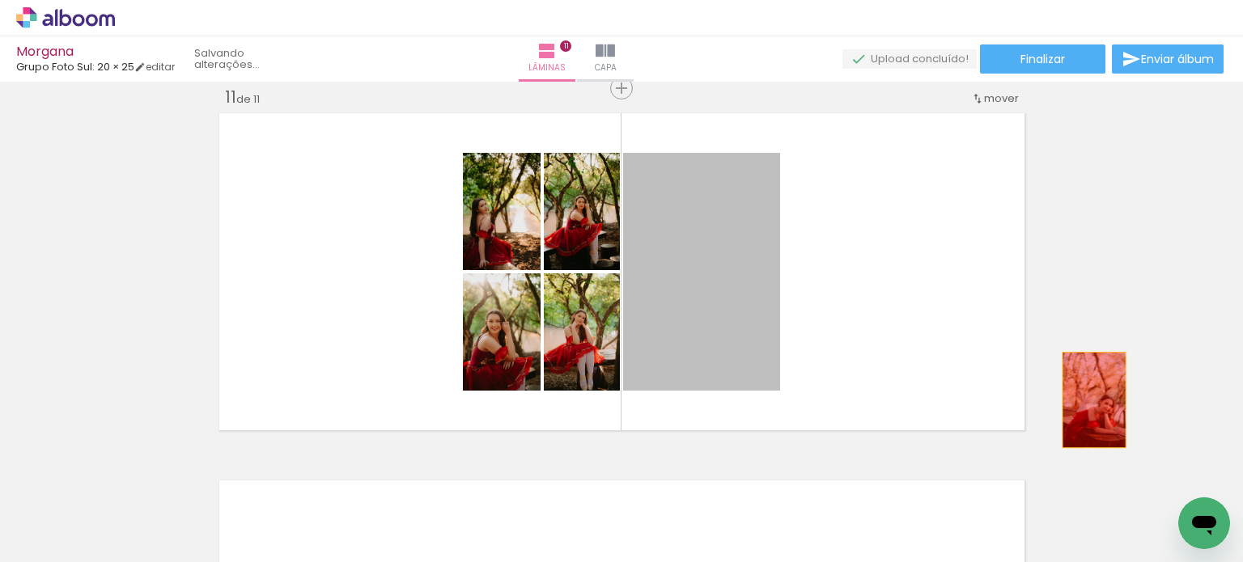
drag, startPoint x: 725, startPoint y: 334, endPoint x: 1121, endPoint y: 429, distance: 407.6
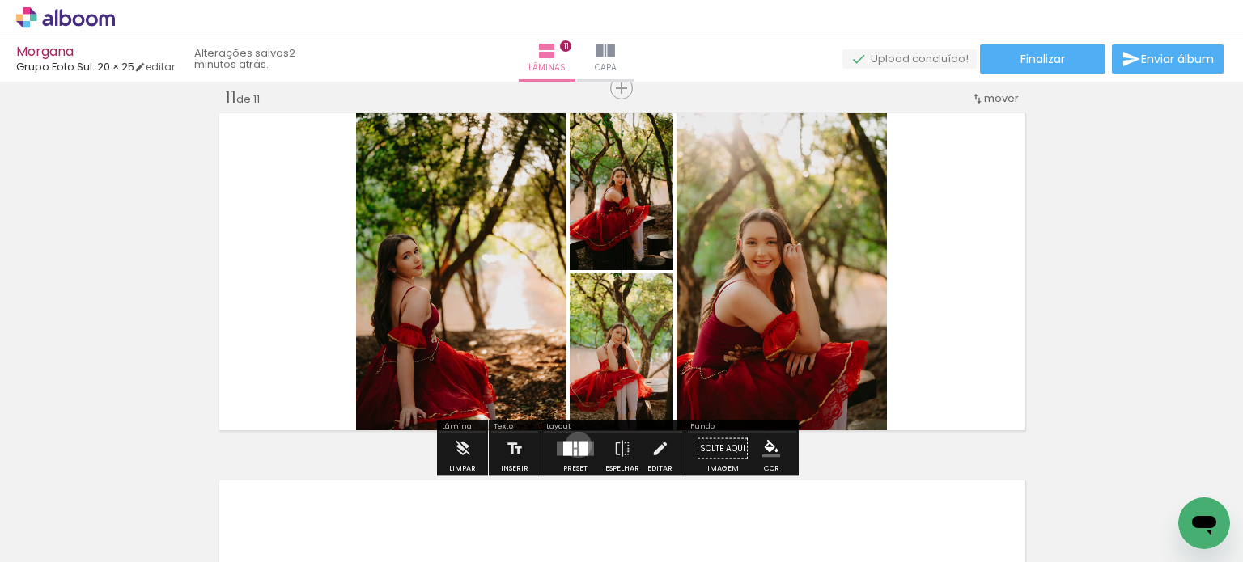
click at [578, 444] on div at bounding box center [582, 449] width 9 height 15
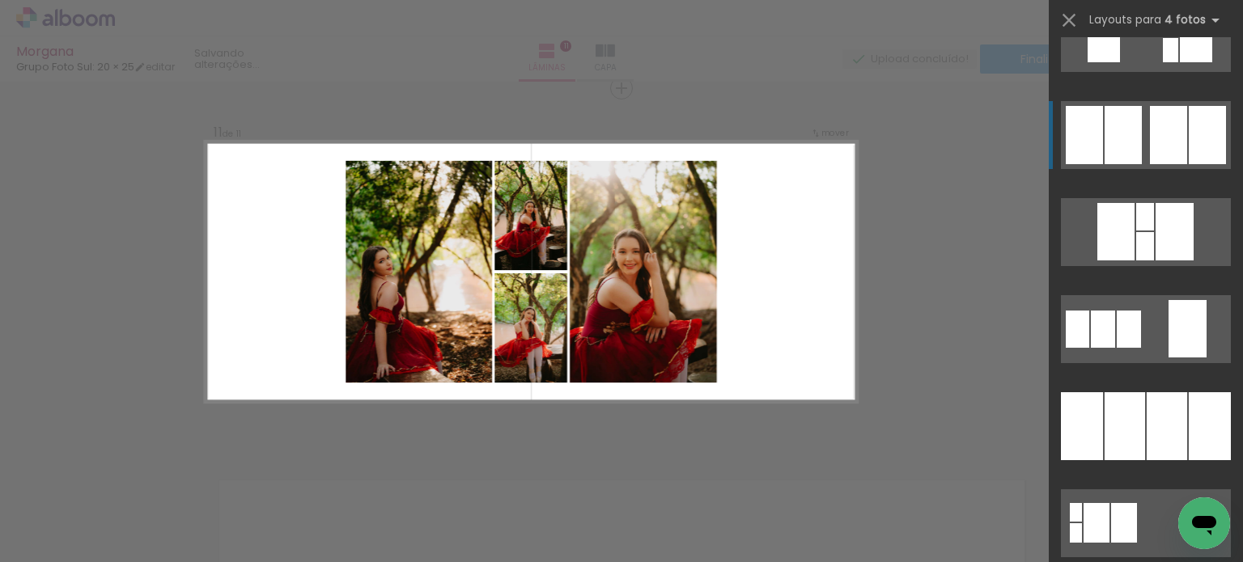
scroll to position [1456, 0]
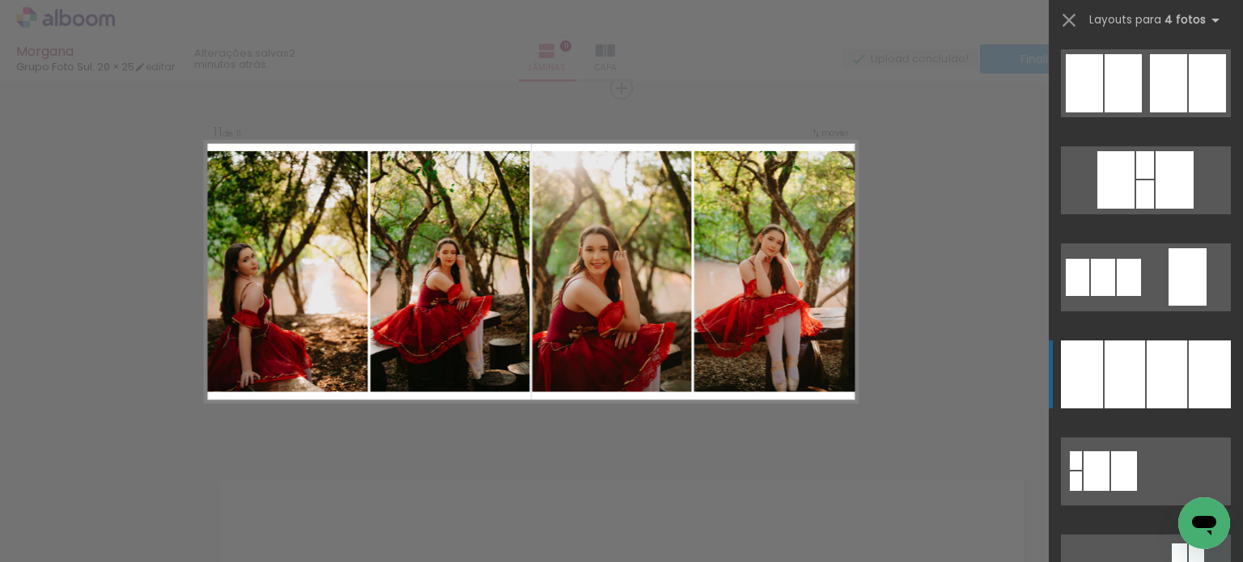
click at [1148, 359] on div at bounding box center [1166, 375] width 40 height 68
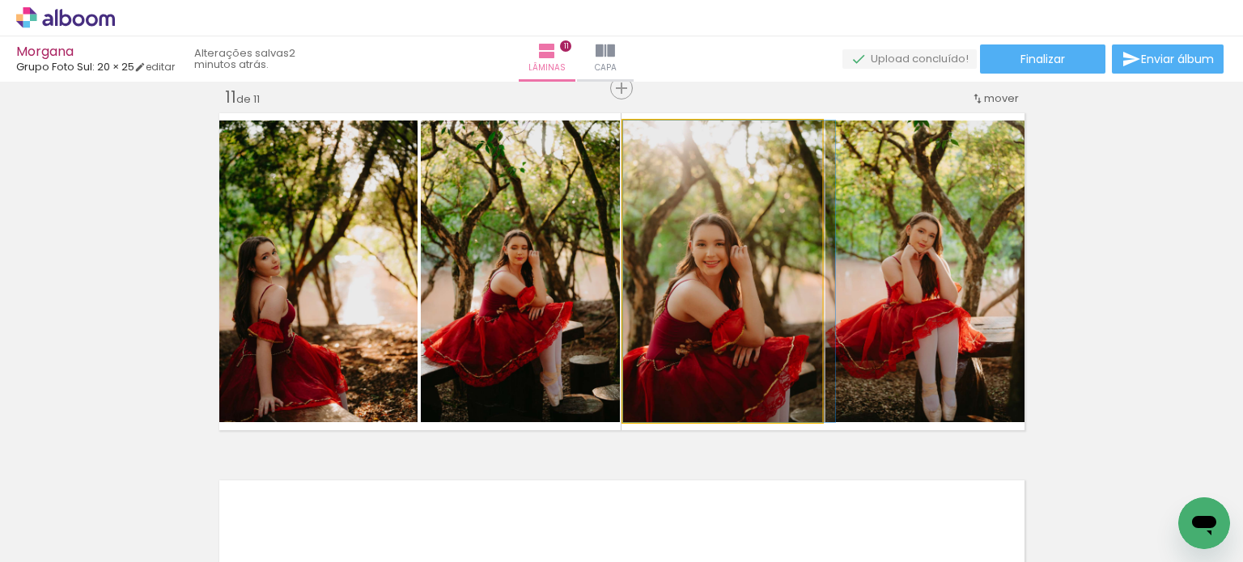
drag, startPoint x: 722, startPoint y: 329, endPoint x: 740, endPoint y: 307, distance: 29.3
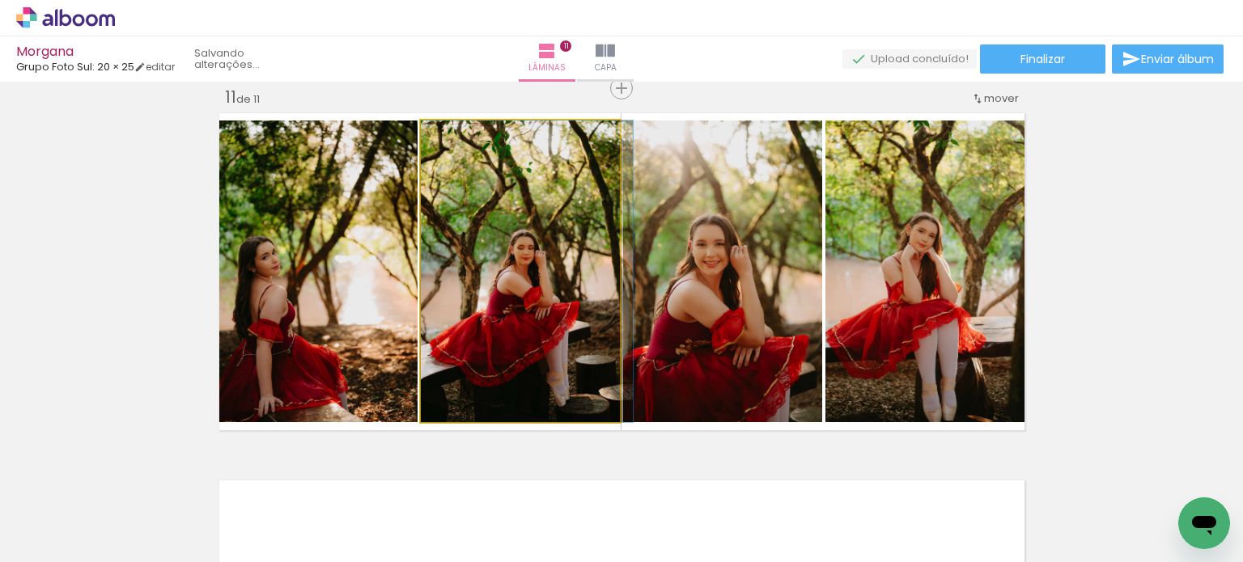
drag, startPoint x: 537, startPoint y: 319, endPoint x: 546, endPoint y: 308, distance: 13.8
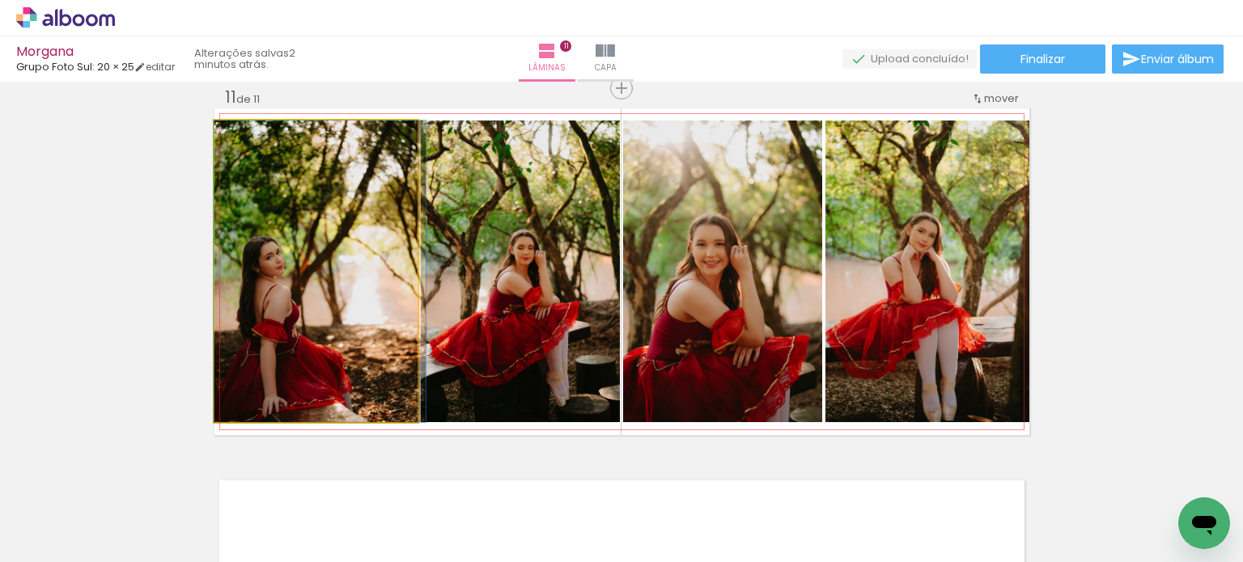
drag, startPoint x: 349, startPoint y: 326, endPoint x: 386, endPoint y: 315, distance: 38.9
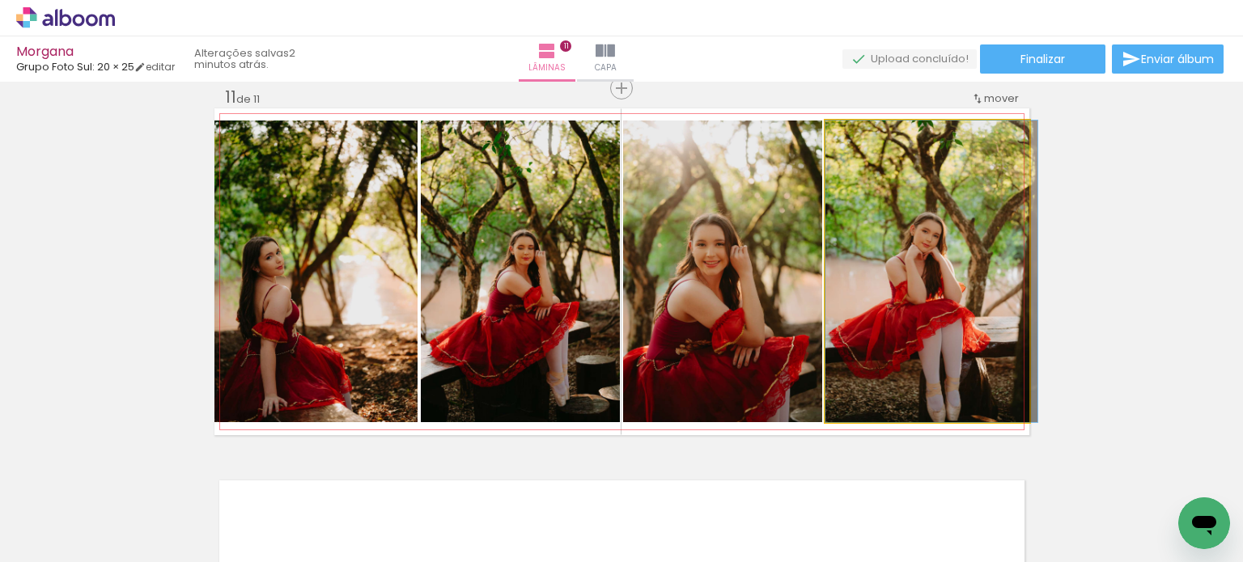
drag, startPoint x: 867, startPoint y: 339, endPoint x: 885, endPoint y: 325, distance: 22.5
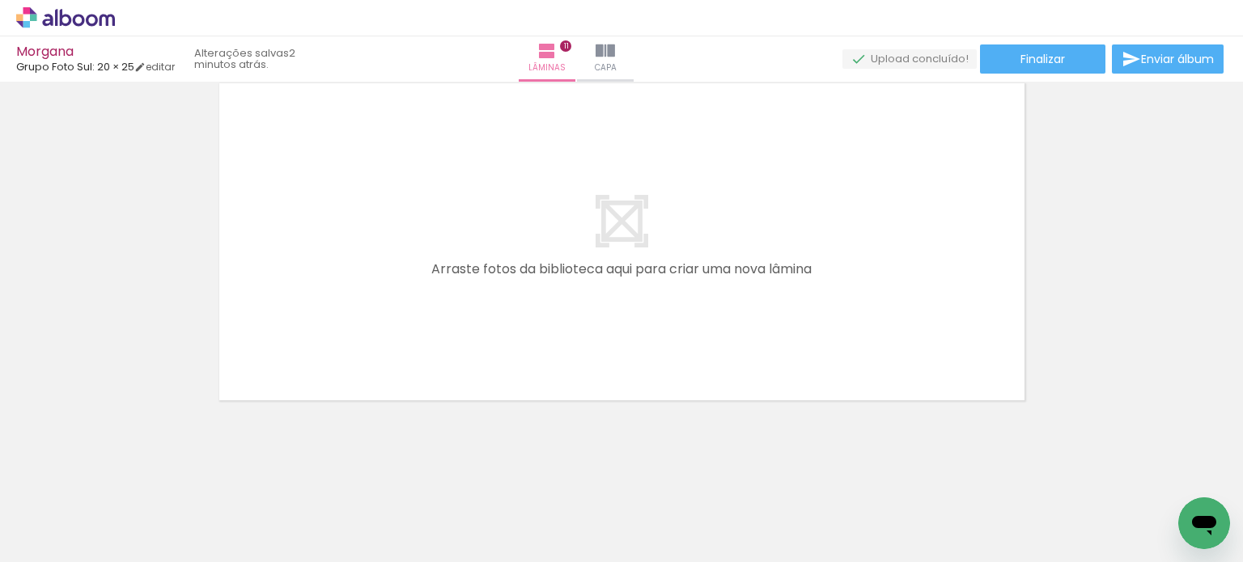
scroll to position [0, 3600]
drag, startPoint x: 727, startPoint y: 534, endPoint x: 722, endPoint y: 402, distance: 132.0
click at [722, 405] on quentale-workspace at bounding box center [621, 281] width 1243 height 562
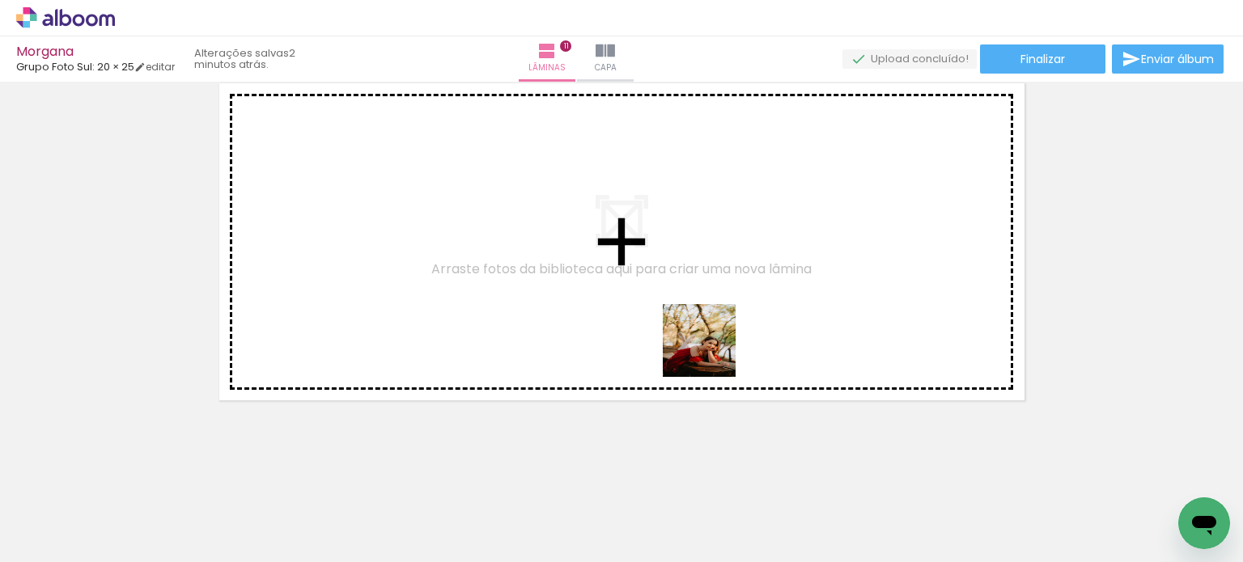
drag, startPoint x: 749, startPoint y: 523, endPoint x: 707, endPoint y: 345, distance: 182.9
click at [707, 345] on quentale-workspace at bounding box center [621, 281] width 1243 height 562
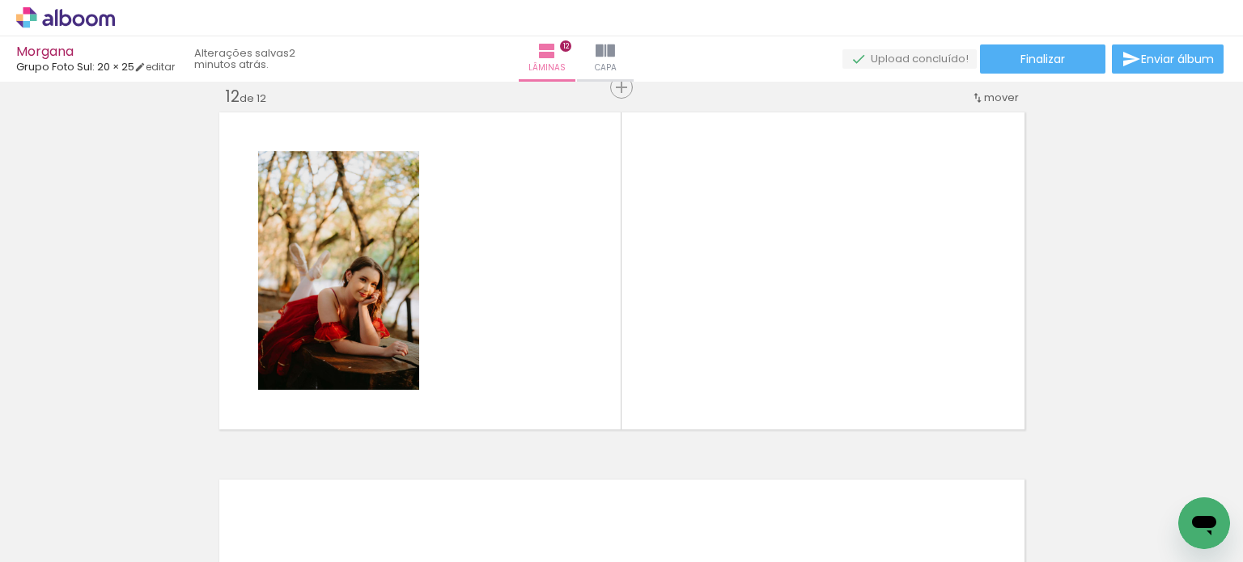
scroll to position [4061, 0]
drag, startPoint x: 833, startPoint y: 506, endPoint x: 884, endPoint y: 461, distance: 67.7
click at [797, 310] on quentale-workspace at bounding box center [621, 281] width 1243 height 562
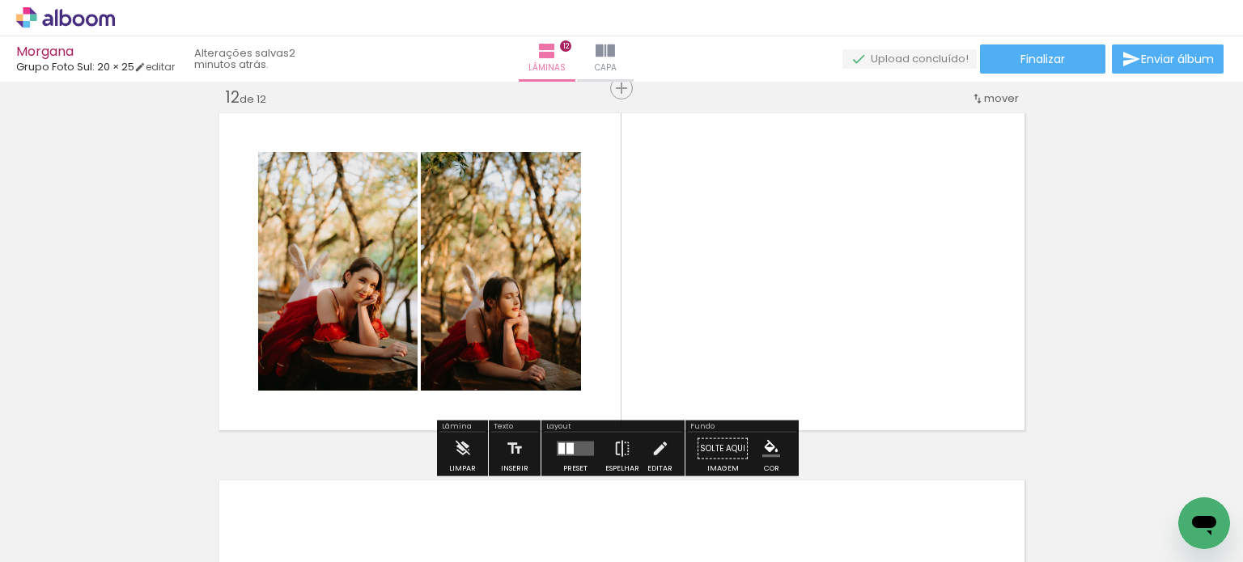
drag, startPoint x: 915, startPoint y: 522, endPoint x: 900, endPoint y: 439, distance: 84.6
click at [809, 306] on quentale-workspace at bounding box center [621, 281] width 1243 height 562
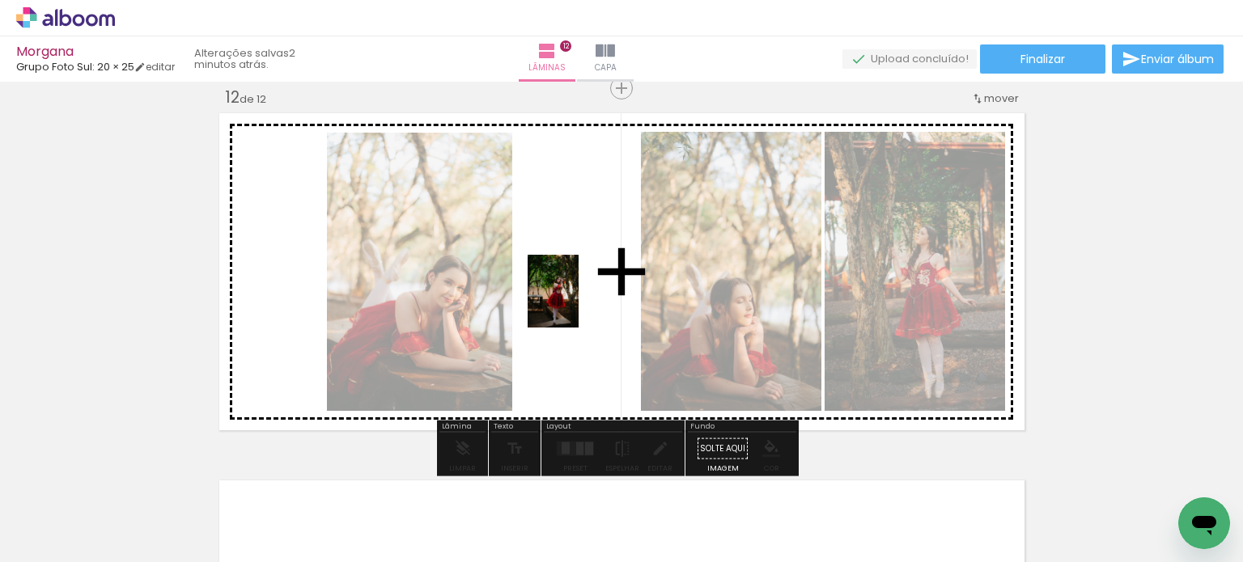
drag, startPoint x: 1010, startPoint y: 519, endPoint x: 576, endPoint y: 303, distance: 484.1
click at [576, 303] on quentale-workspace at bounding box center [621, 281] width 1243 height 562
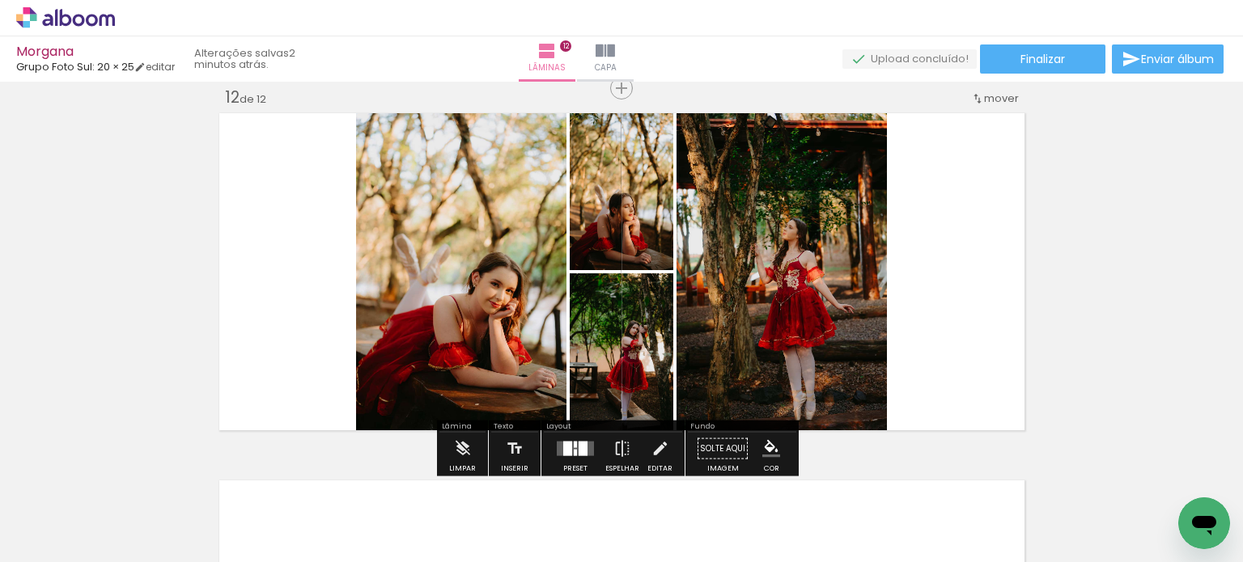
click at [573, 446] on quentale-layouter at bounding box center [575, 449] width 37 height 15
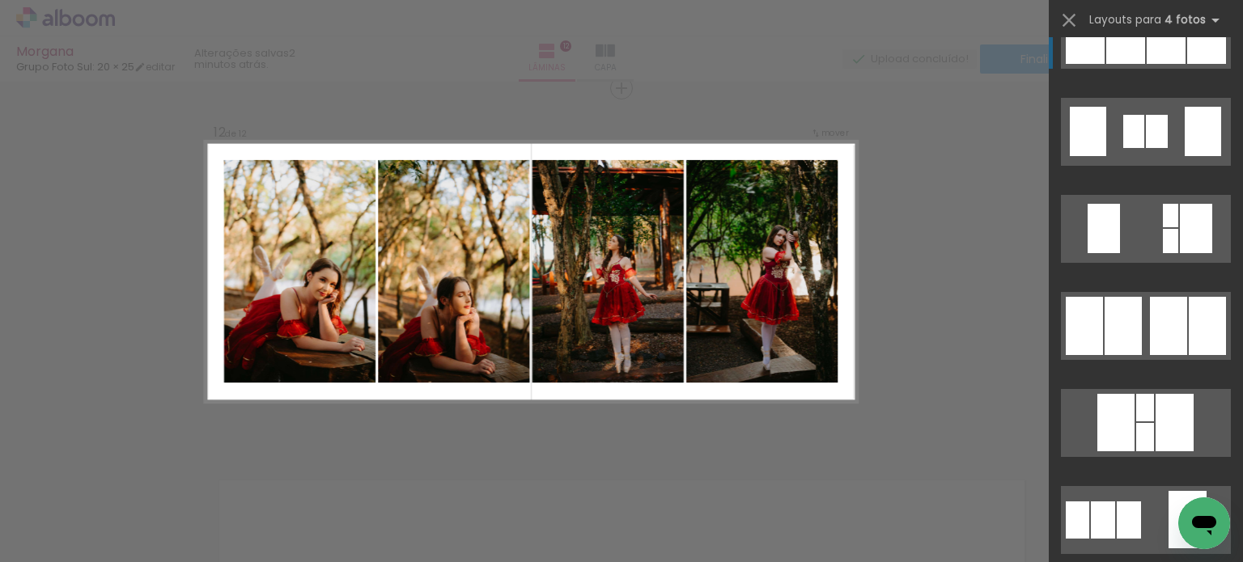
scroll to position [1294, 0]
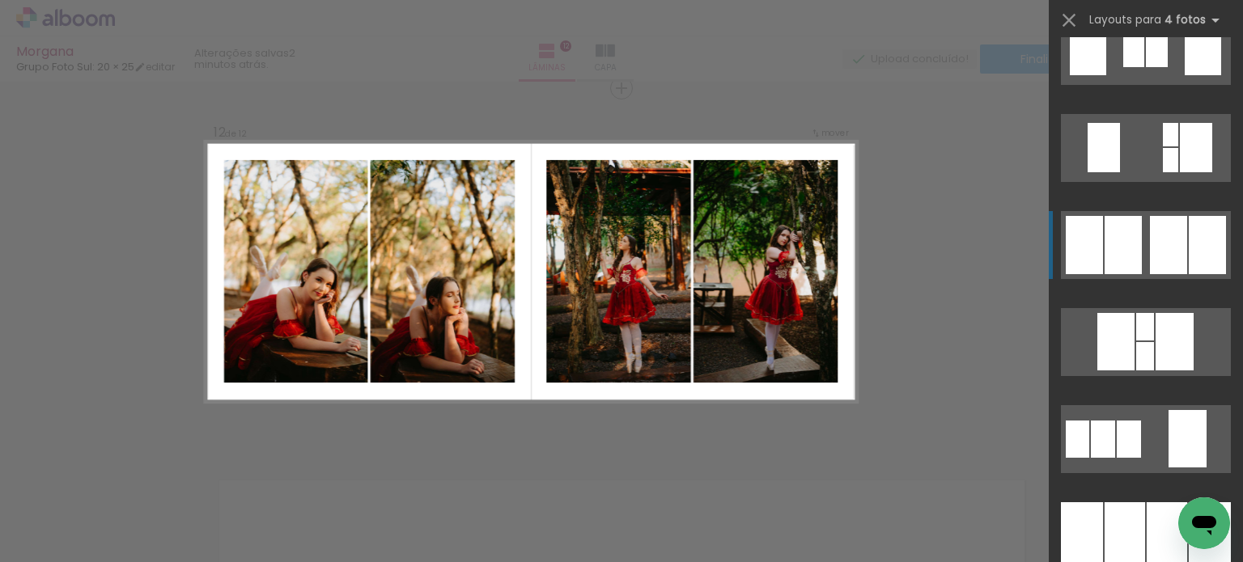
click at [1150, 259] on div at bounding box center [1168, 245] width 37 height 58
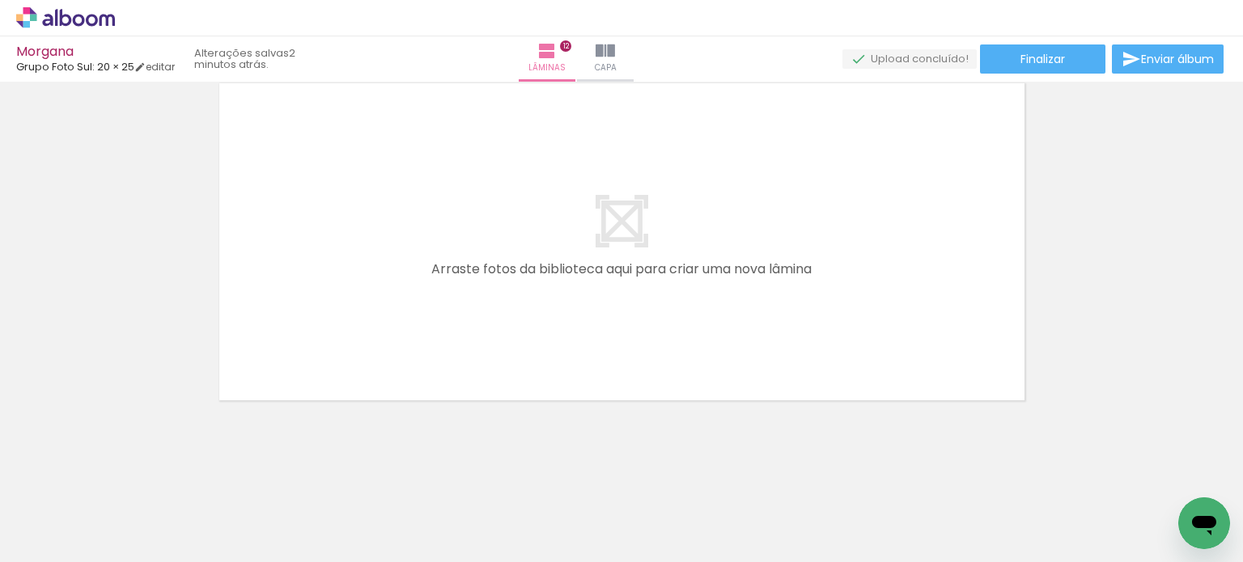
scroll to position [0, 3958]
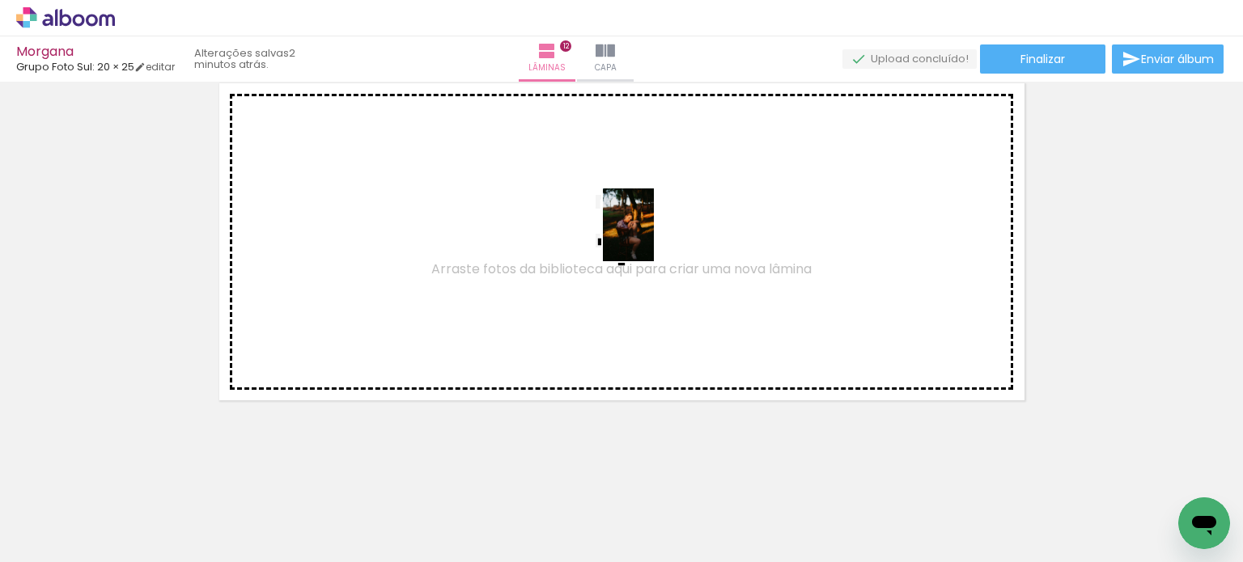
drag, startPoint x: 710, startPoint y: 529, endPoint x: 651, endPoint y: 237, distance: 297.8
click at [651, 237] on quentale-workspace at bounding box center [621, 281] width 1243 height 562
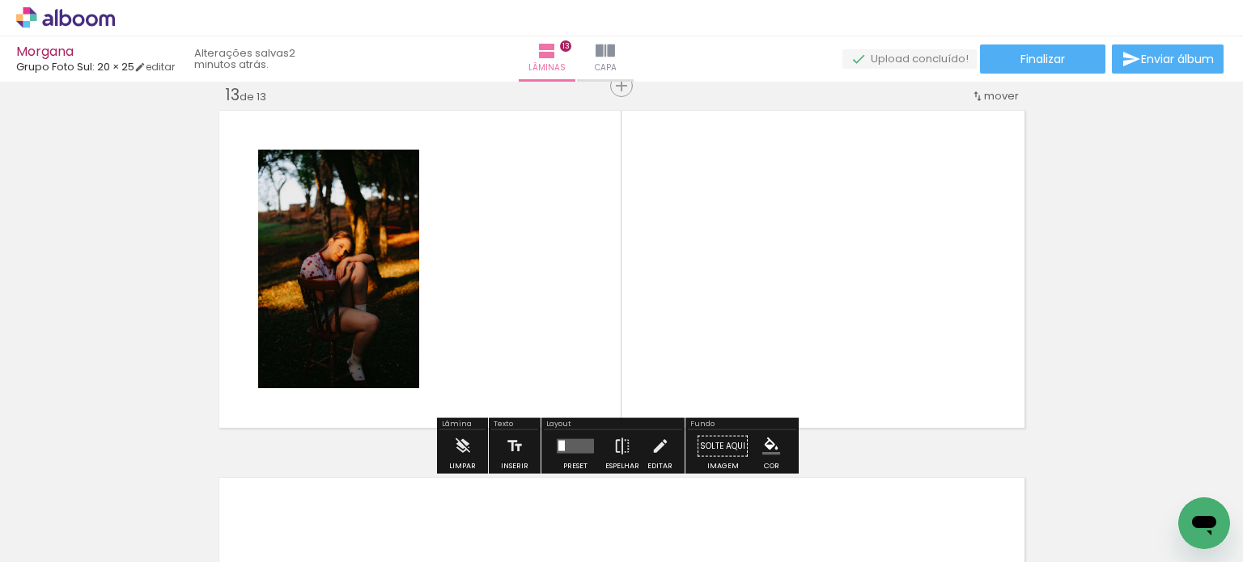
scroll to position [4428, 0]
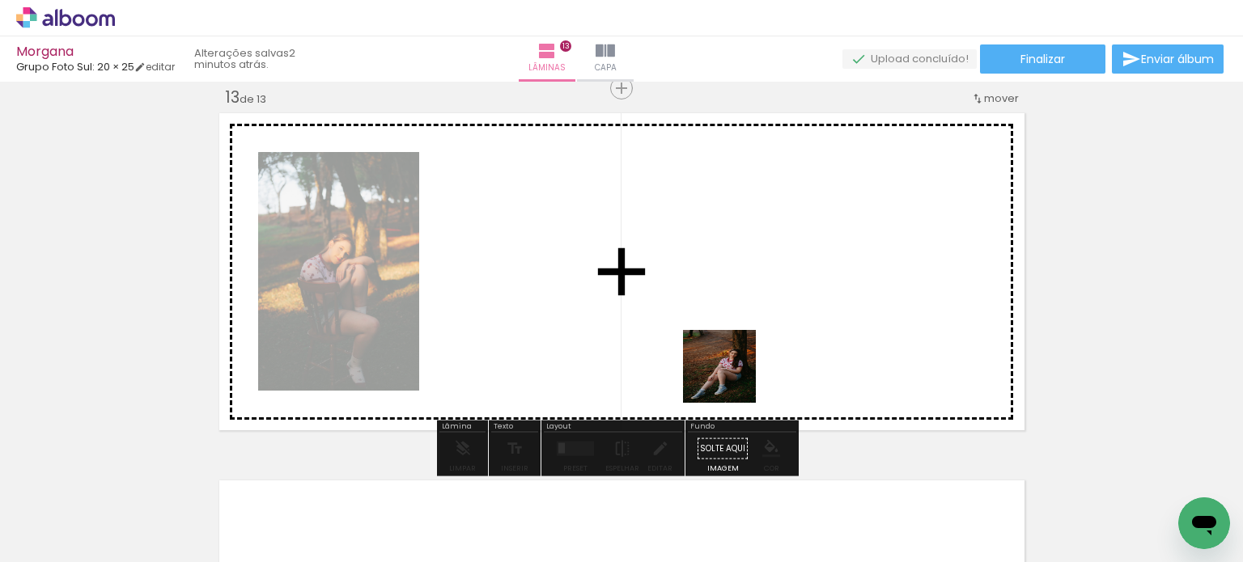
drag, startPoint x: 820, startPoint y: 530, endPoint x: 693, endPoint y: 338, distance: 230.4
click at [693, 338] on quentale-workspace at bounding box center [621, 281] width 1243 height 562
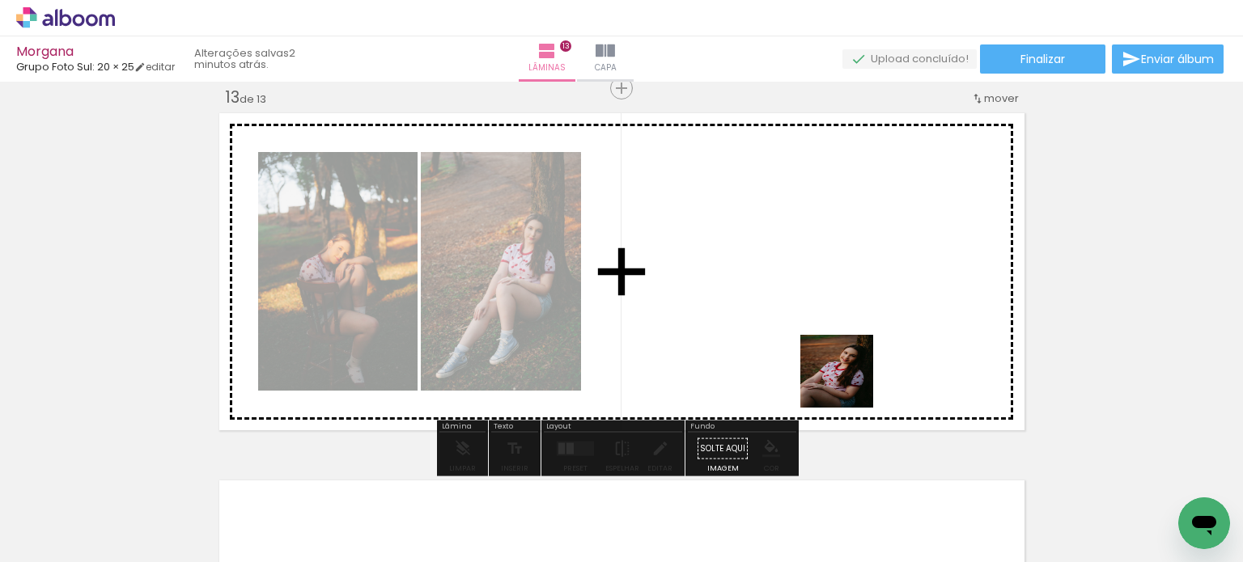
drag, startPoint x: 914, startPoint y: 516, endPoint x: 794, endPoint y: 283, distance: 262.3
click at [794, 283] on quentale-workspace at bounding box center [621, 281] width 1243 height 562
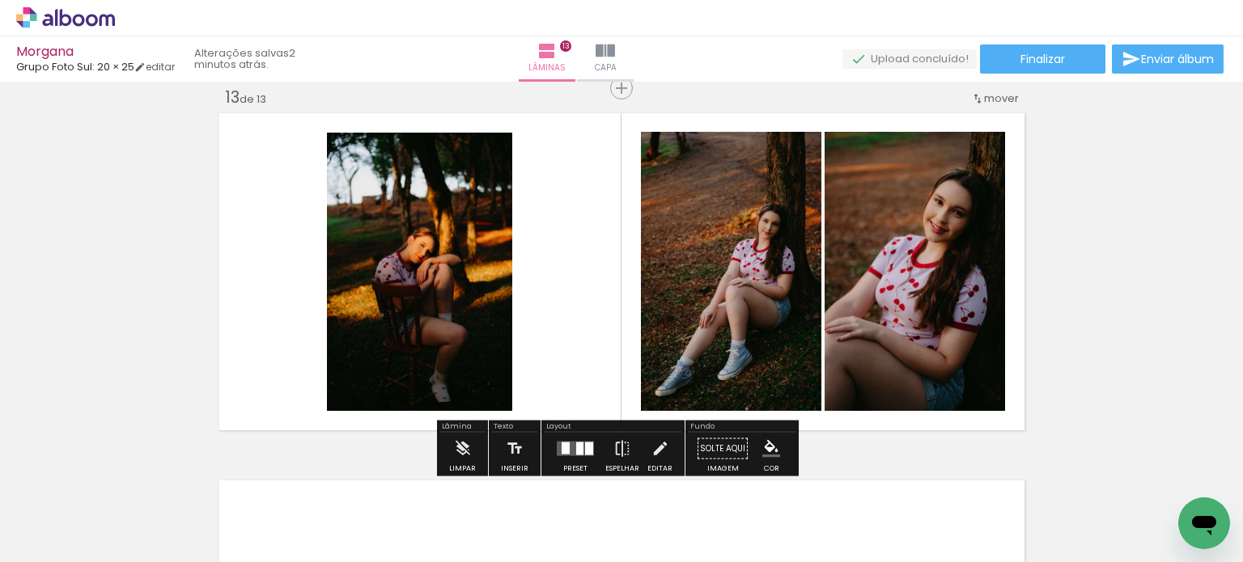
scroll to position [0, 4150]
click at [563, 446] on div at bounding box center [565, 449] width 8 height 12
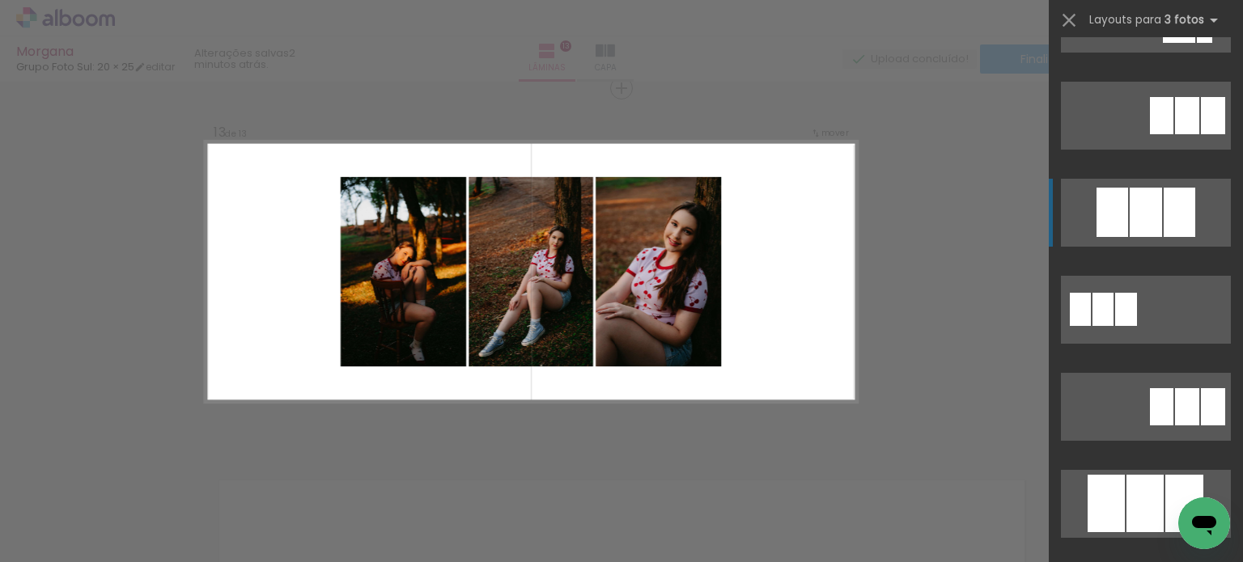
scroll to position [809, 0]
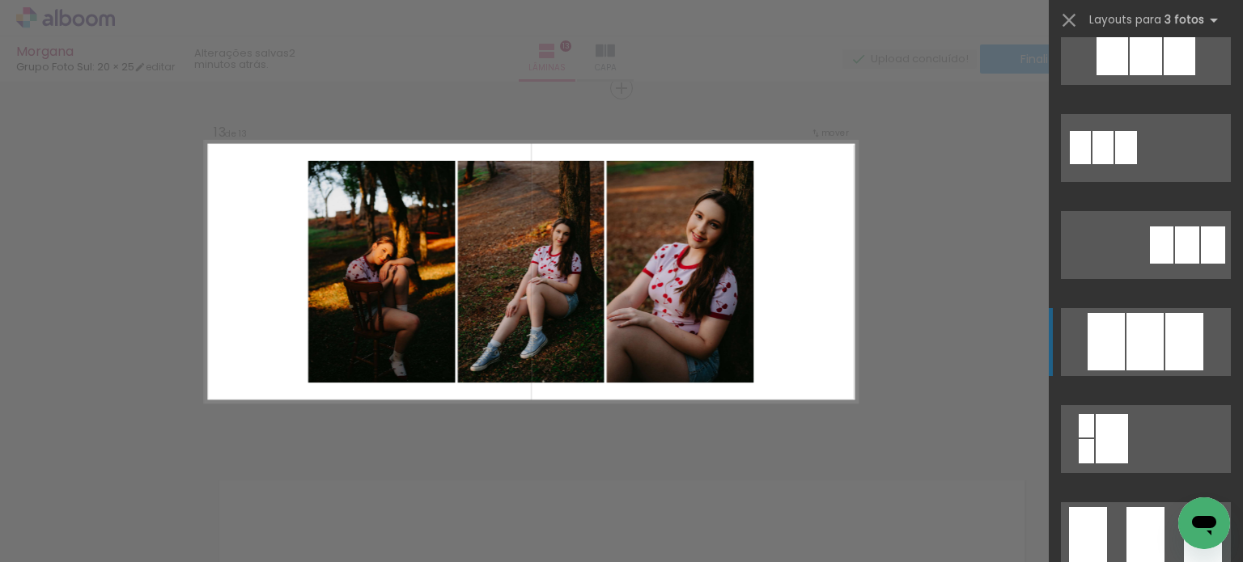
click at [1167, 335] on div at bounding box center [1184, 341] width 38 height 57
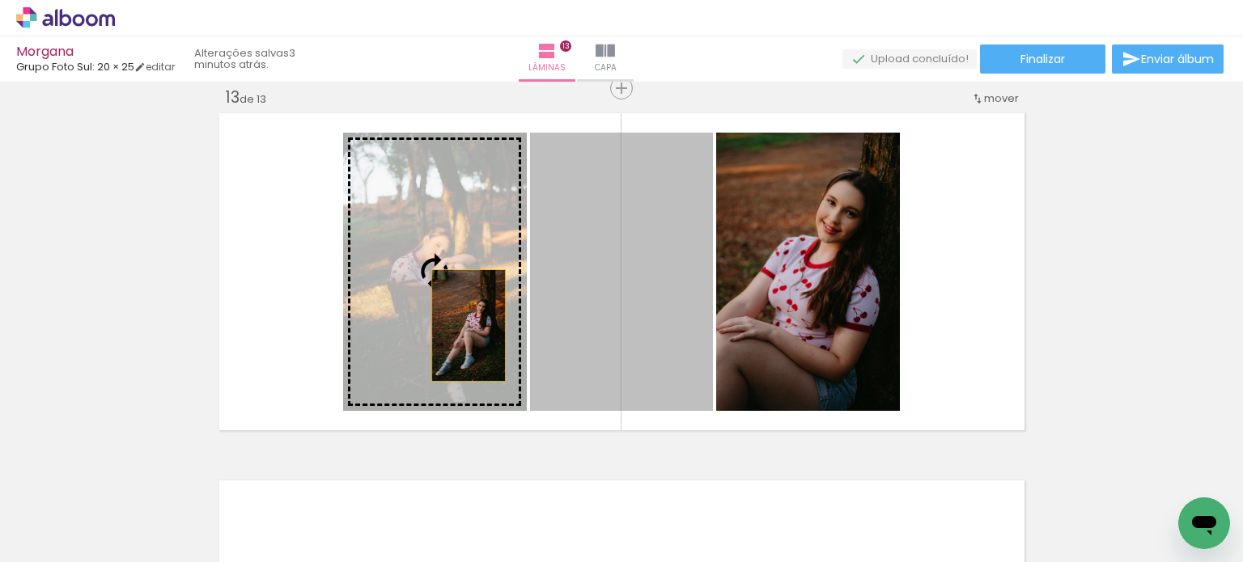
drag, startPoint x: 662, startPoint y: 324, endPoint x: 456, endPoint y: 321, distance: 205.5
click at [0, 0] on slot at bounding box center [0, 0] width 0 height 0
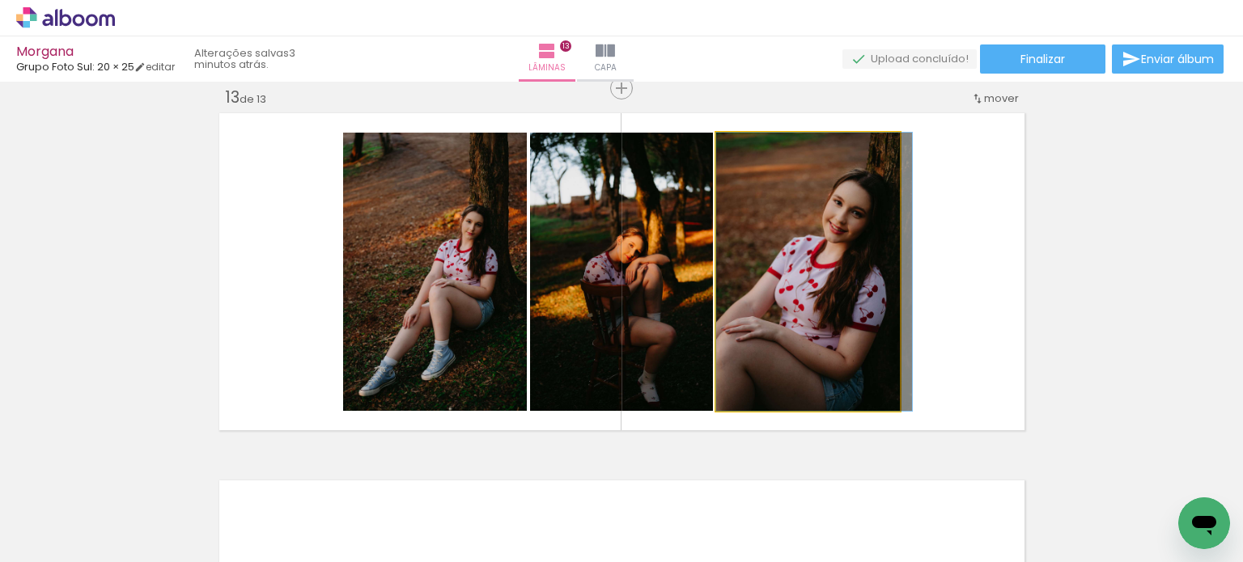
drag, startPoint x: 819, startPoint y: 293, endPoint x: 831, endPoint y: 292, distance: 12.2
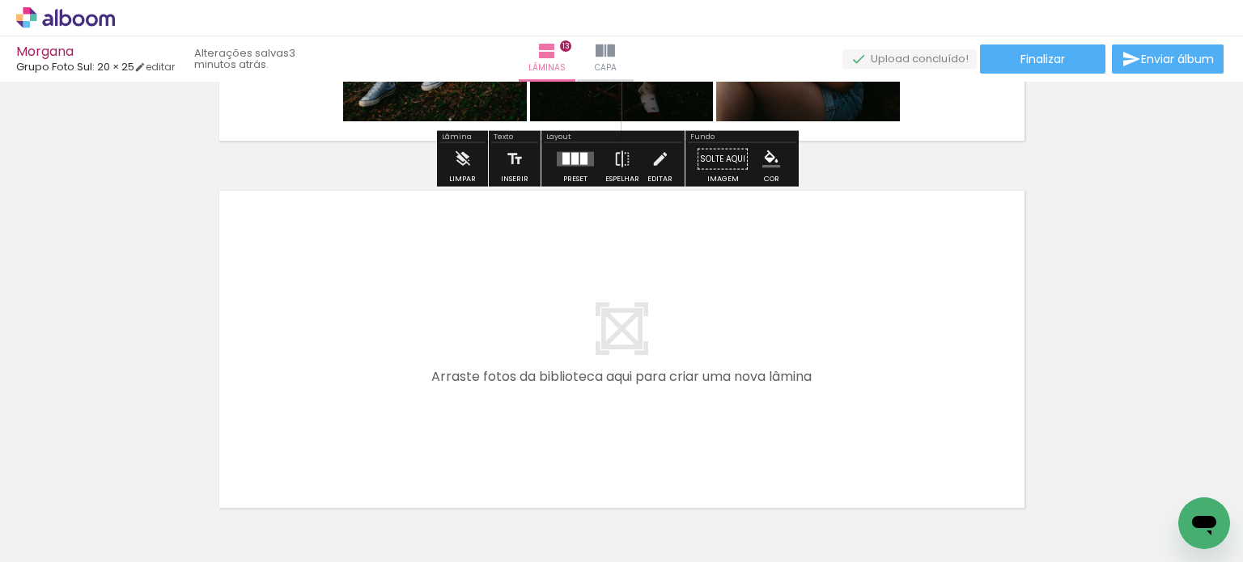
scroll to position [4825, 0]
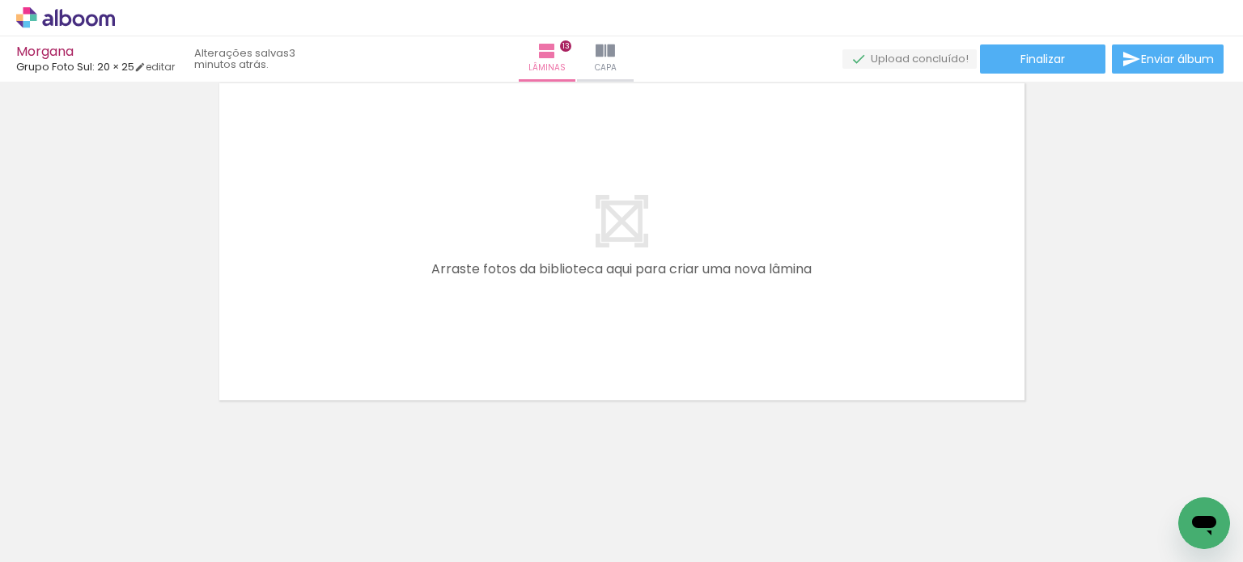
drag, startPoint x: 829, startPoint y: 510, endPoint x: 922, endPoint y: 485, distance: 96.4
click at [759, 303] on quentale-workspace at bounding box center [621, 281] width 1243 height 562
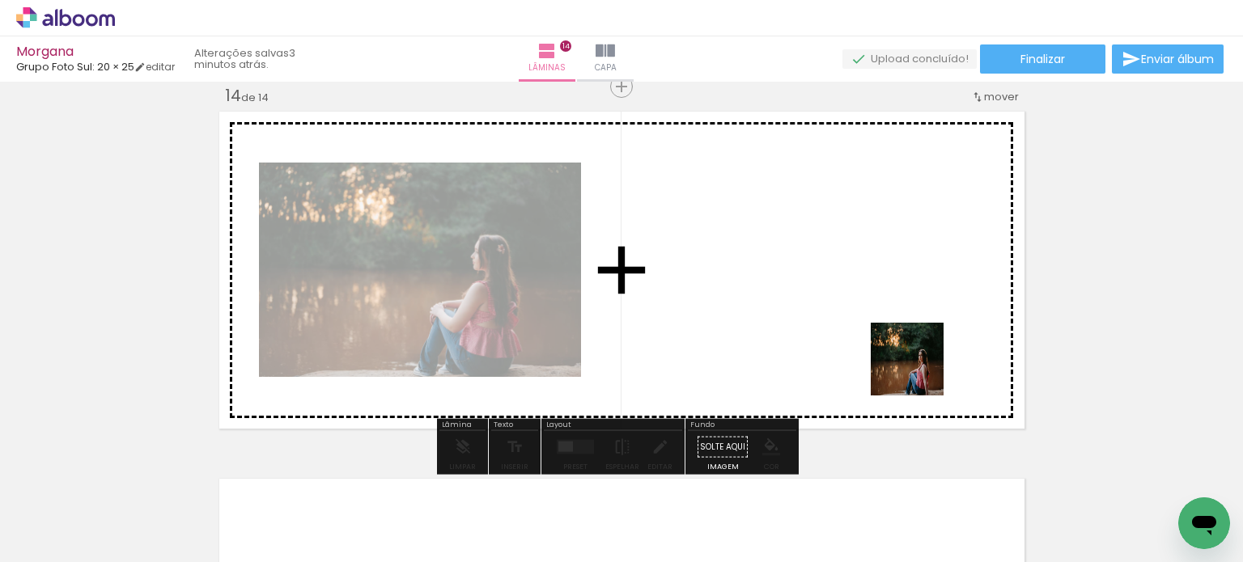
scroll to position [4795, 0]
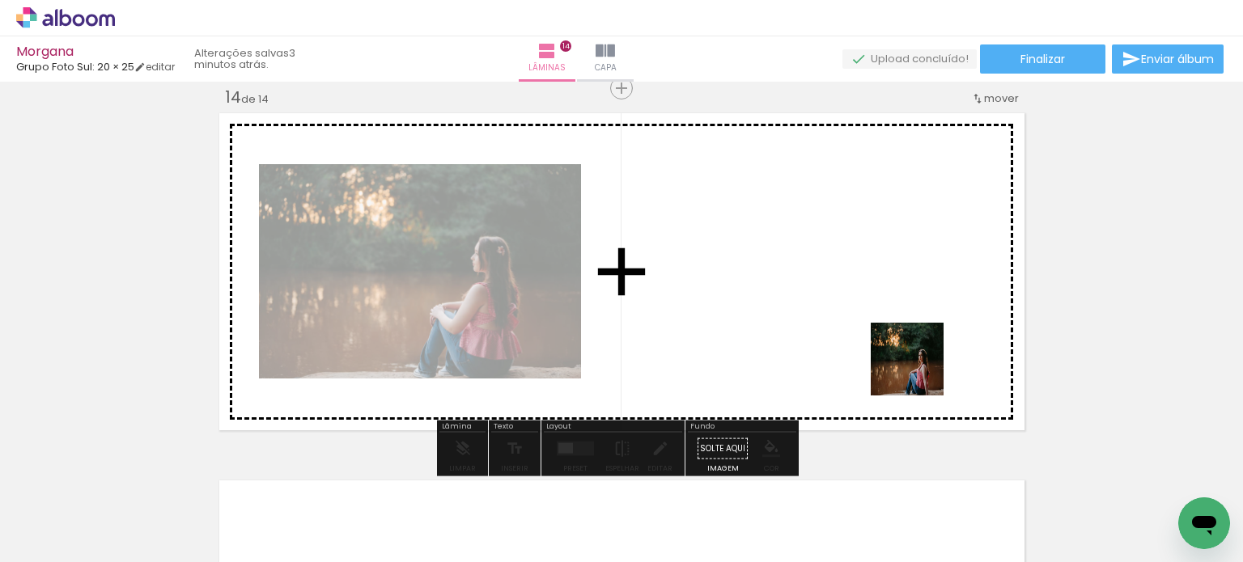
drag, startPoint x: 934, startPoint y: 524, endPoint x: 939, endPoint y: 426, distance: 98.1
click at [913, 338] on quentale-workspace at bounding box center [621, 281] width 1243 height 562
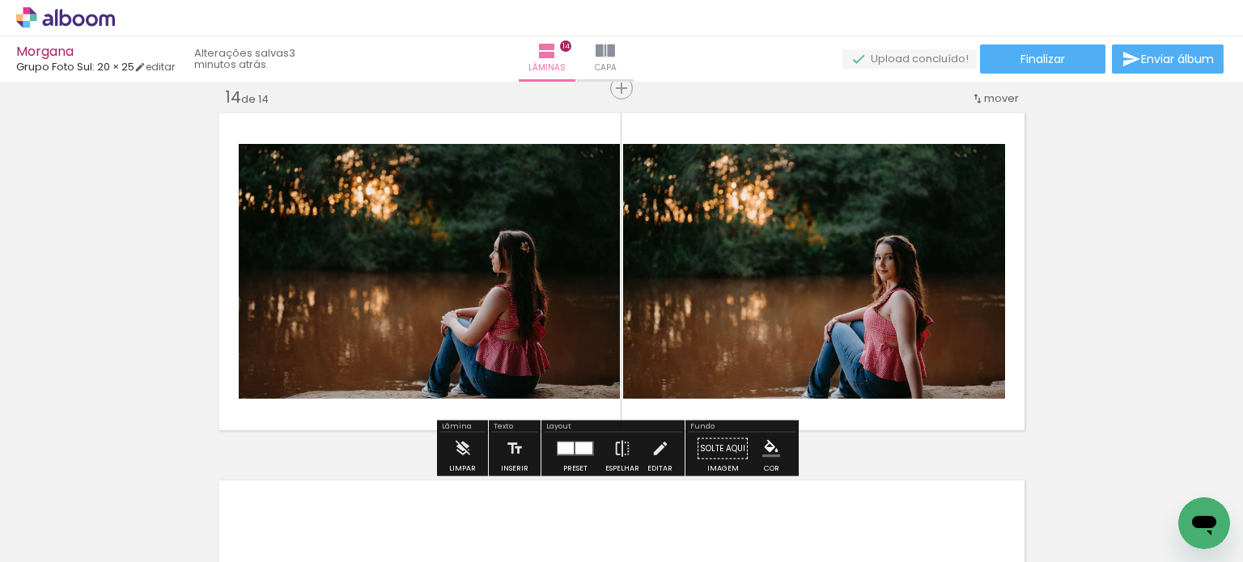
drag, startPoint x: 994, startPoint y: 521, endPoint x: 852, endPoint y: 330, distance: 237.7
click at [848, 318] on quentale-workspace at bounding box center [621, 281] width 1243 height 562
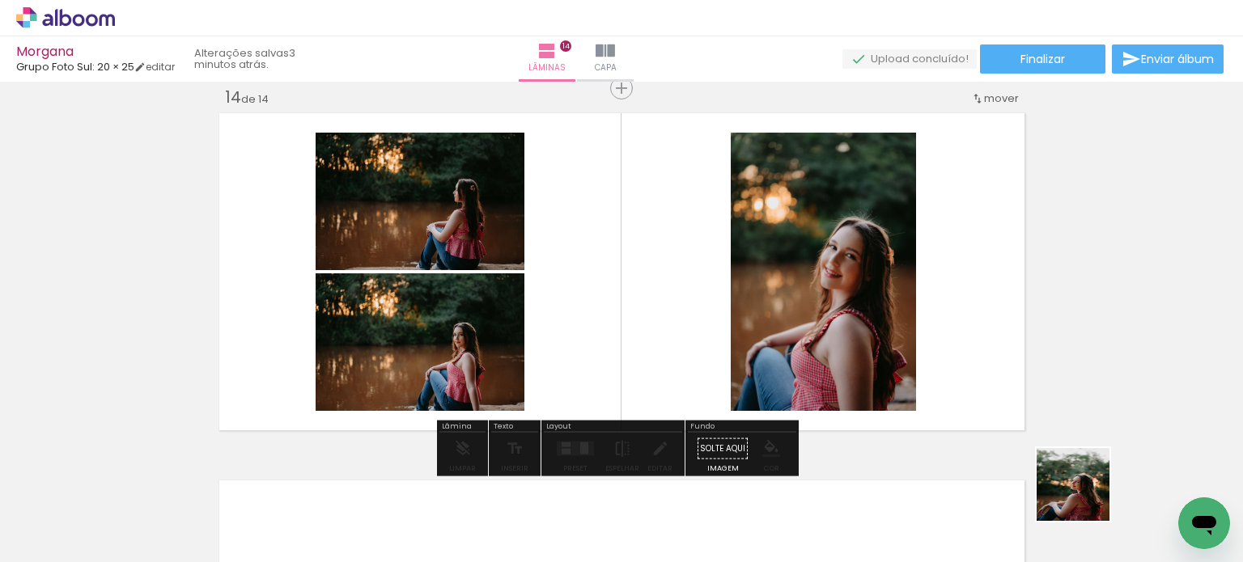
drag, startPoint x: 1097, startPoint y: 523, endPoint x: 981, endPoint y: 455, distance: 134.9
click at [814, 300] on quentale-workspace at bounding box center [621, 281] width 1243 height 562
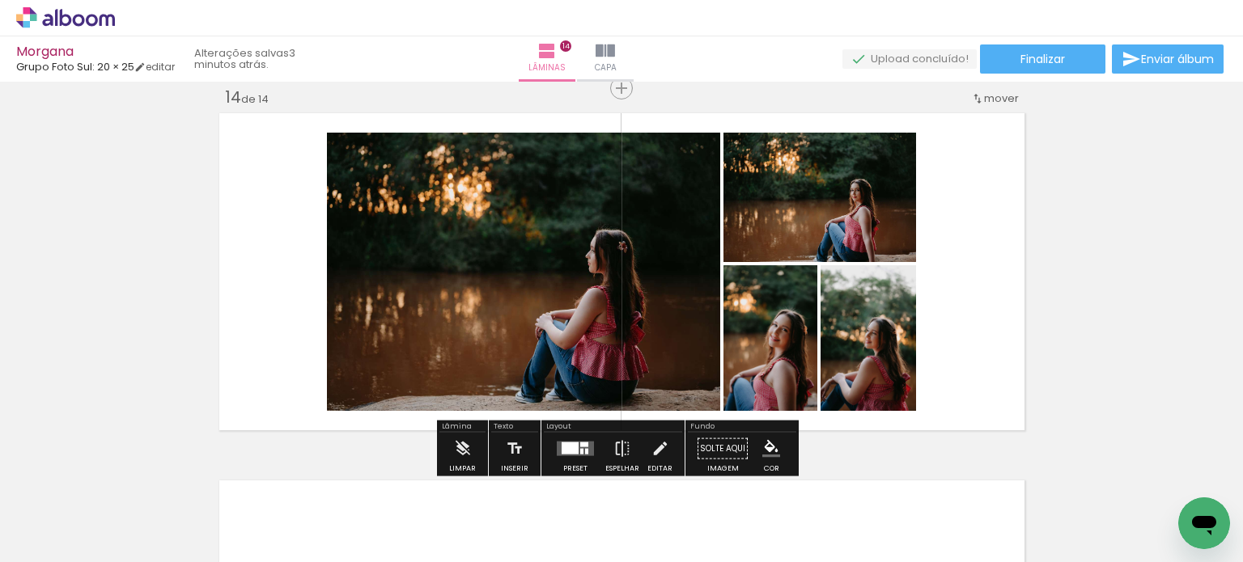
scroll to position [0, 4331]
click at [585, 444] on quentale-layouter at bounding box center [575, 449] width 37 height 15
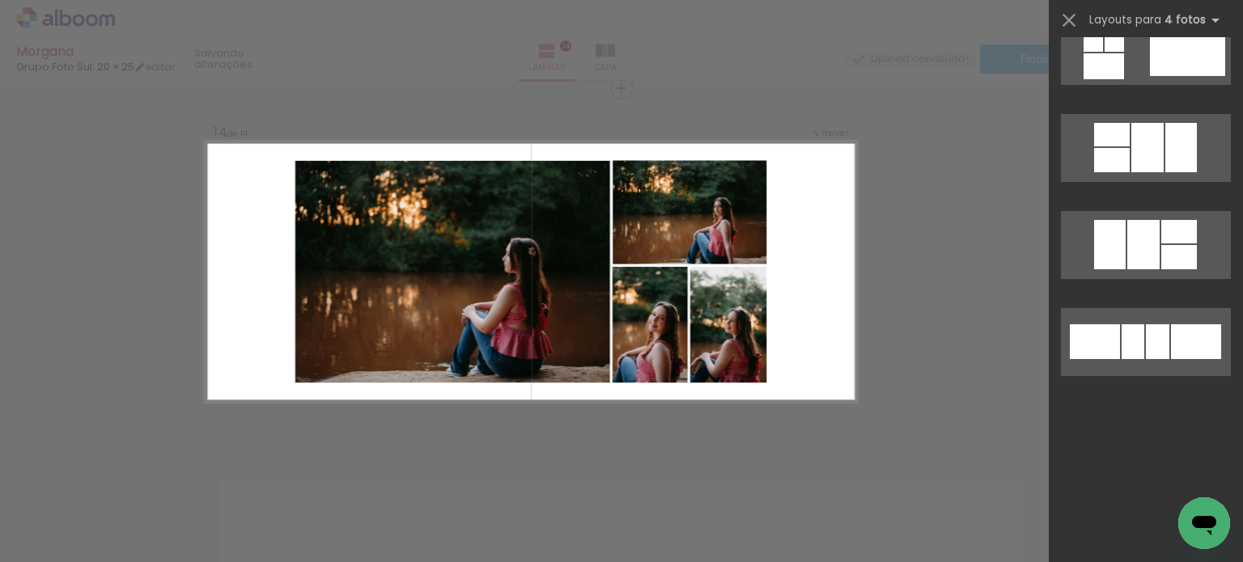
scroll to position [0, 0]
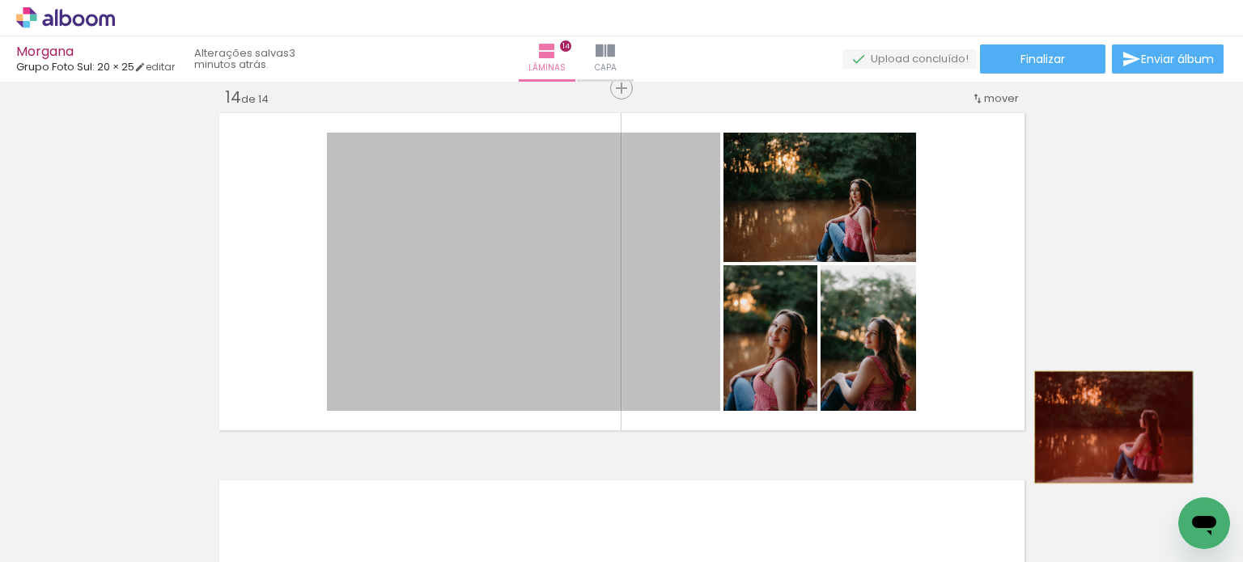
drag, startPoint x: 637, startPoint y: 319, endPoint x: 1107, endPoint y: 427, distance: 482.4
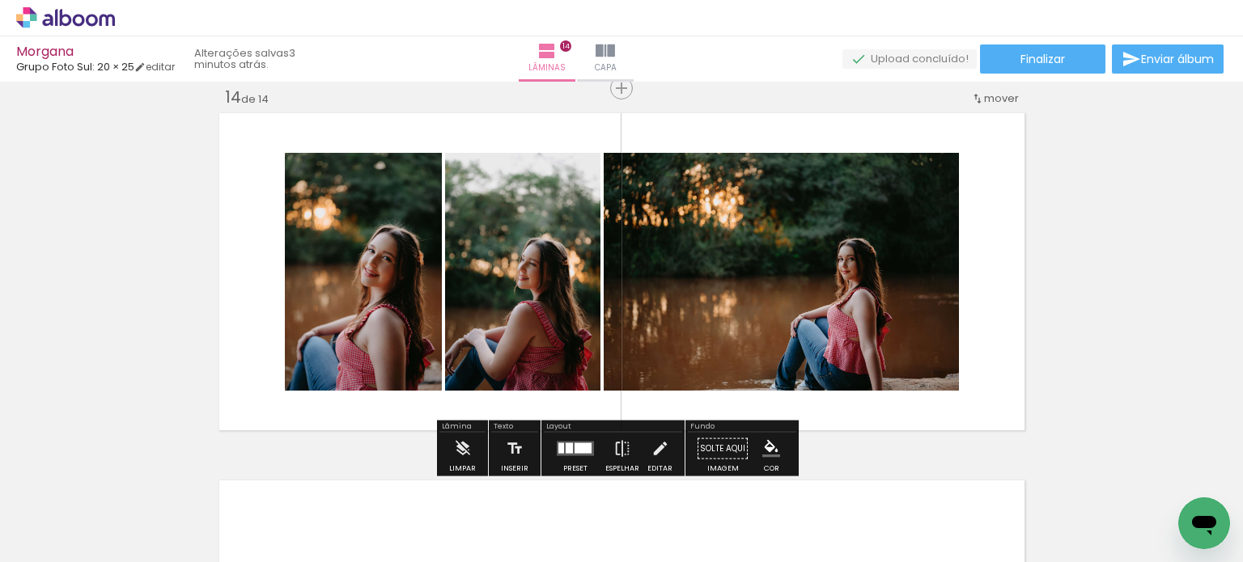
scroll to position [5119, 0]
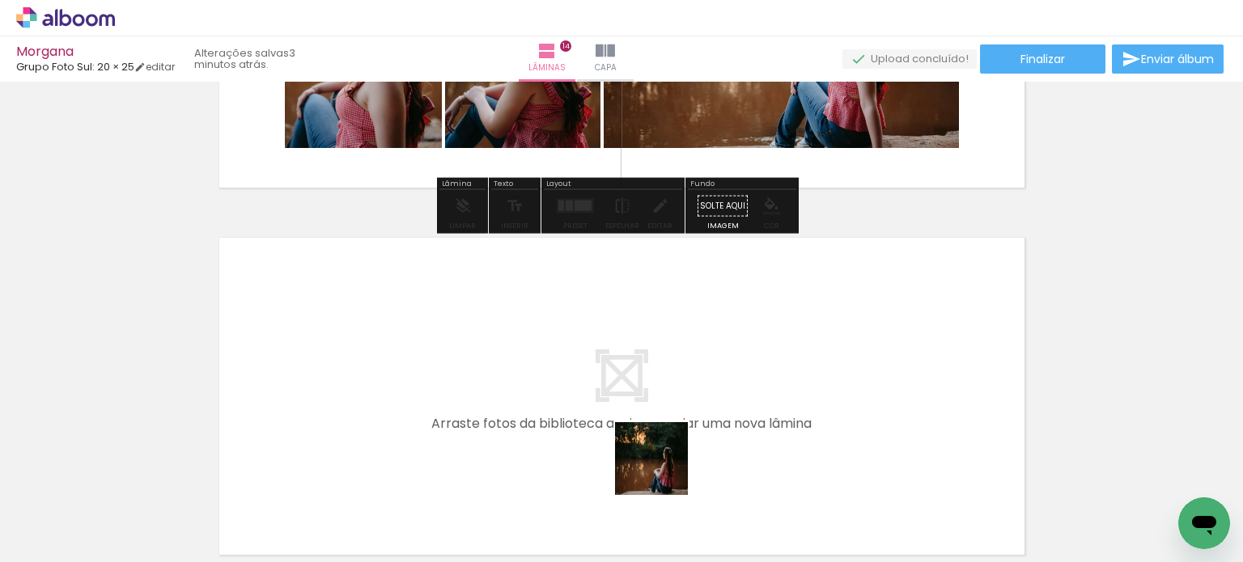
drag, startPoint x: 661, startPoint y: 509, endPoint x: 794, endPoint y: 476, distance: 136.8
click at [670, 407] on quentale-workspace at bounding box center [621, 281] width 1243 height 562
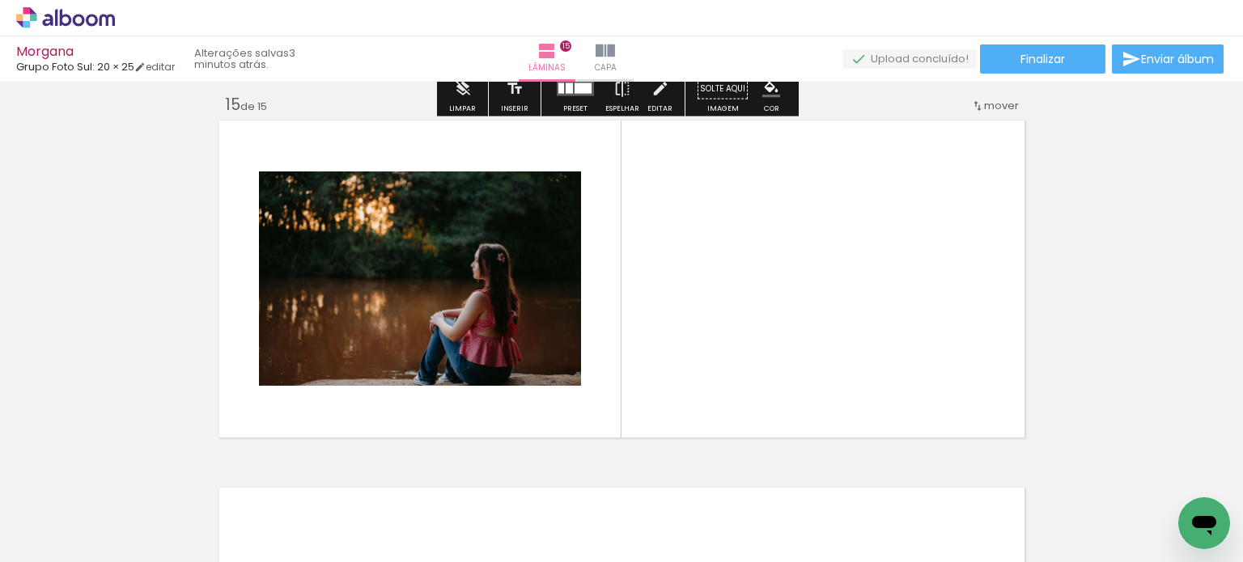
scroll to position [5163, 0]
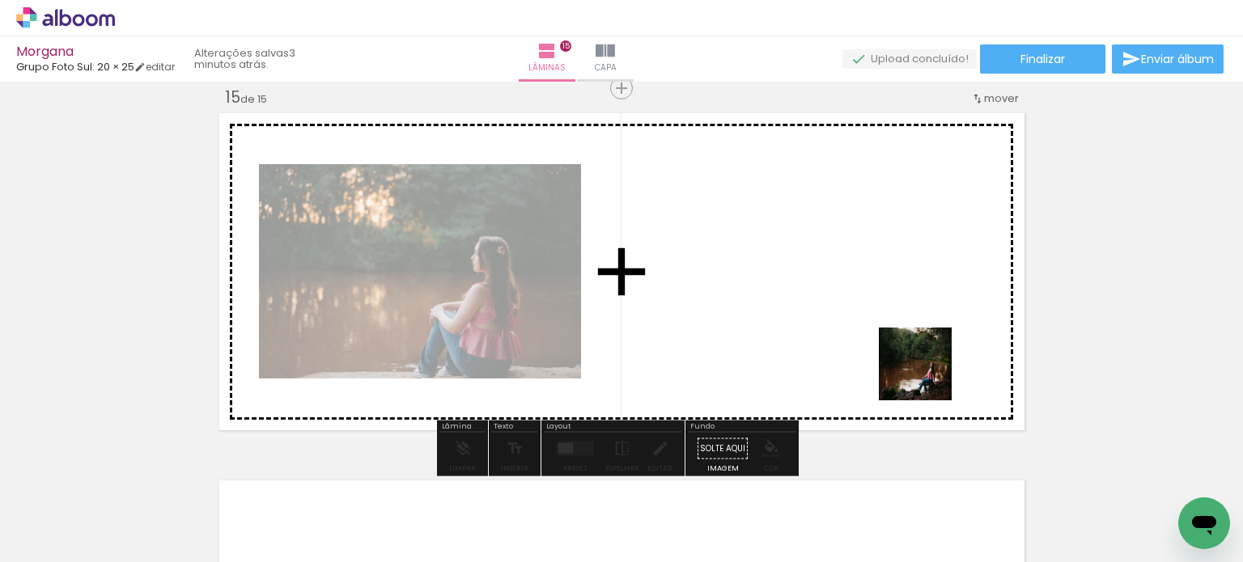
drag, startPoint x: 980, startPoint y: 517, endPoint x: 1015, endPoint y: 472, distance: 57.6
click at [916, 347] on quentale-workspace at bounding box center [621, 281] width 1243 height 562
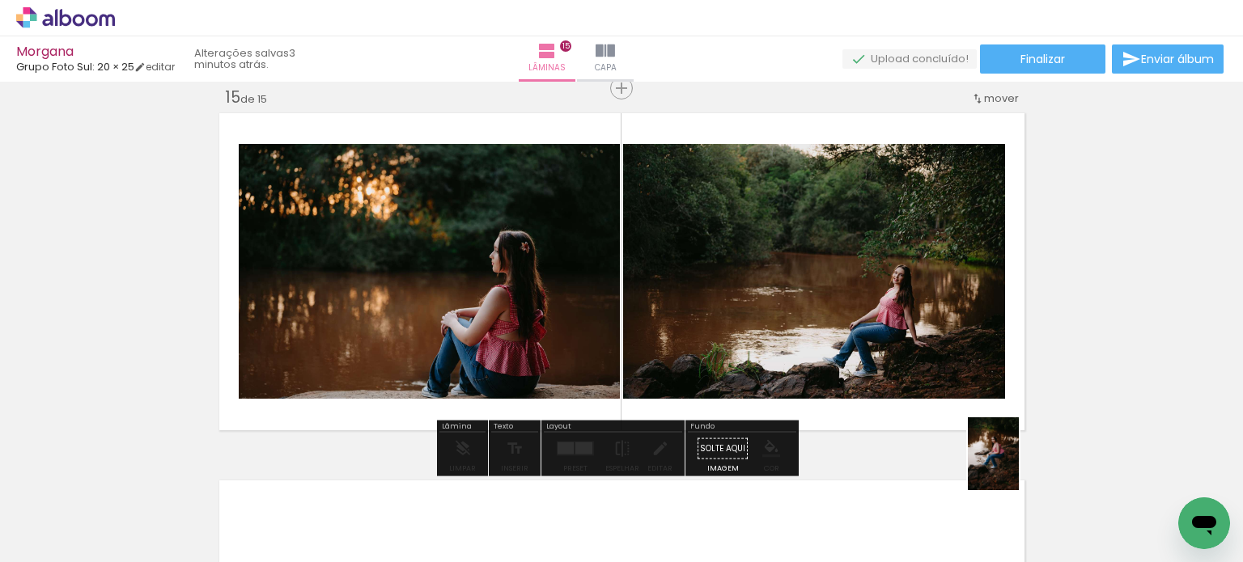
drag, startPoint x: 1063, startPoint y: 521, endPoint x: 1019, endPoint y: 506, distance: 47.1
click at [0, 0] on slot at bounding box center [0, 0] width 0 height 0
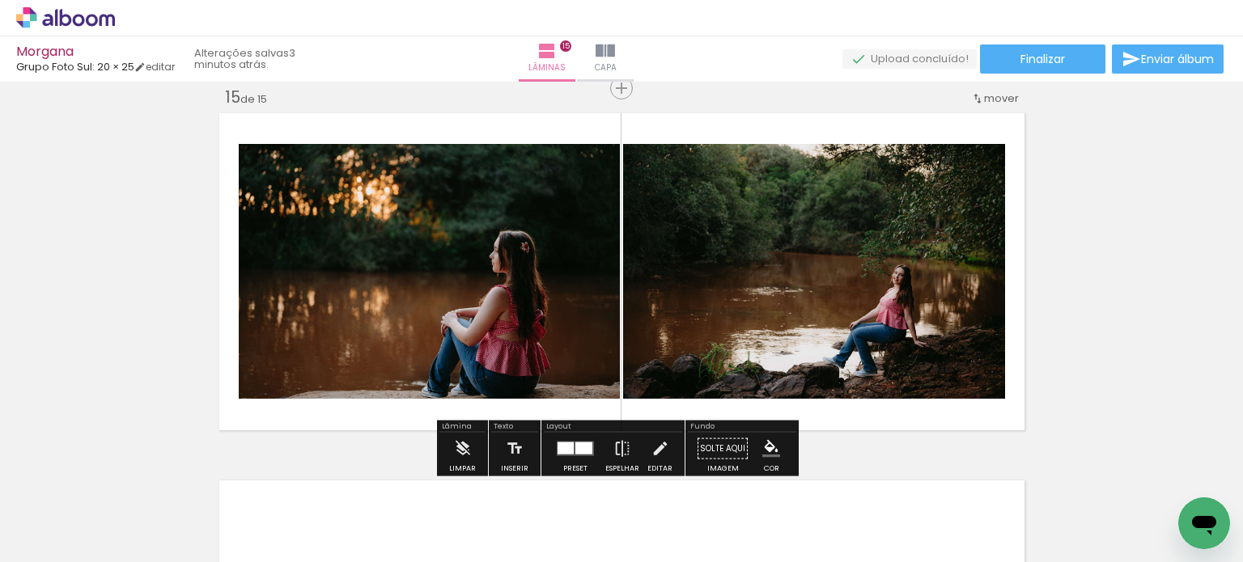
drag, startPoint x: 1095, startPoint y: 521, endPoint x: 1024, endPoint y: 436, distance: 110.3
click at [874, 300] on quentale-workspace at bounding box center [621, 281] width 1243 height 562
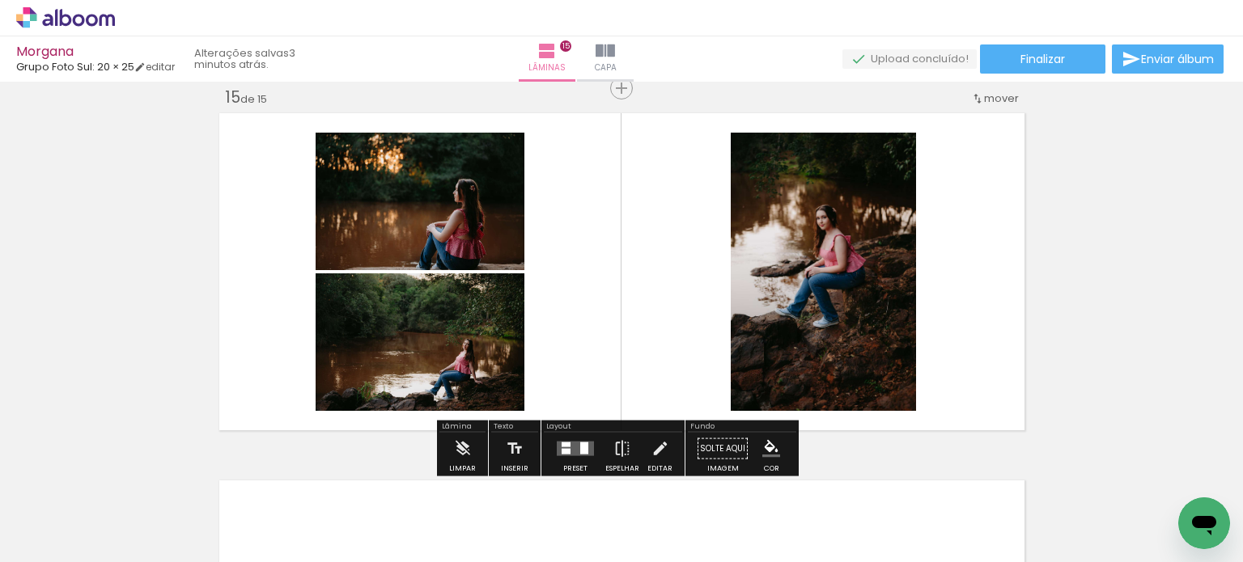
drag, startPoint x: 1175, startPoint y: 504, endPoint x: 800, endPoint y: 351, distance: 404.6
click at [811, 328] on quentale-workspace at bounding box center [621, 281] width 1243 height 562
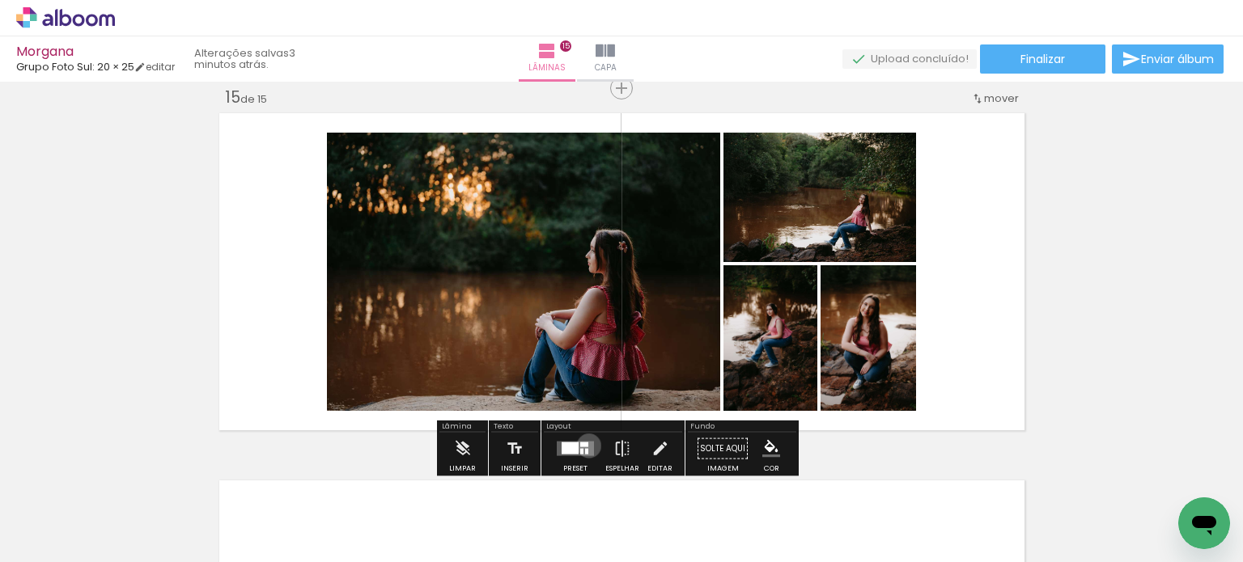
click at [585, 445] on quentale-layouter at bounding box center [575, 449] width 37 height 15
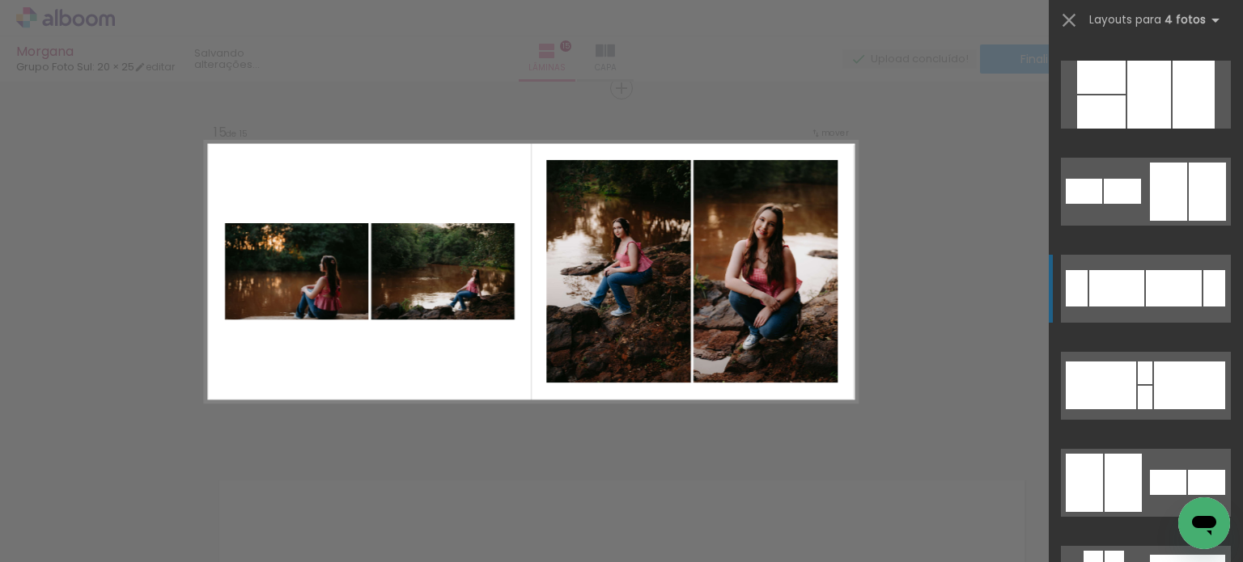
scroll to position [324, 0]
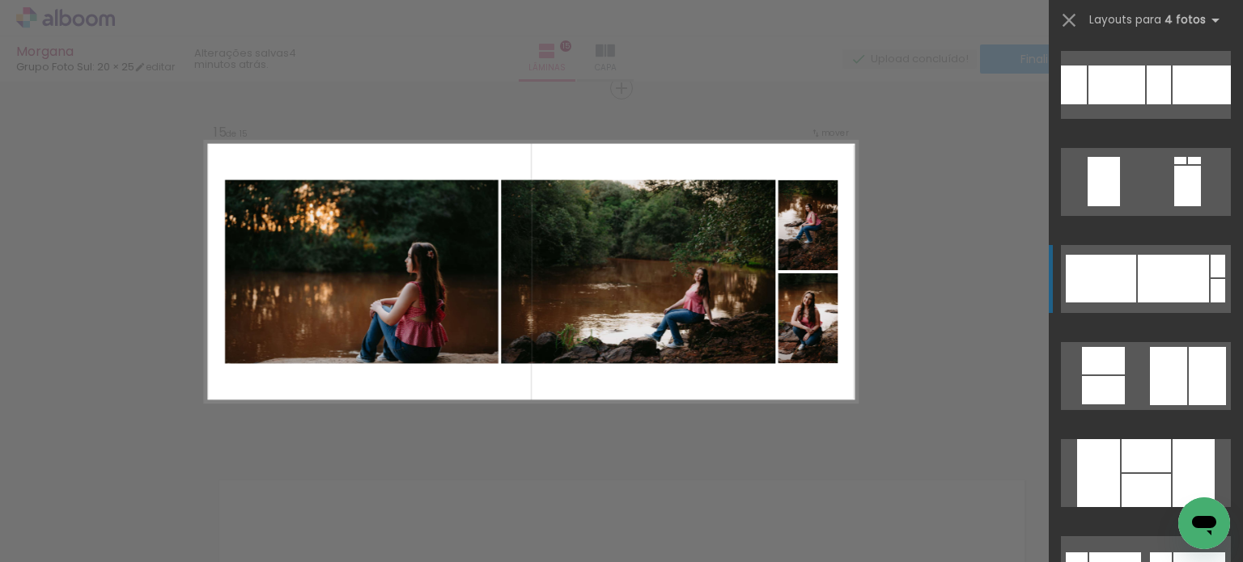
scroll to position [2427, 0]
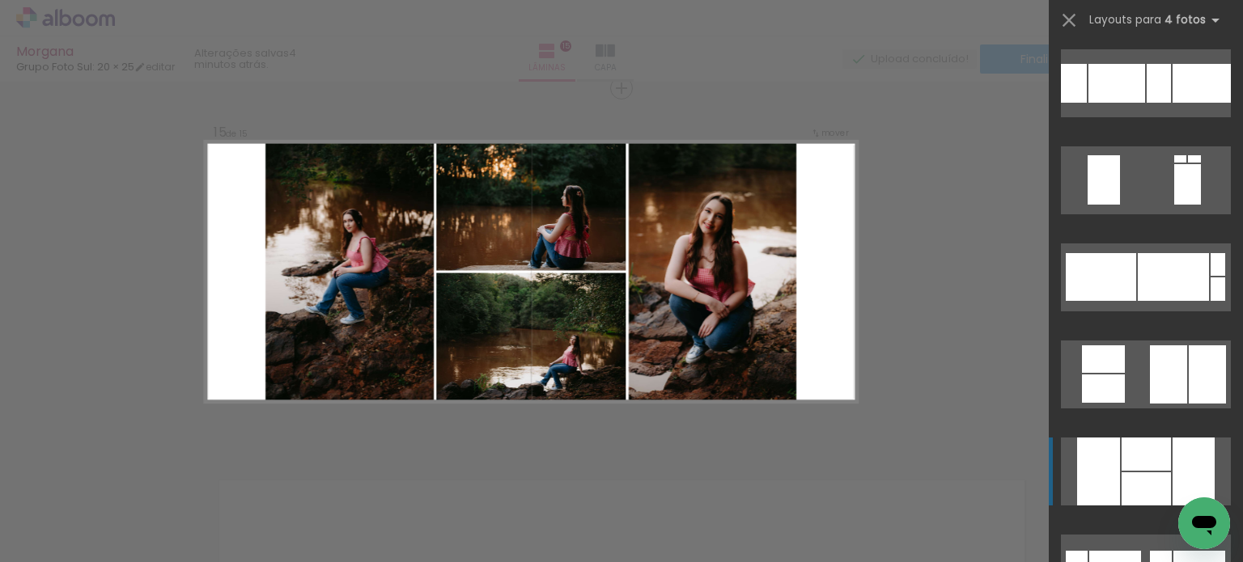
click at [1146, 464] on div at bounding box center [1145, 454] width 49 height 33
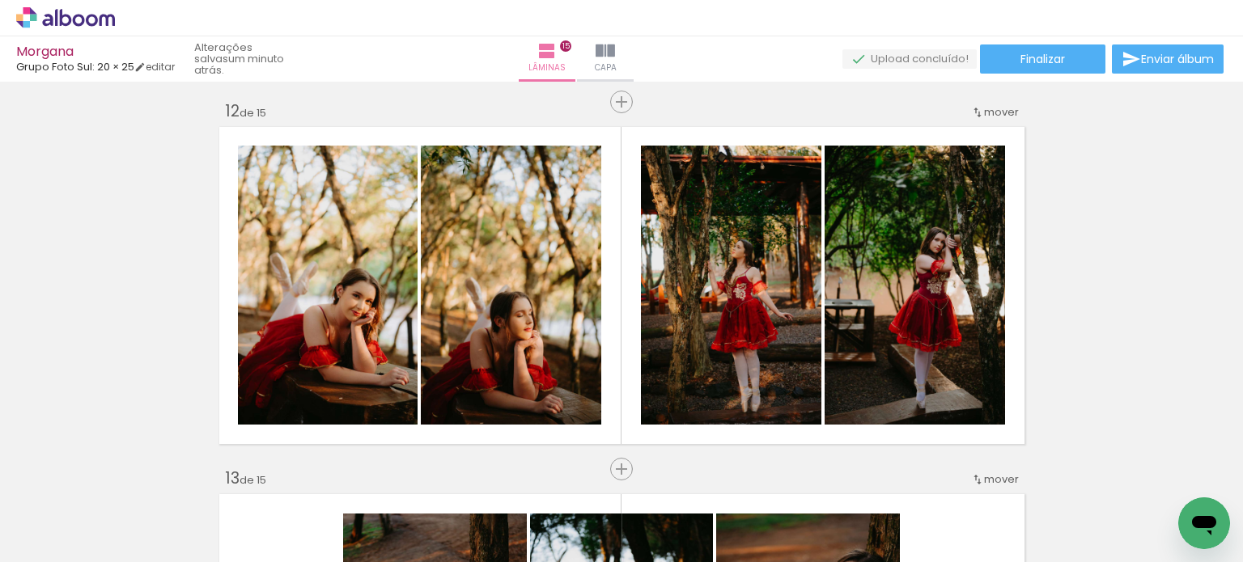
scroll to position [4045, 0]
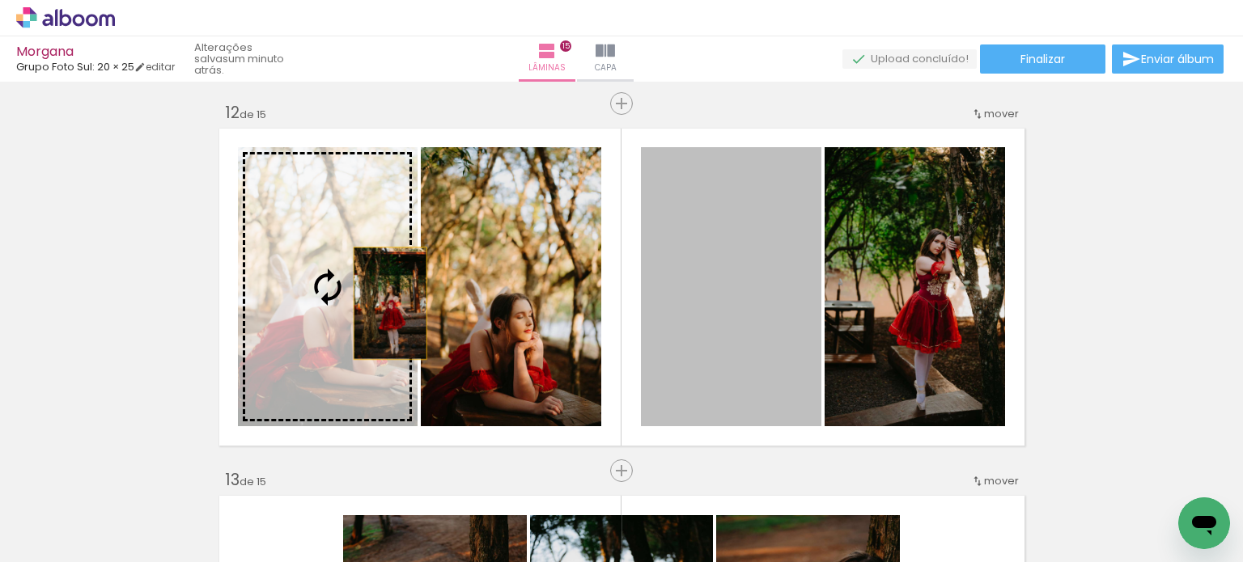
drag, startPoint x: 722, startPoint y: 350, endPoint x: 378, endPoint y: 303, distance: 346.9
click at [0, 0] on slot at bounding box center [0, 0] width 0 height 0
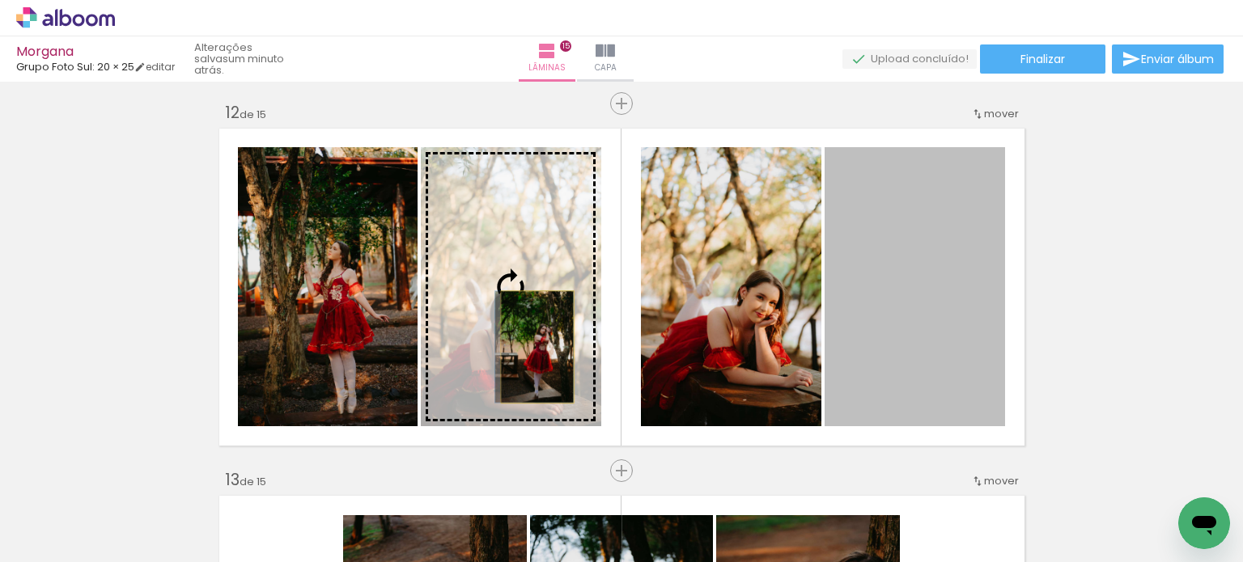
drag, startPoint x: 880, startPoint y: 303, endPoint x: 531, endPoint y: 347, distance: 352.3
click at [0, 0] on slot at bounding box center [0, 0] width 0 height 0
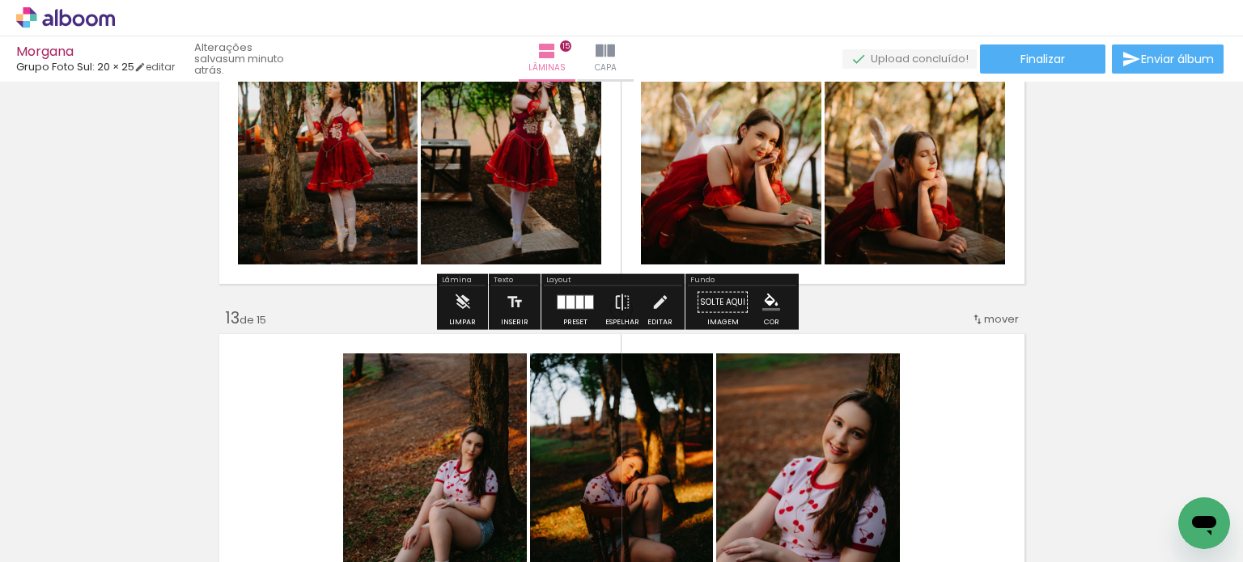
scroll to position [4126, 0]
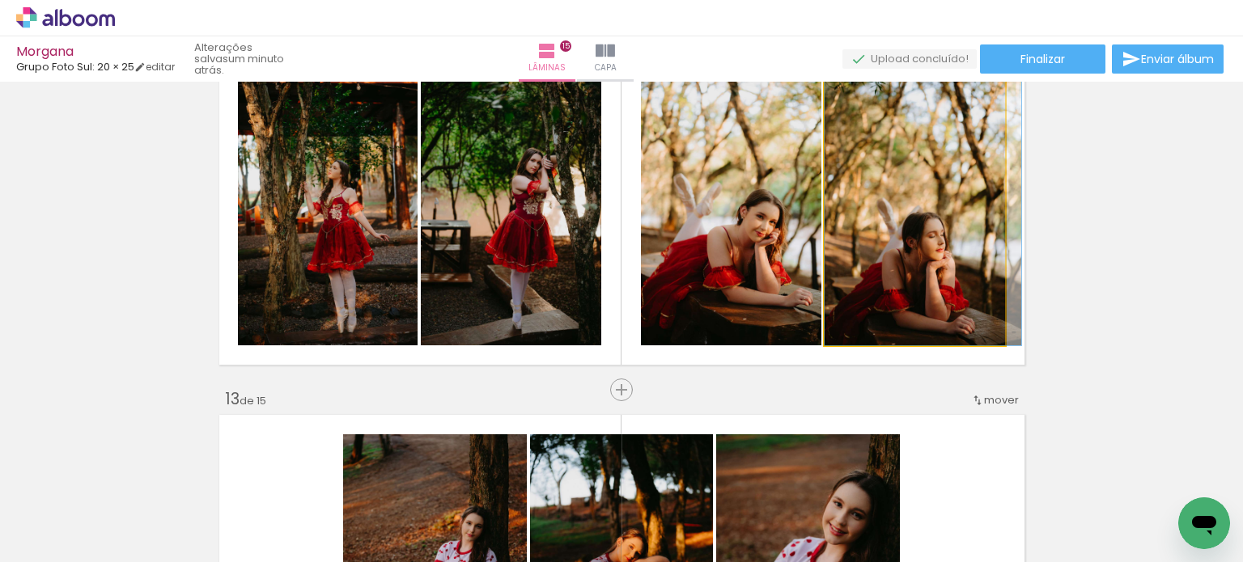
drag, startPoint x: 971, startPoint y: 285, endPoint x: 1014, endPoint y: 239, distance: 63.0
click at [1002, 246] on quentale-layouter at bounding box center [621, 206] width 815 height 327
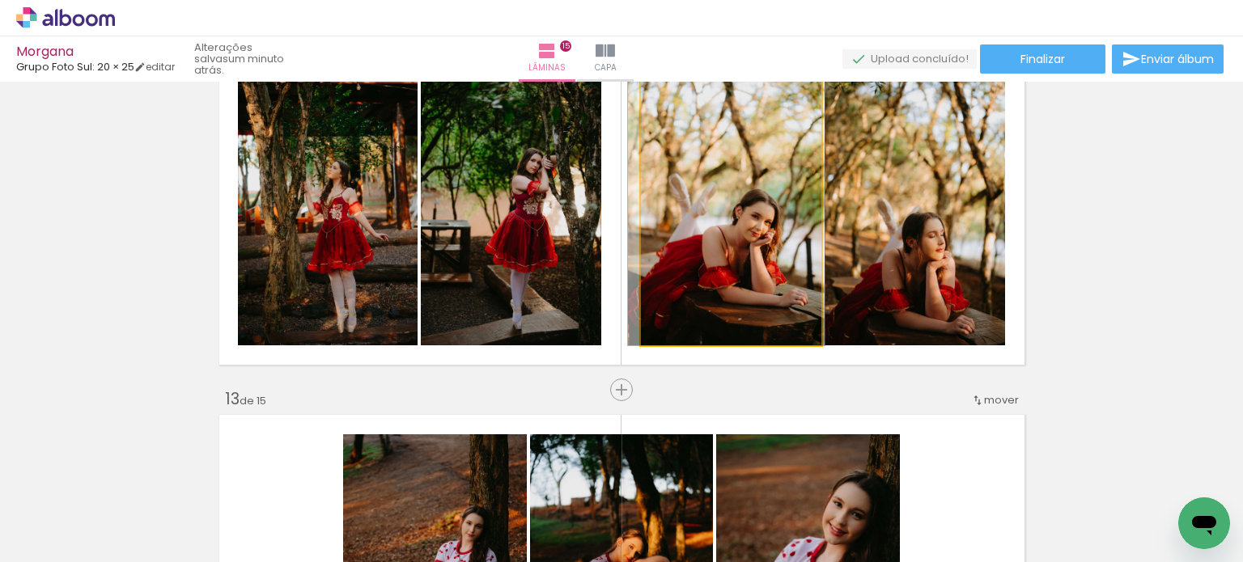
drag, startPoint x: 787, startPoint y: 269, endPoint x: 806, endPoint y: 287, distance: 26.3
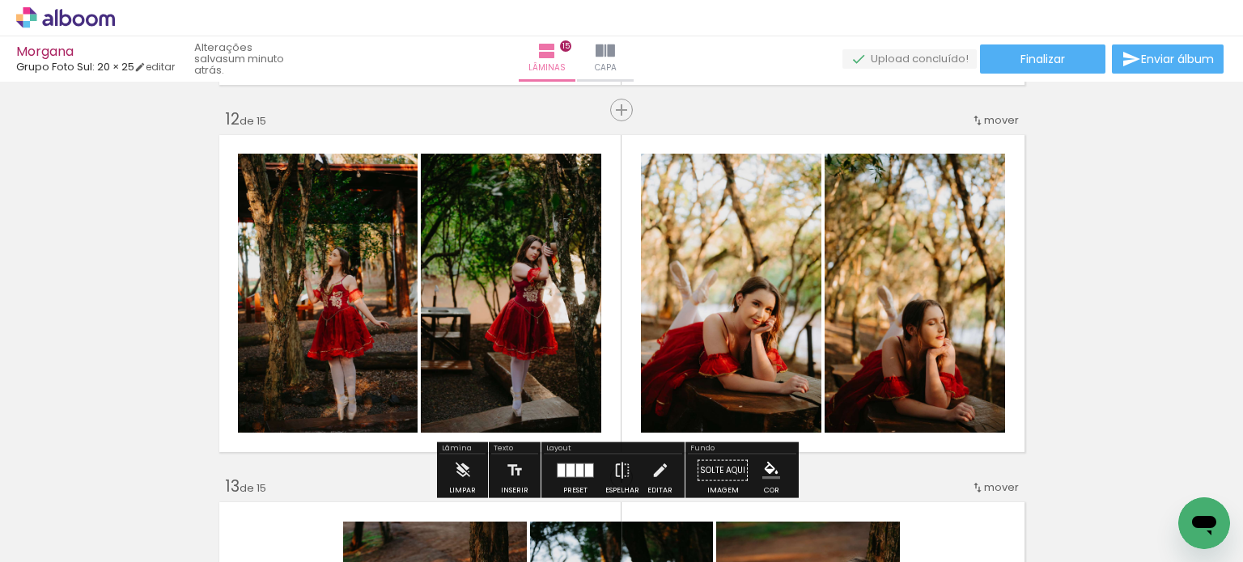
scroll to position [4045, 0]
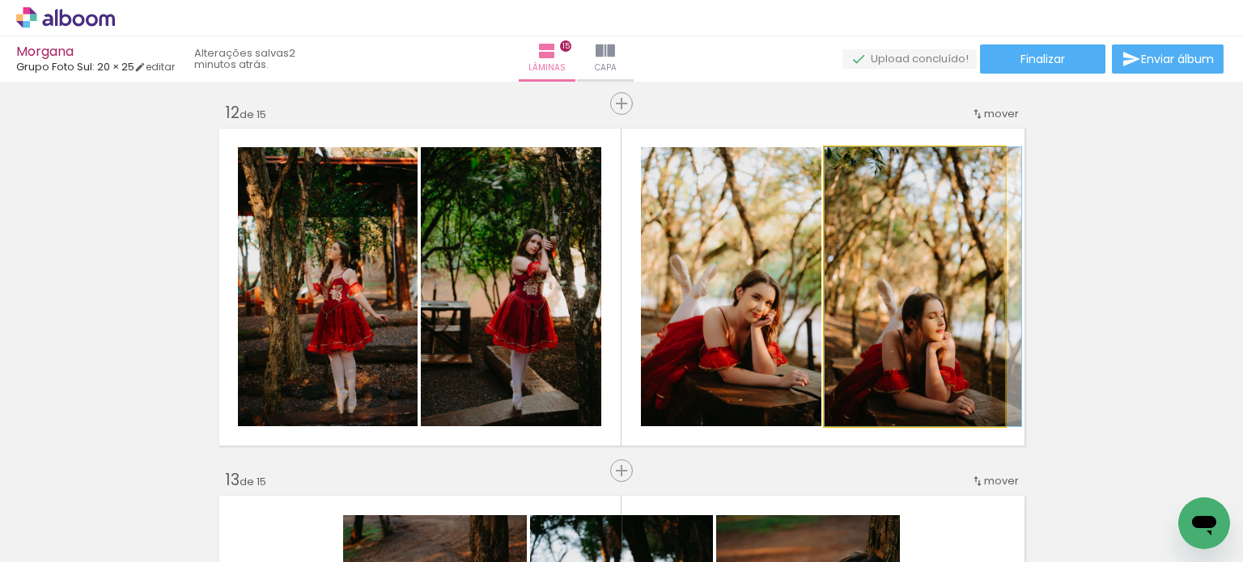
drag, startPoint x: 951, startPoint y: 326, endPoint x: 985, endPoint y: 282, distance: 55.3
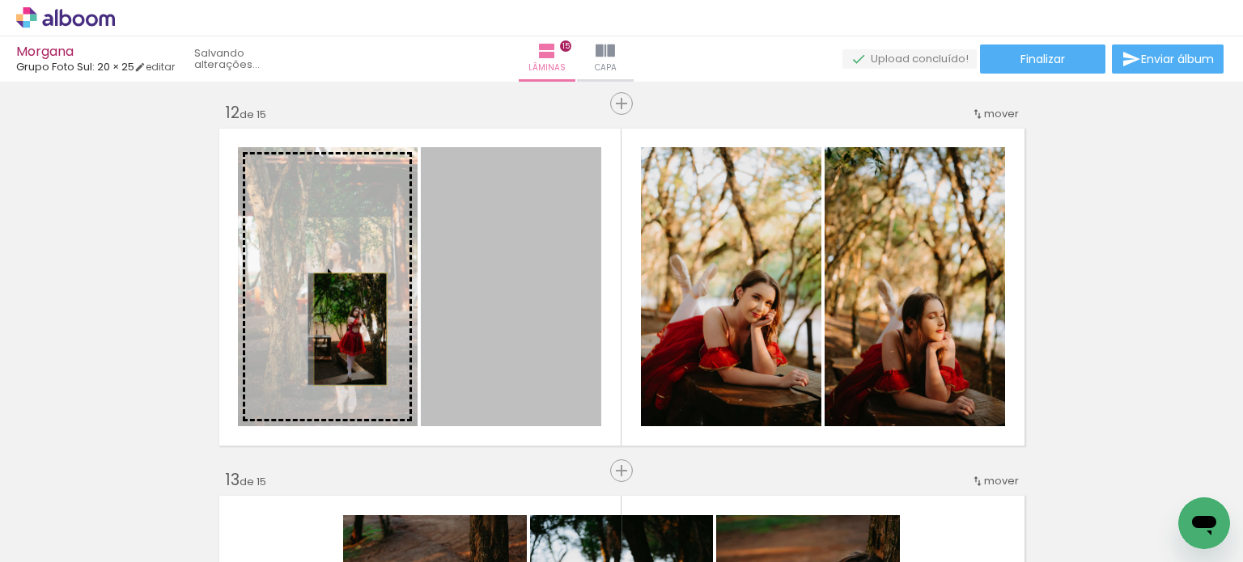
drag, startPoint x: 509, startPoint y: 336, endPoint x: 345, endPoint y: 330, distance: 163.5
click at [0, 0] on slot at bounding box center [0, 0] width 0 height 0
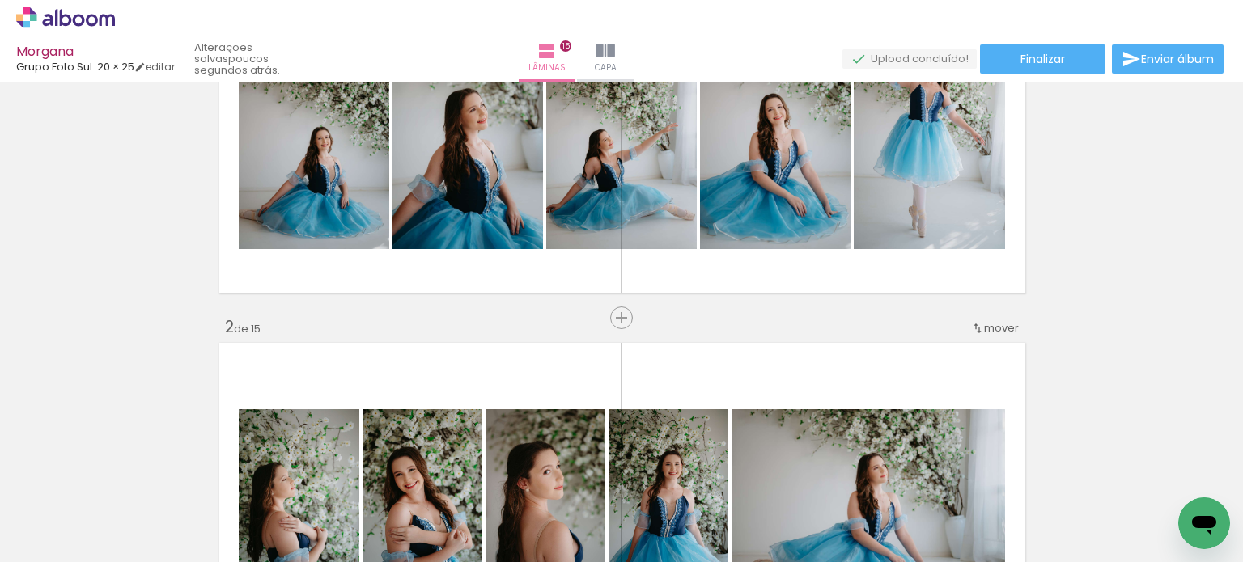
scroll to position [0, 0]
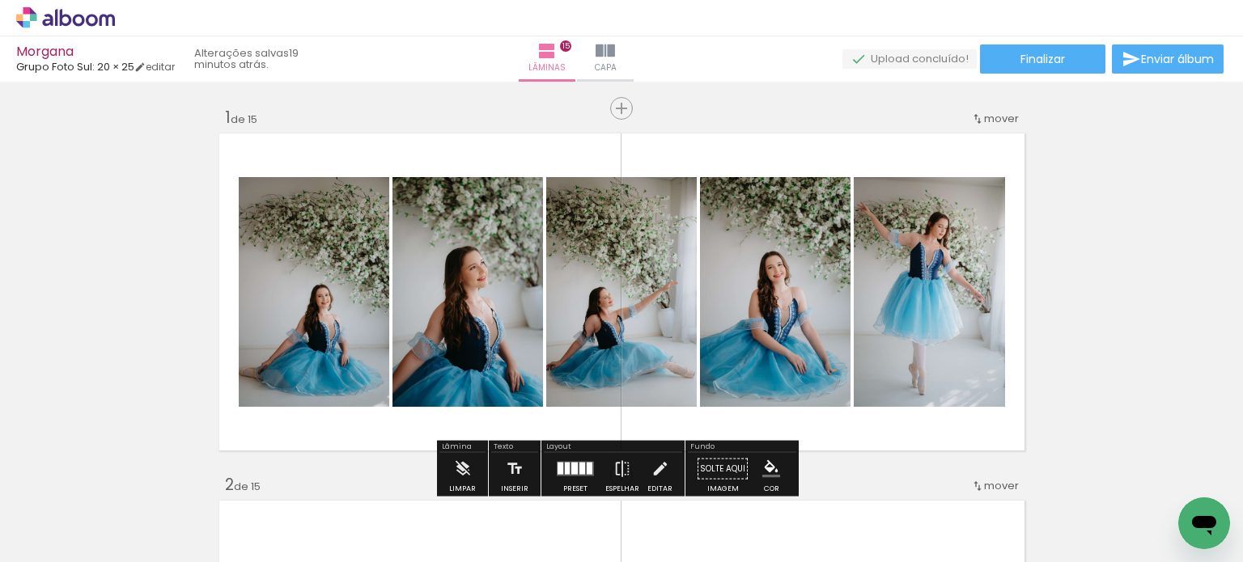
scroll to position [0, 4331]
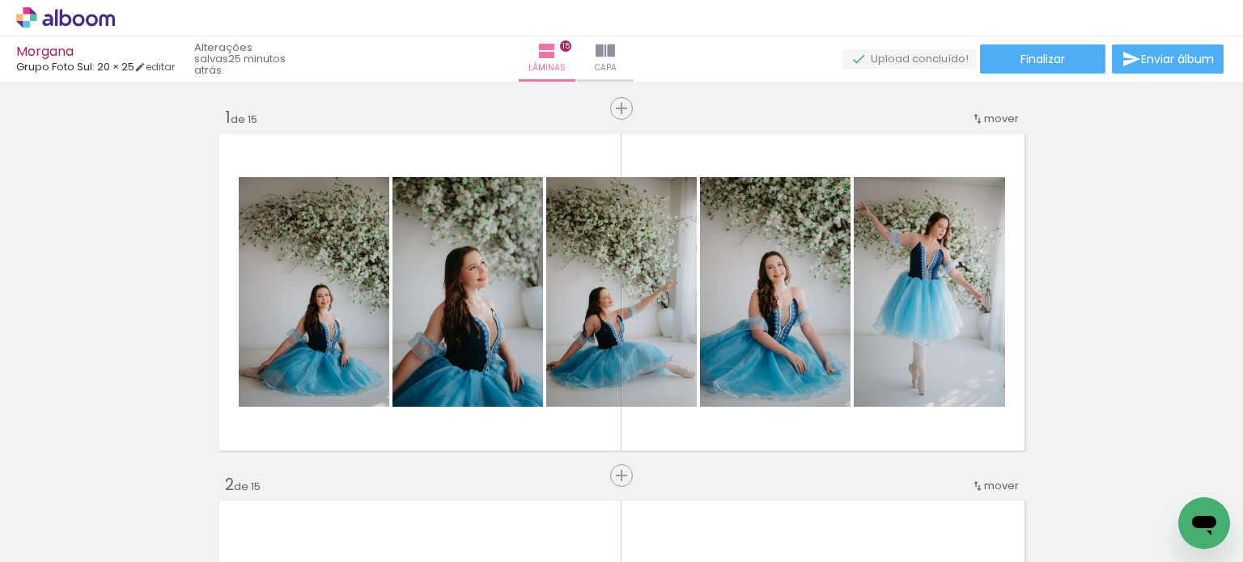
scroll to position [0, 4331]
